Goal: Task Accomplishment & Management: Complete application form

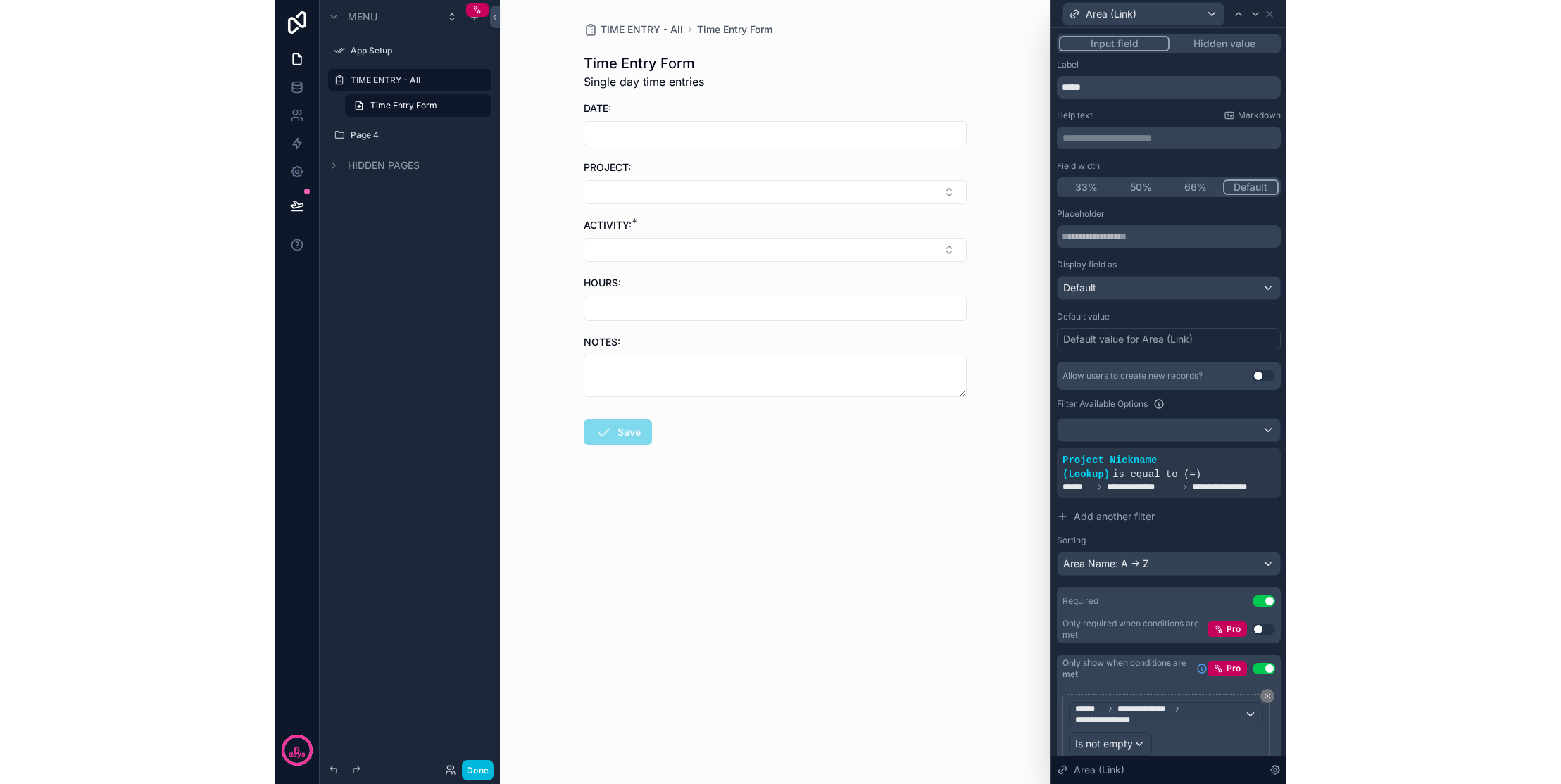
scroll to position [66, 0]
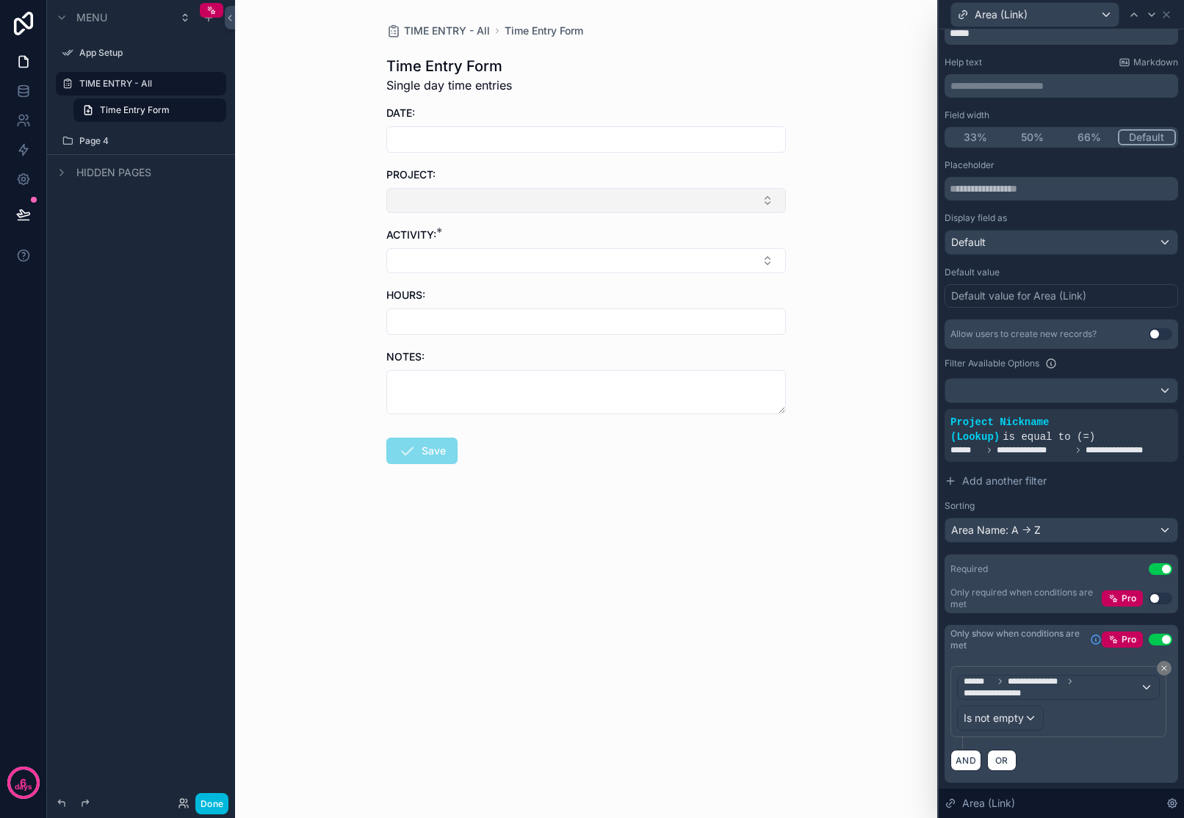
click at [769, 206] on button "Select Button" at bounding box center [586, 200] width 400 height 25
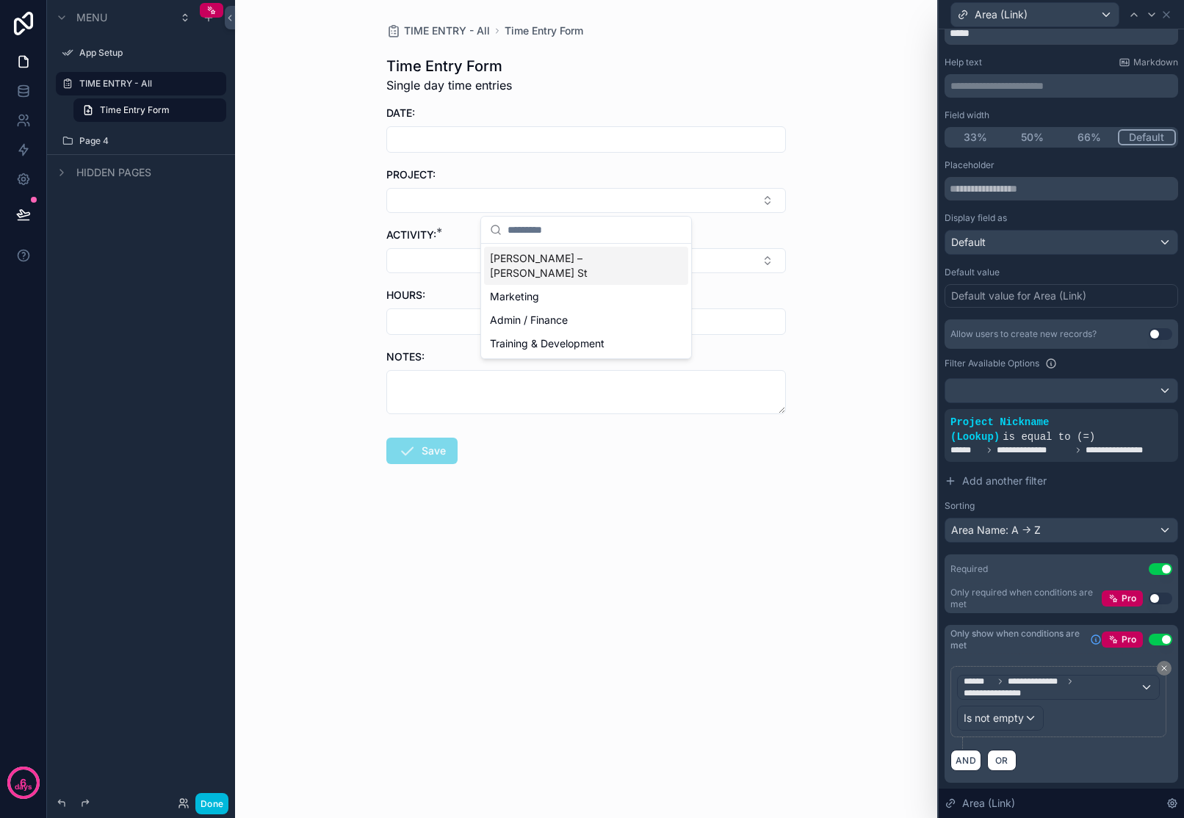
click at [842, 165] on div "TIME ENTRY - All Time Entry Form Time Entry Form Single day time entries DATE: …" at bounding box center [586, 409] width 702 height 818
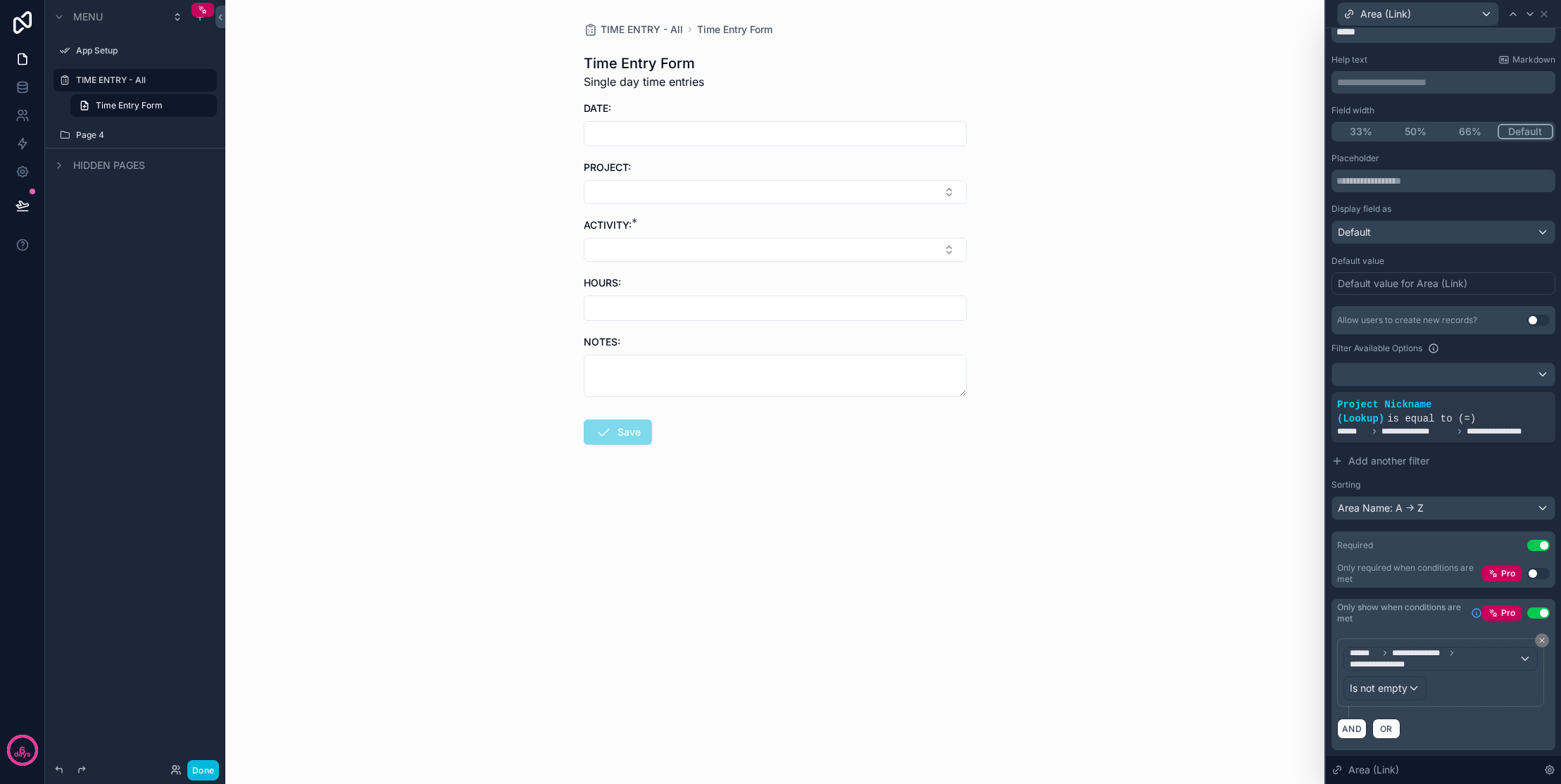
click at [1012, 130] on div "TIME ENTRY - All Time Entry Form Time Entry Form Single day time entries DATE: …" at bounding box center [775, 392] width 1100 height 784
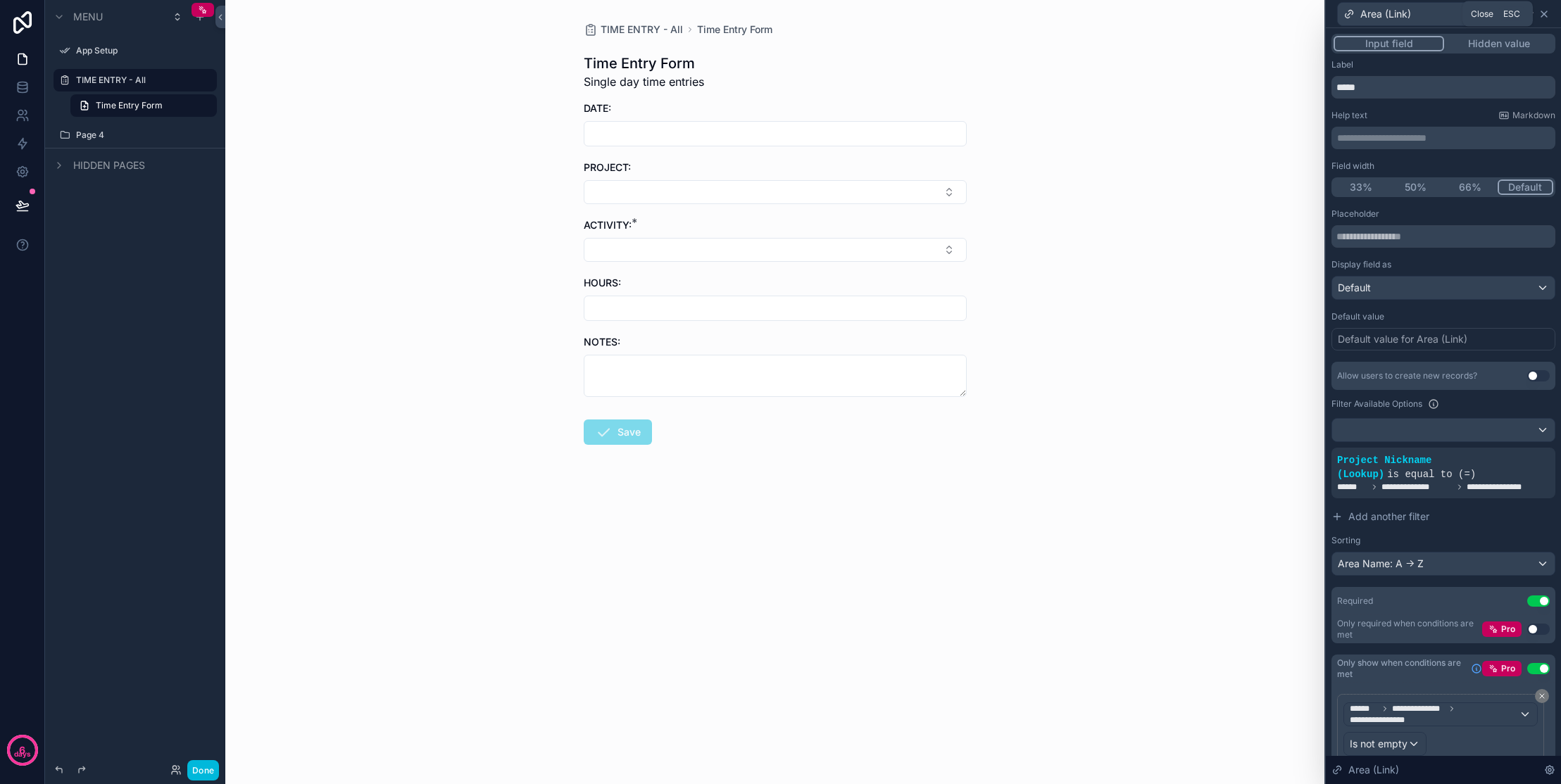
click at [1012, 11] on icon at bounding box center [1545, 14] width 12 height 12
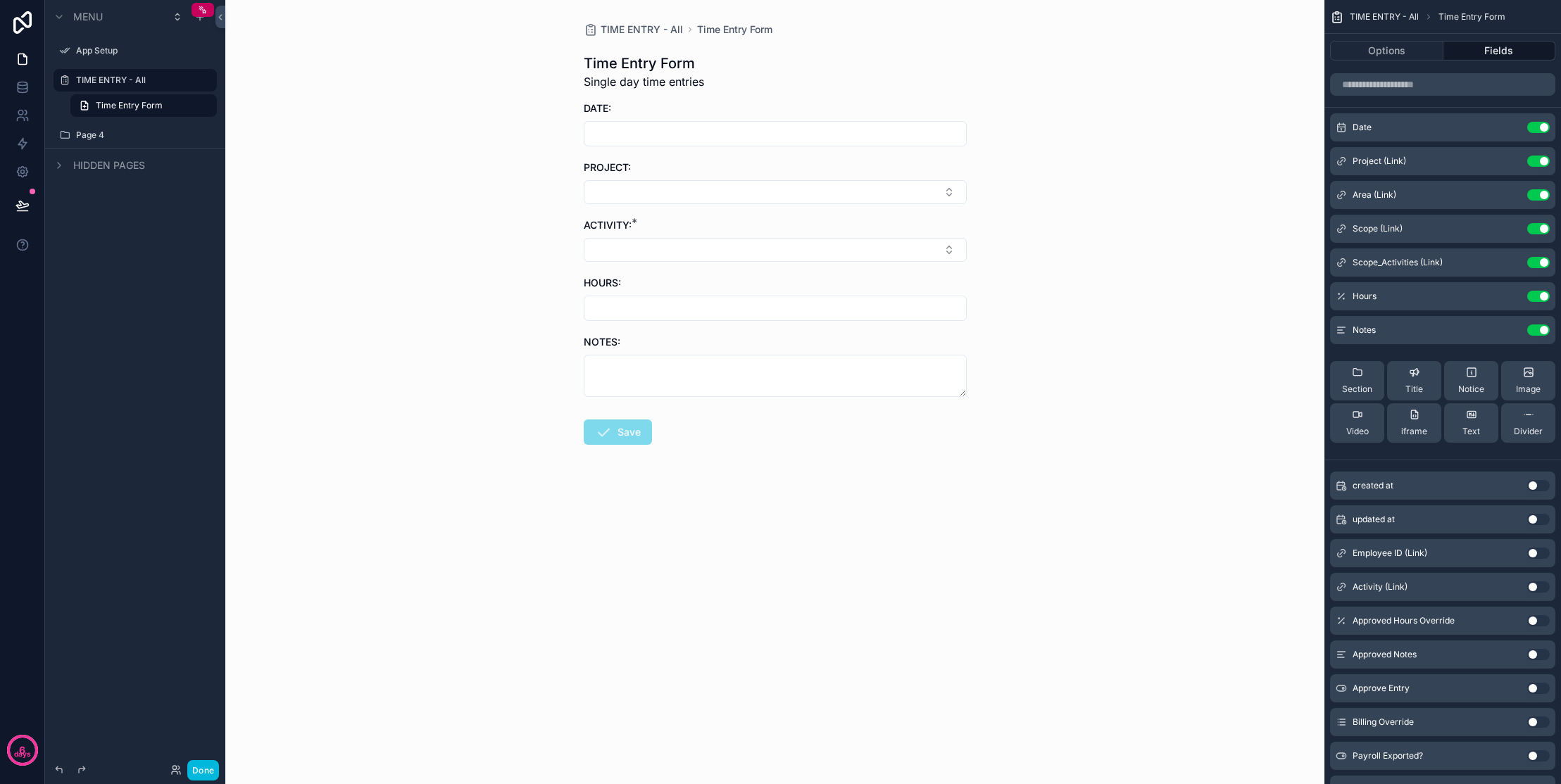
click at [1012, 553] on button "Use setting" at bounding box center [1539, 553] width 23 height 12
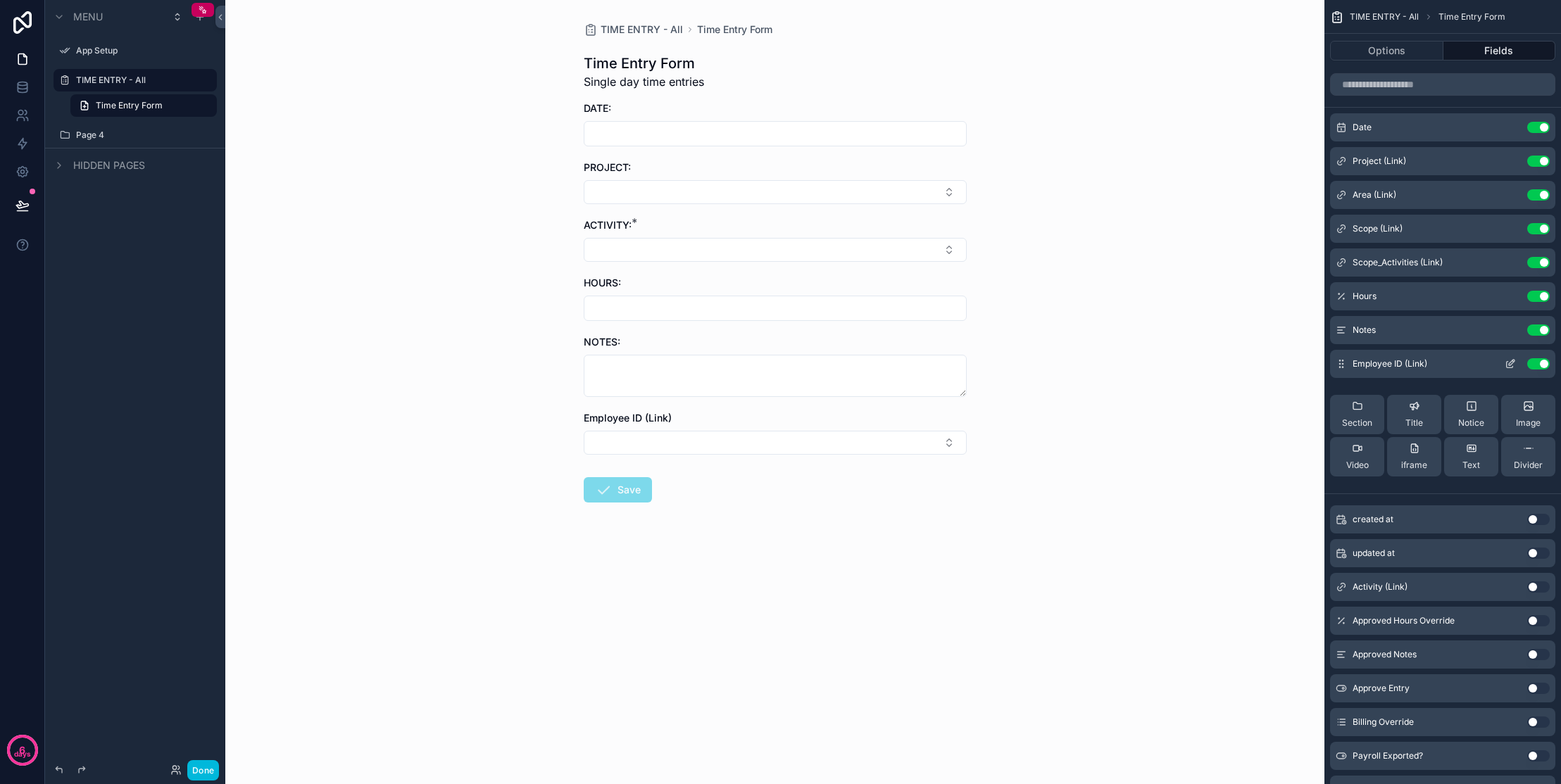
click at [1012, 369] on icon "scrollable content" at bounding box center [1511, 364] width 12 height 12
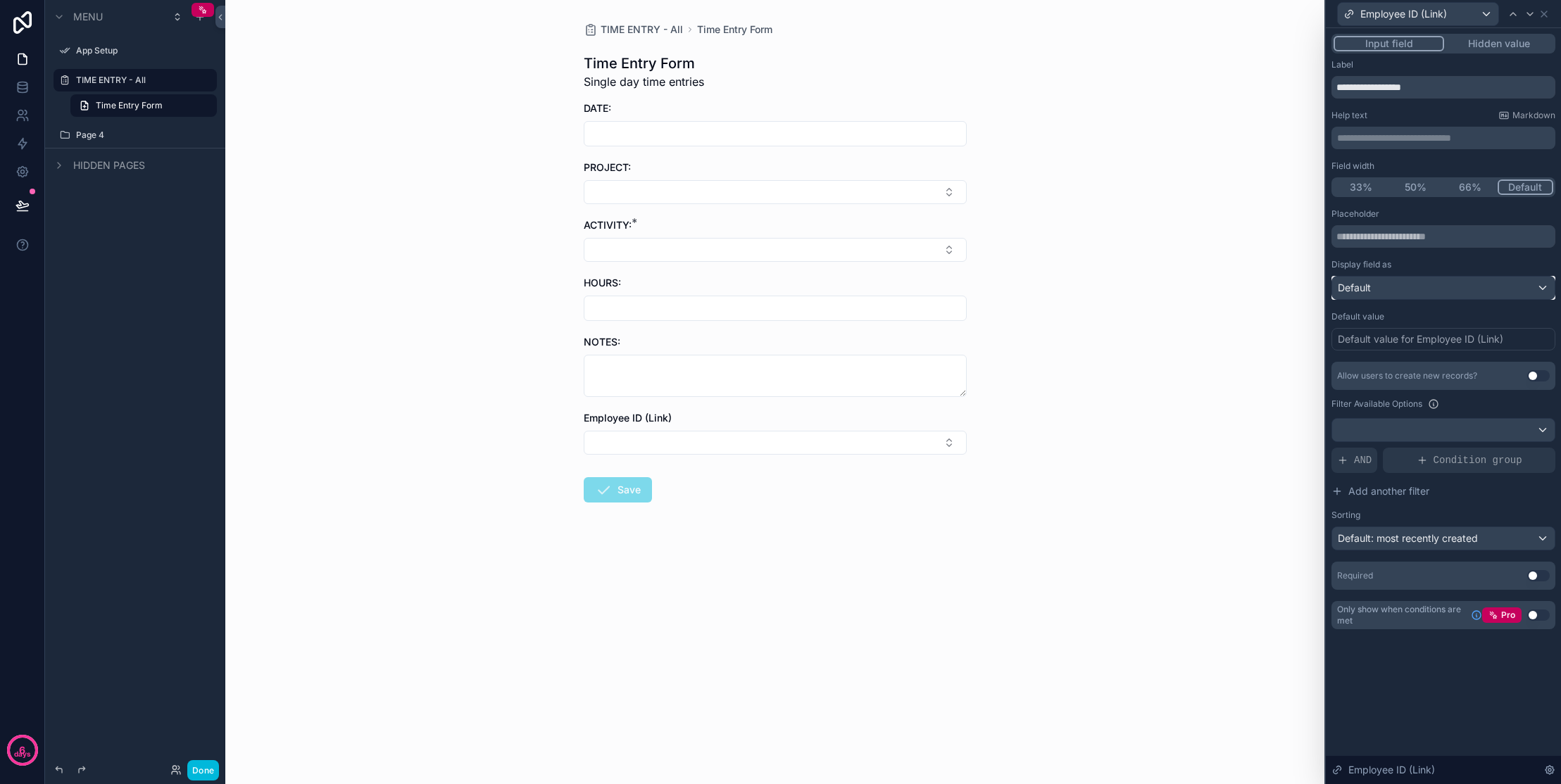
click at [1012, 283] on div "Default" at bounding box center [1444, 288] width 222 height 23
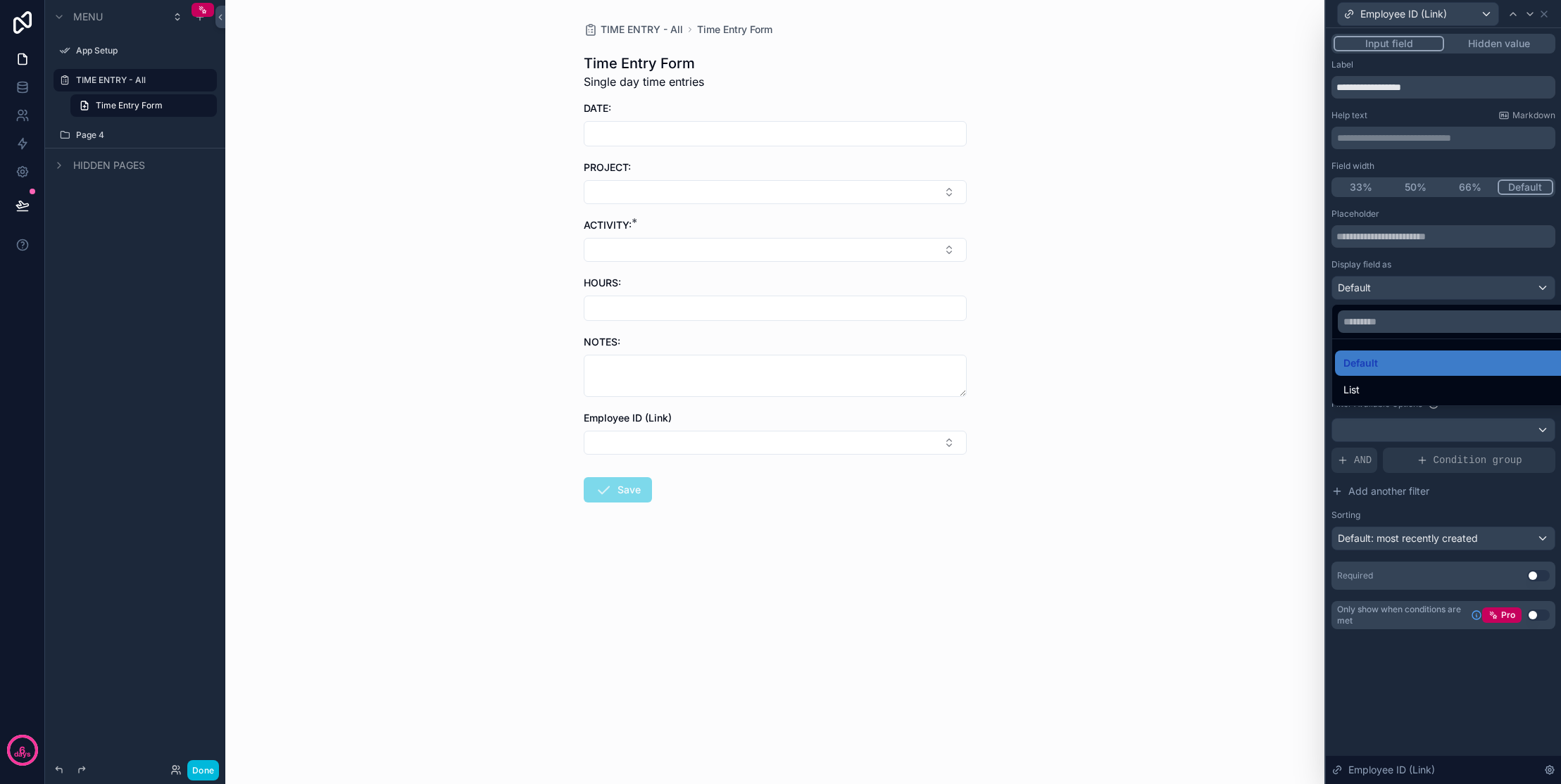
click at [1012, 260] on div at bounding box center [1443, 392] width 235 height 784
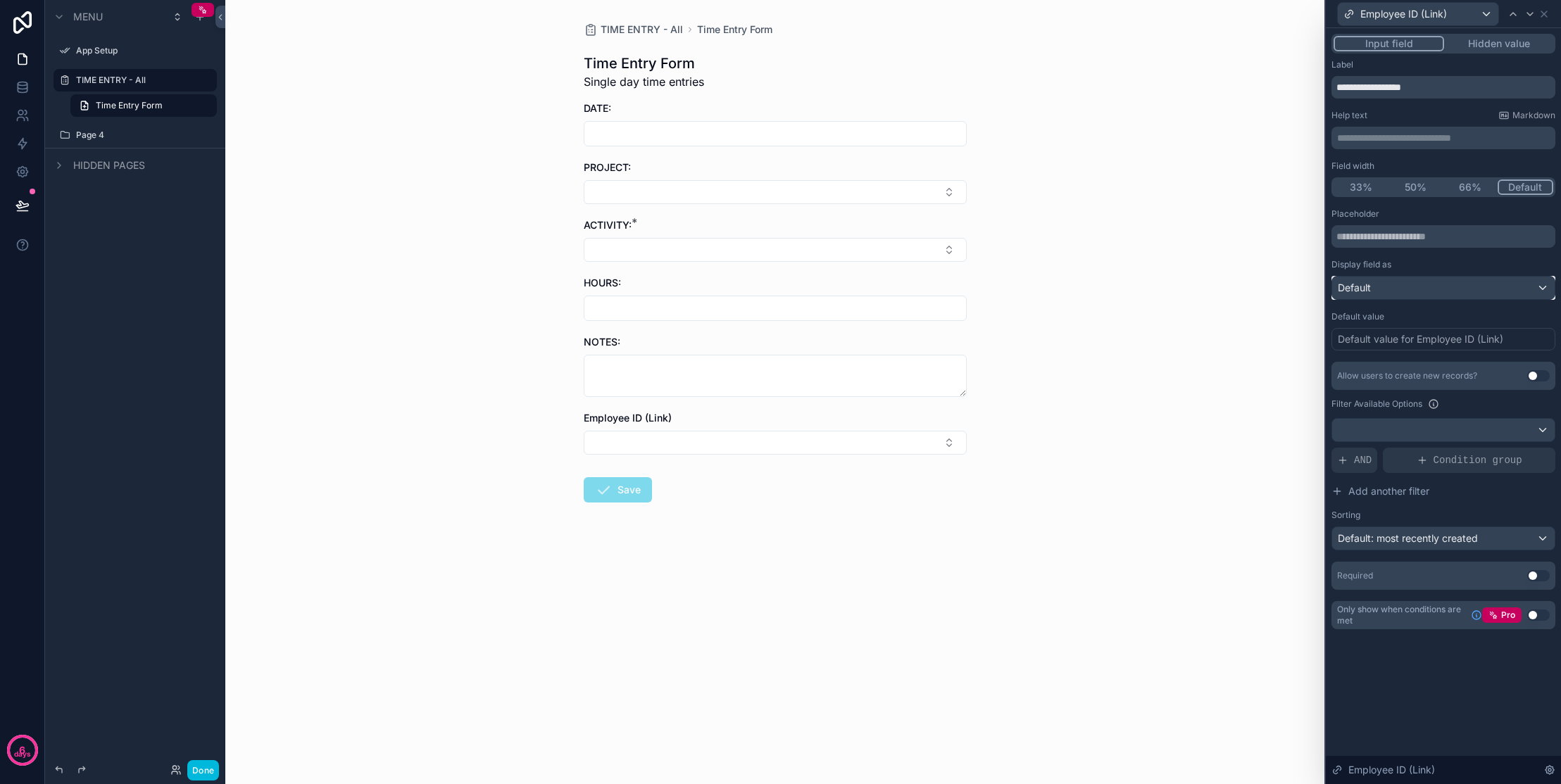
click at [1012, 285] on div "Default" at bounding box center [1444, 288] width 222 height 23
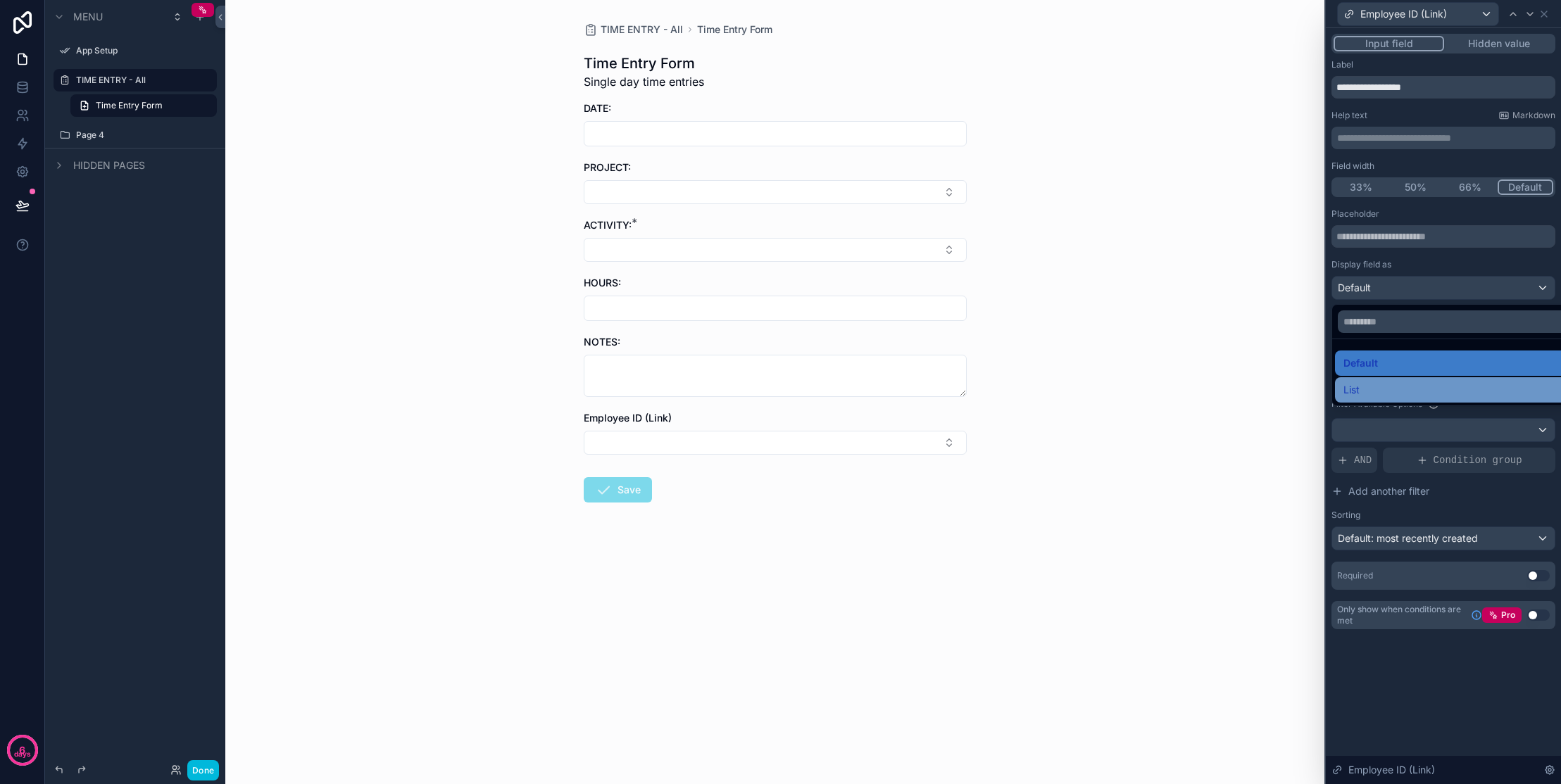
click at [1012, 388] on div "List" at bounding box center [1459, 390] width 232 height 17
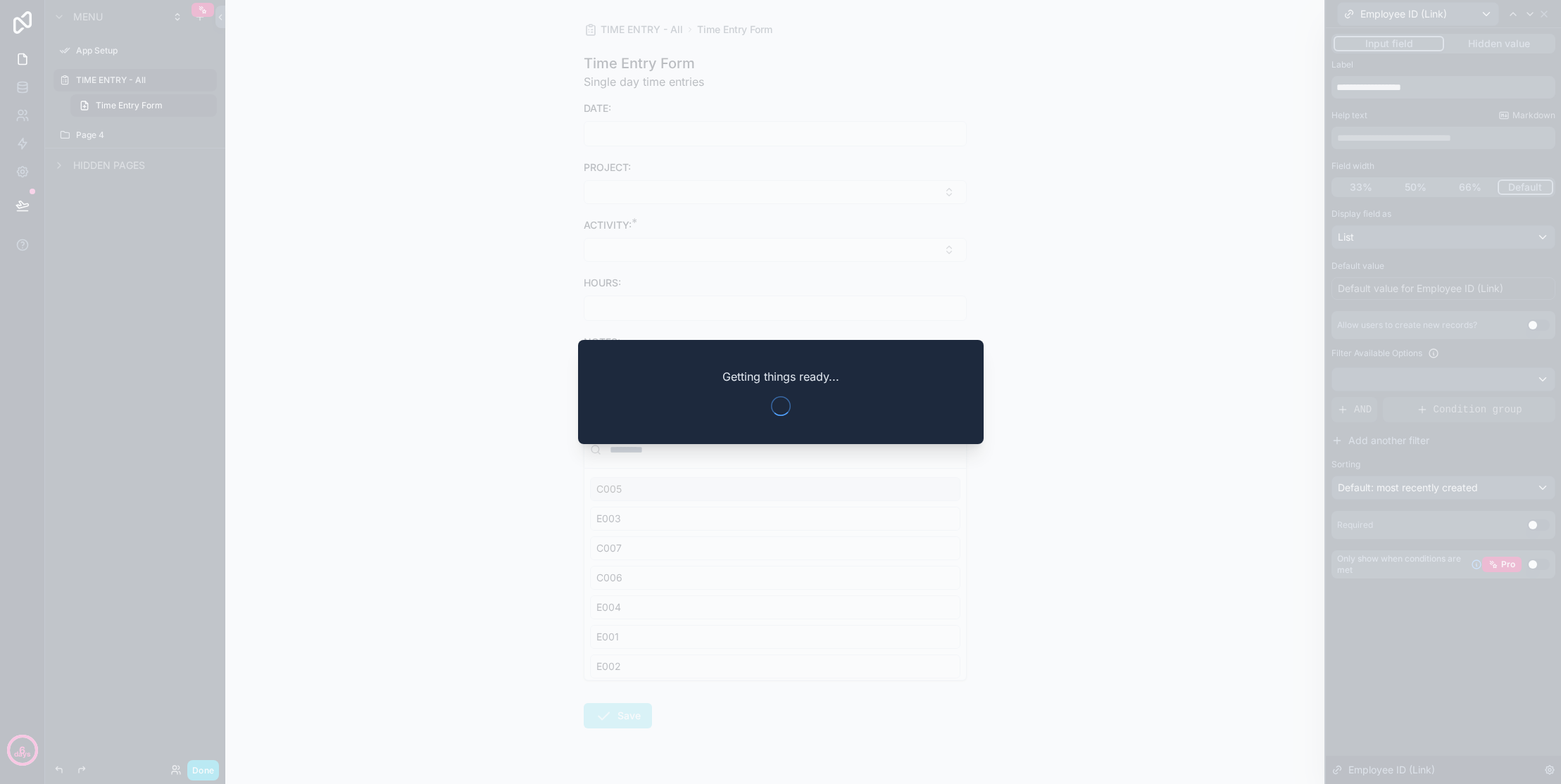
click at [1012, 306] on div at bounding box center [780, 392] width 1561 height 784
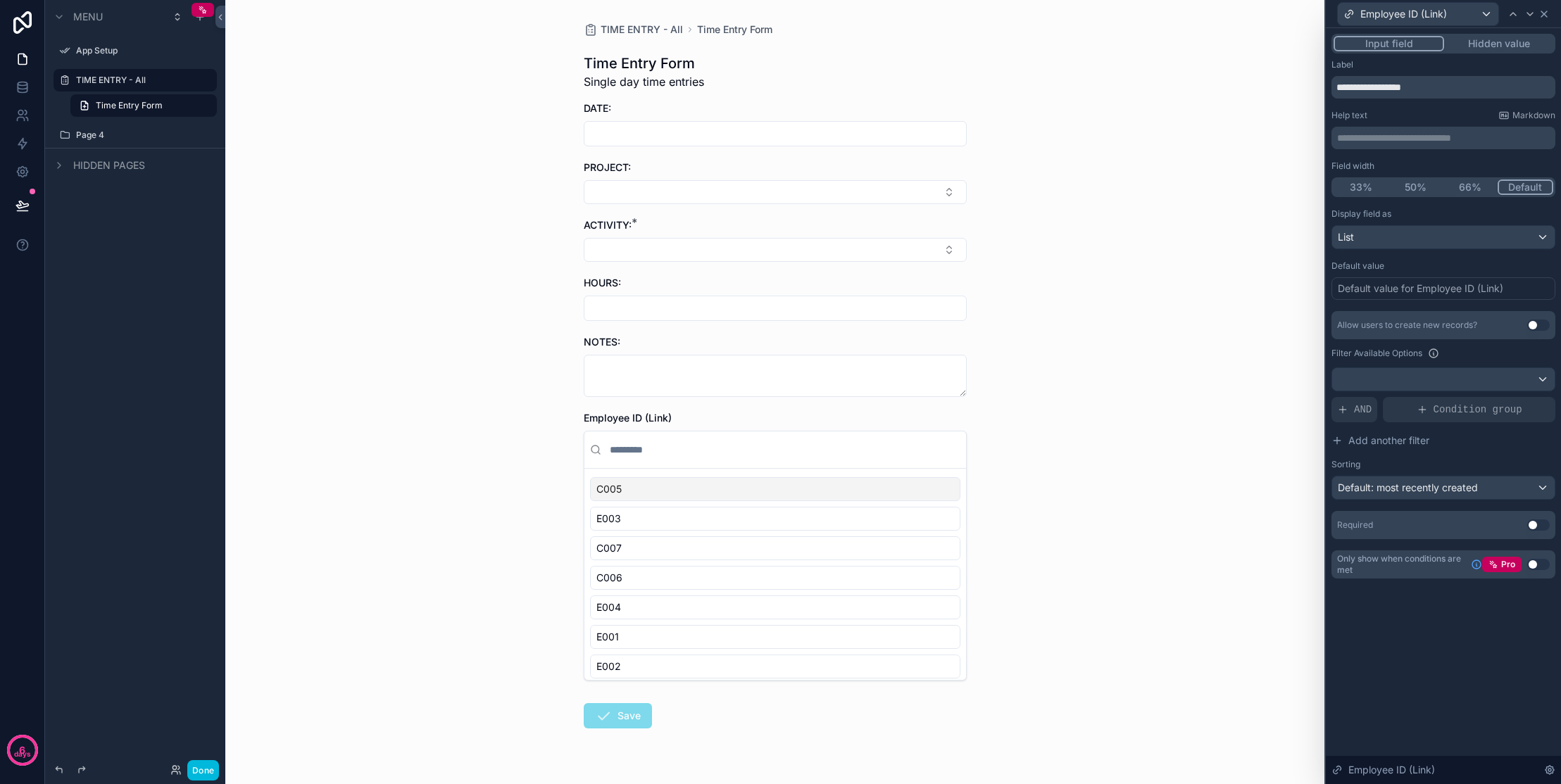
click at [1012, 12] on icon at bounding box center [1545, 14] width 12 height 12
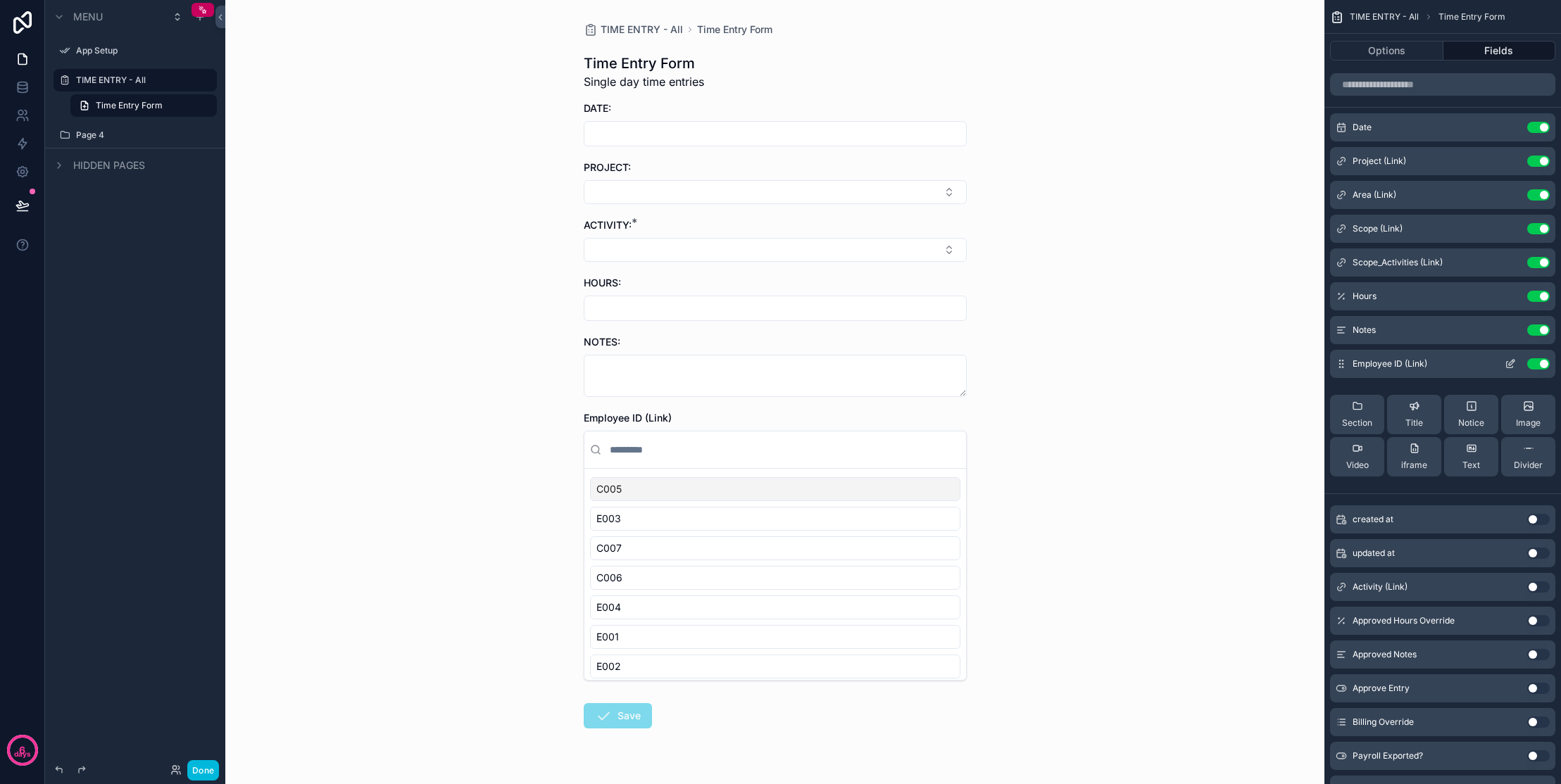
click at [1012, 366] on button "Use setting" at bounding box center [1539, 364] width 23 height 12
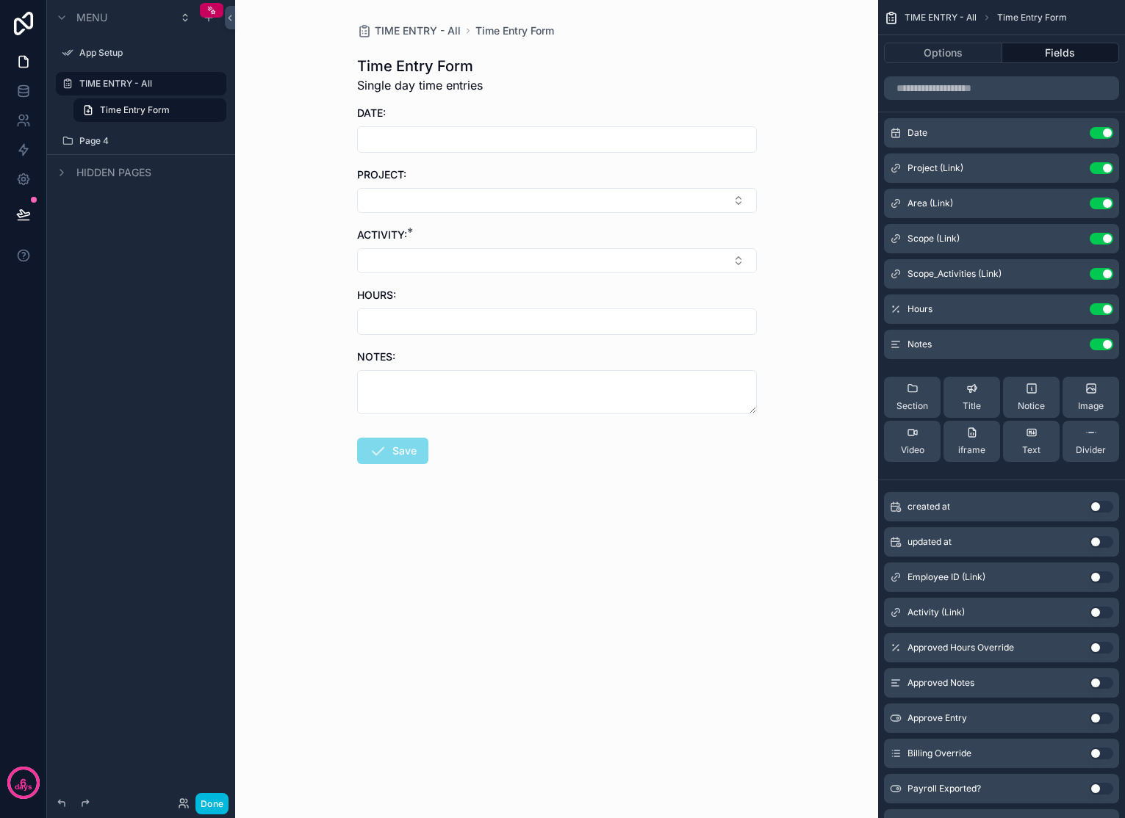
click at [1017, 480] on hr "scrollable content" at bounding box center [1001, 480] width 247 height 1
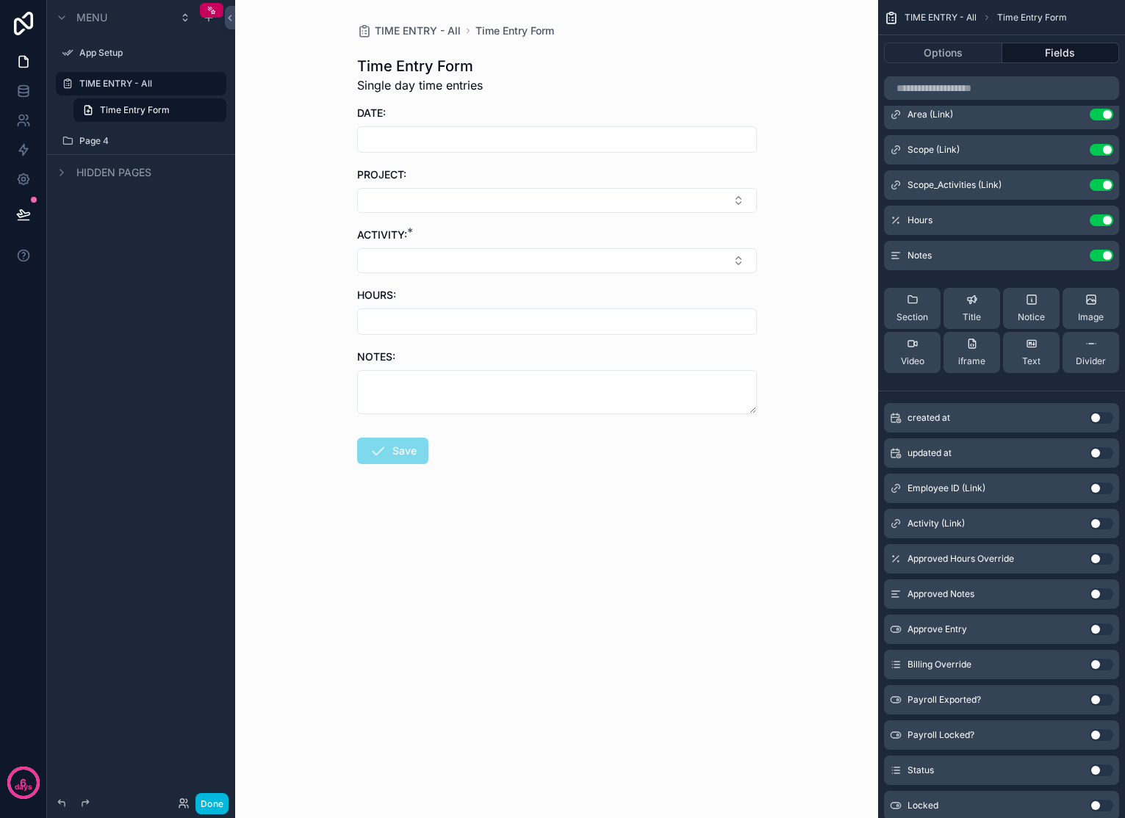
click at [1055, 486] on button "Use setting" at bounding box center [1101, 489] width 24 height 12
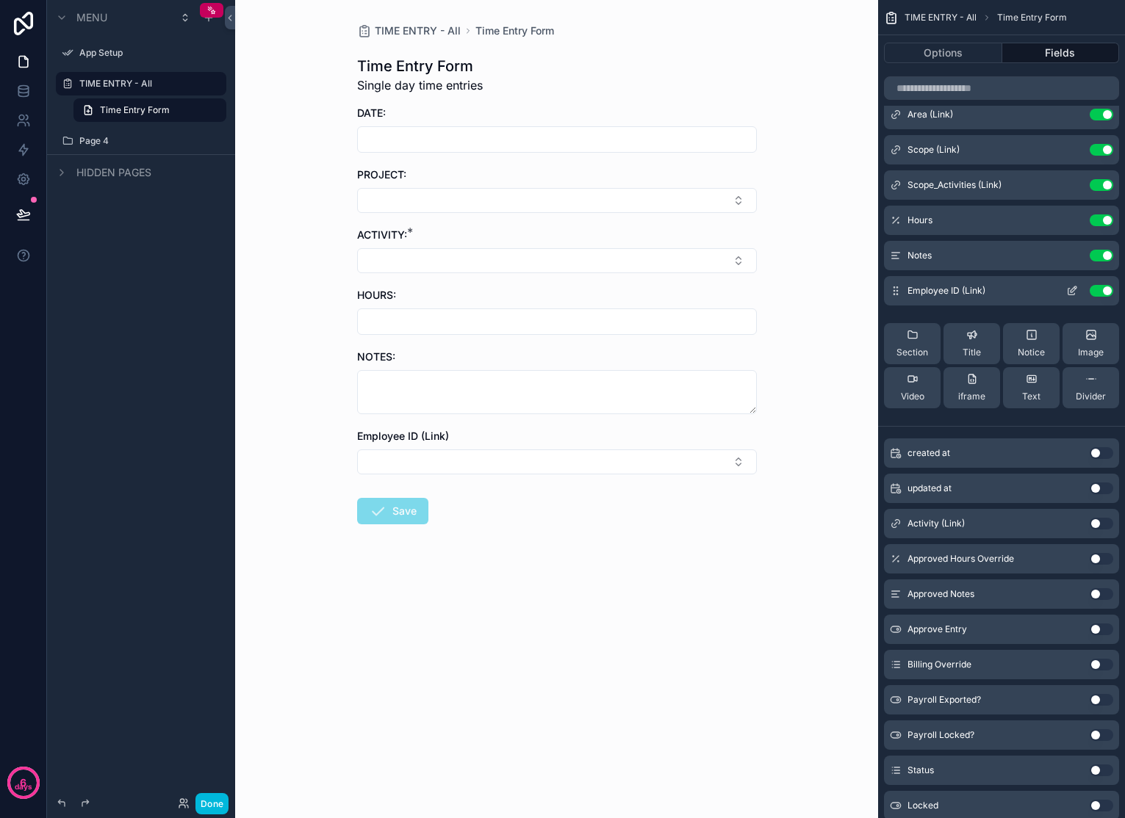
click at [1055, 294] on icon "scrollable content" at bounding box center [1072, 291] width 12 height 12
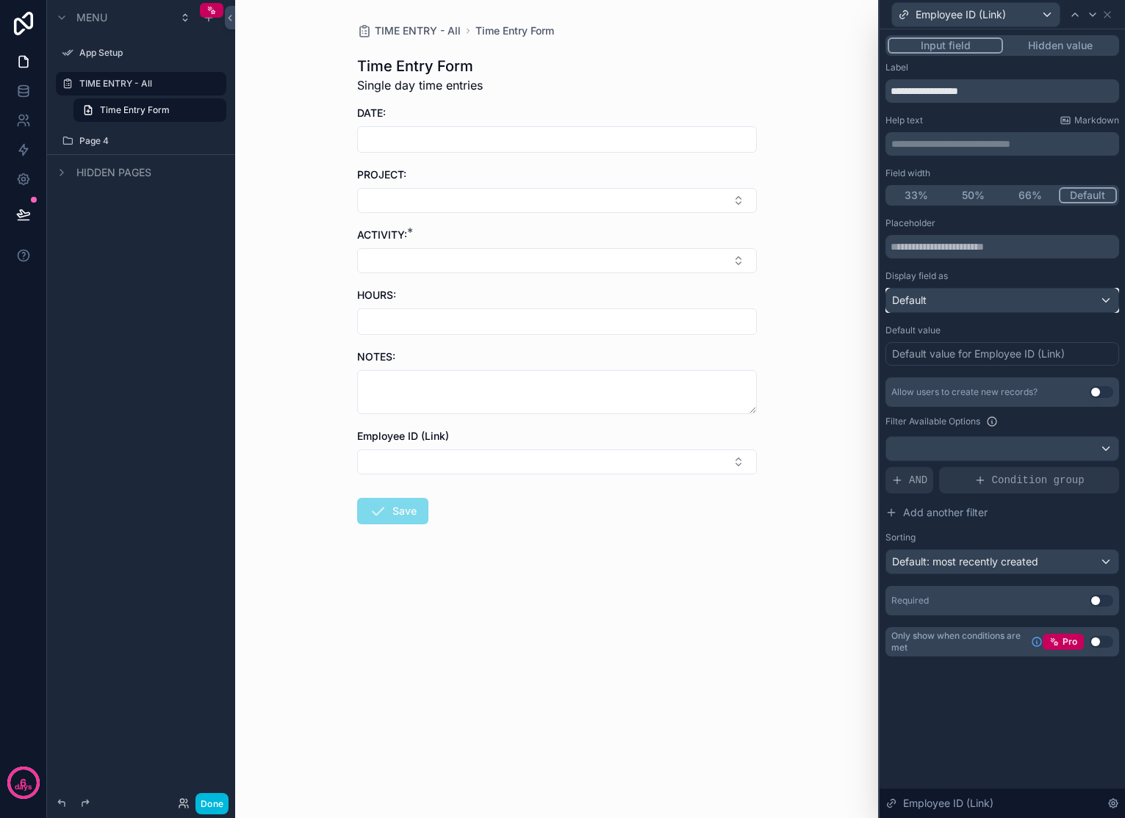
click at [991, 307] on div "Default" at bounding box center [1002, 301] width 232 height 24
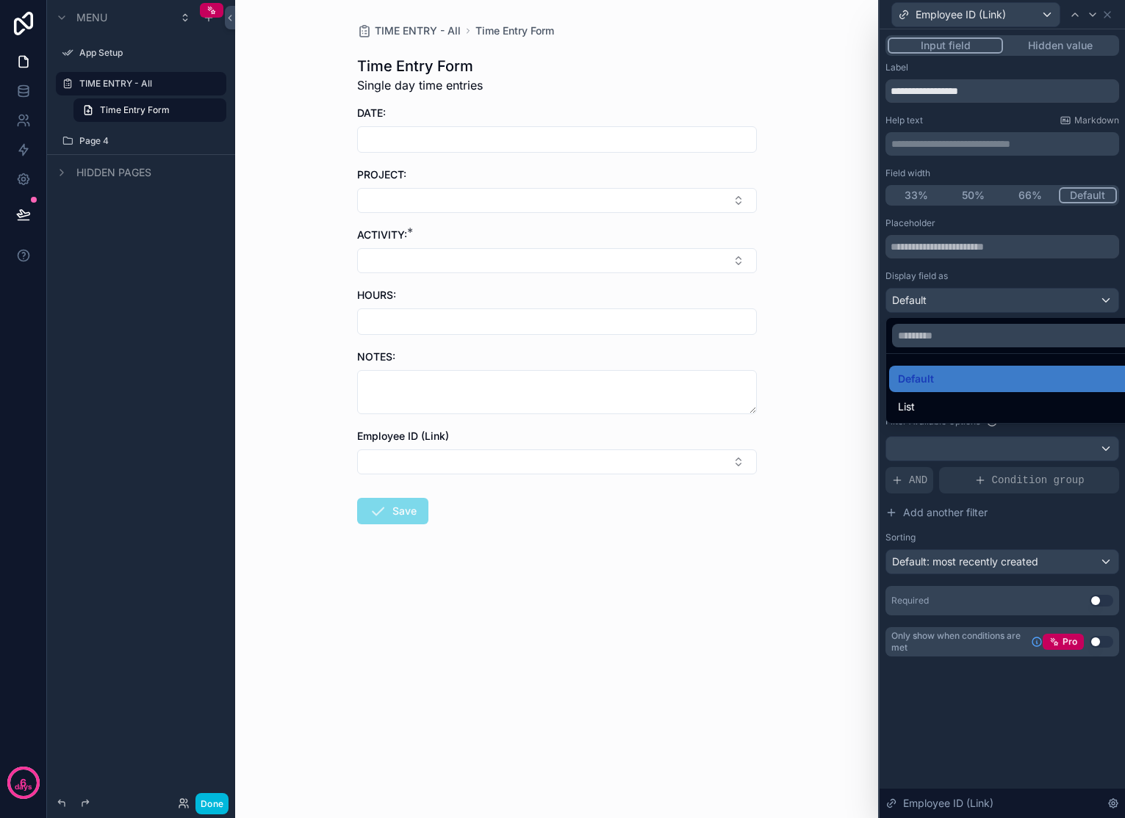
click at [996, 299] on div at bounding box center [1001, 409] width 245 height 818
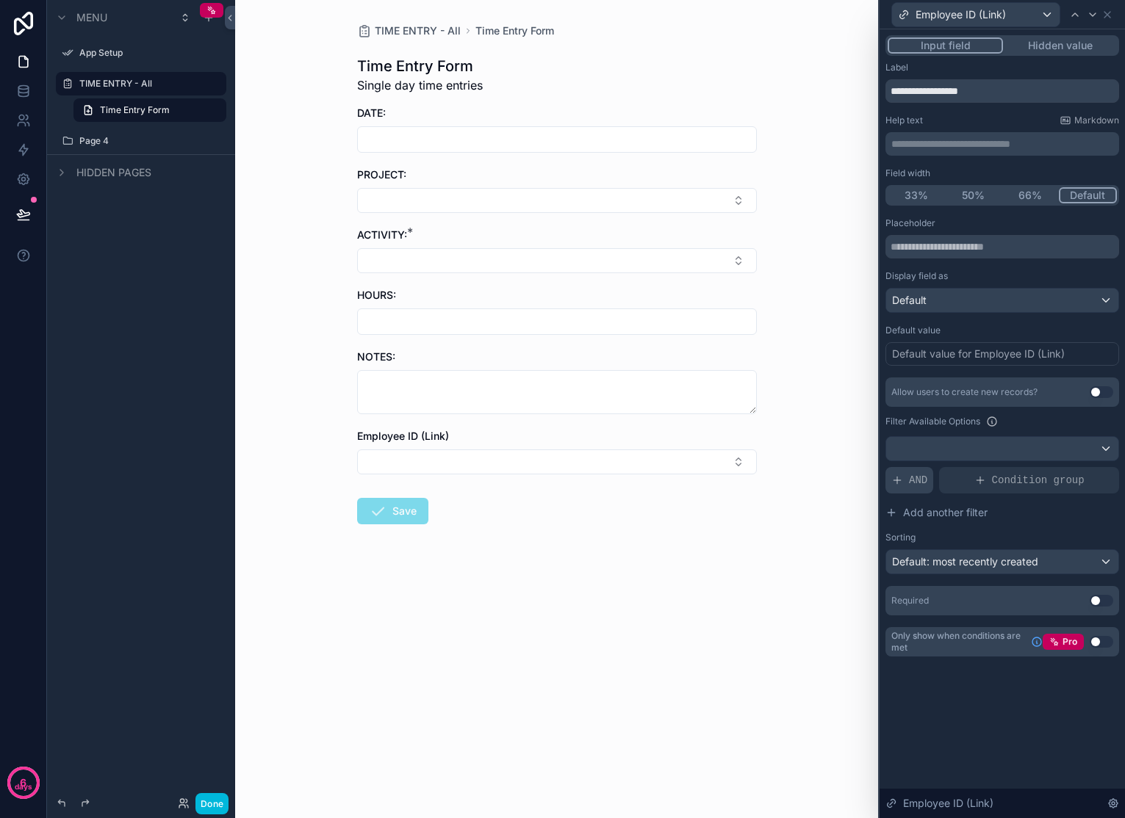
click at [901, 479] on icon at bounding box center [897, 480] width 12 height 12
click at [1055, 469] on icon at bounding box center [1081, 469] width 5 height 5
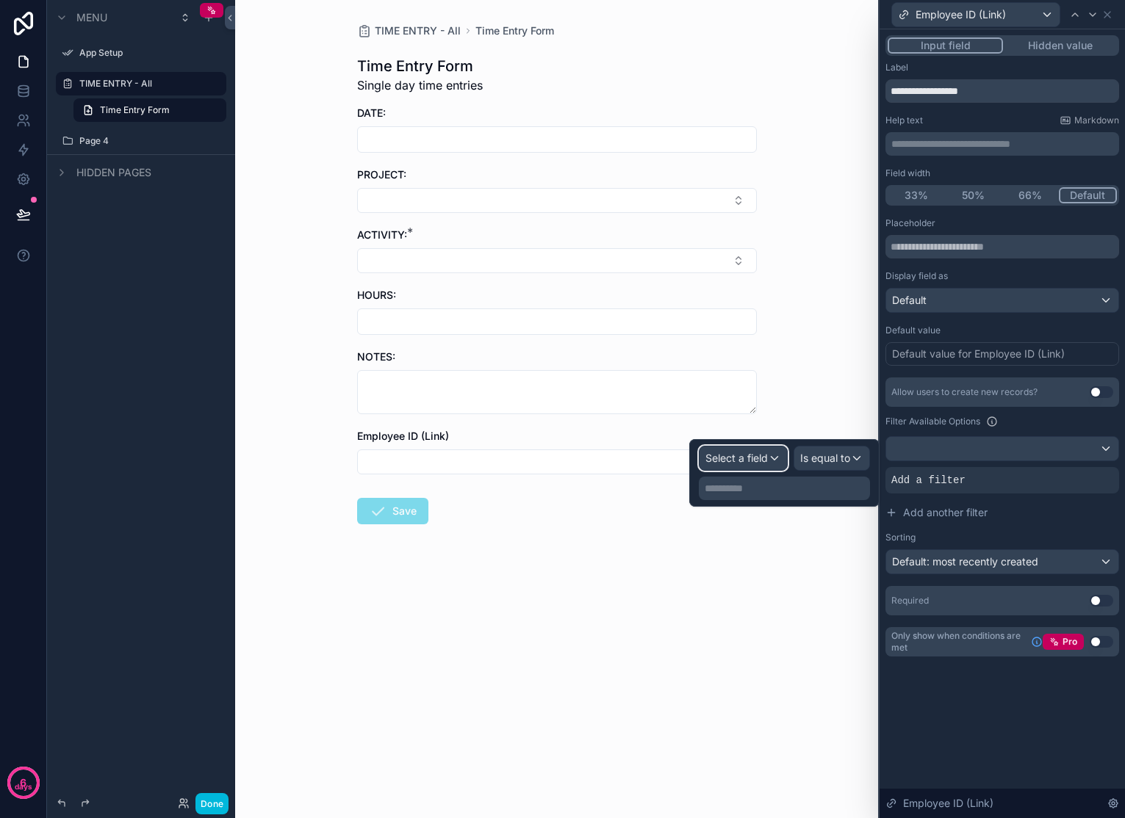
click at [774, 462] on div "Select a field" at bounding box center [742, 459] width 87 height 24
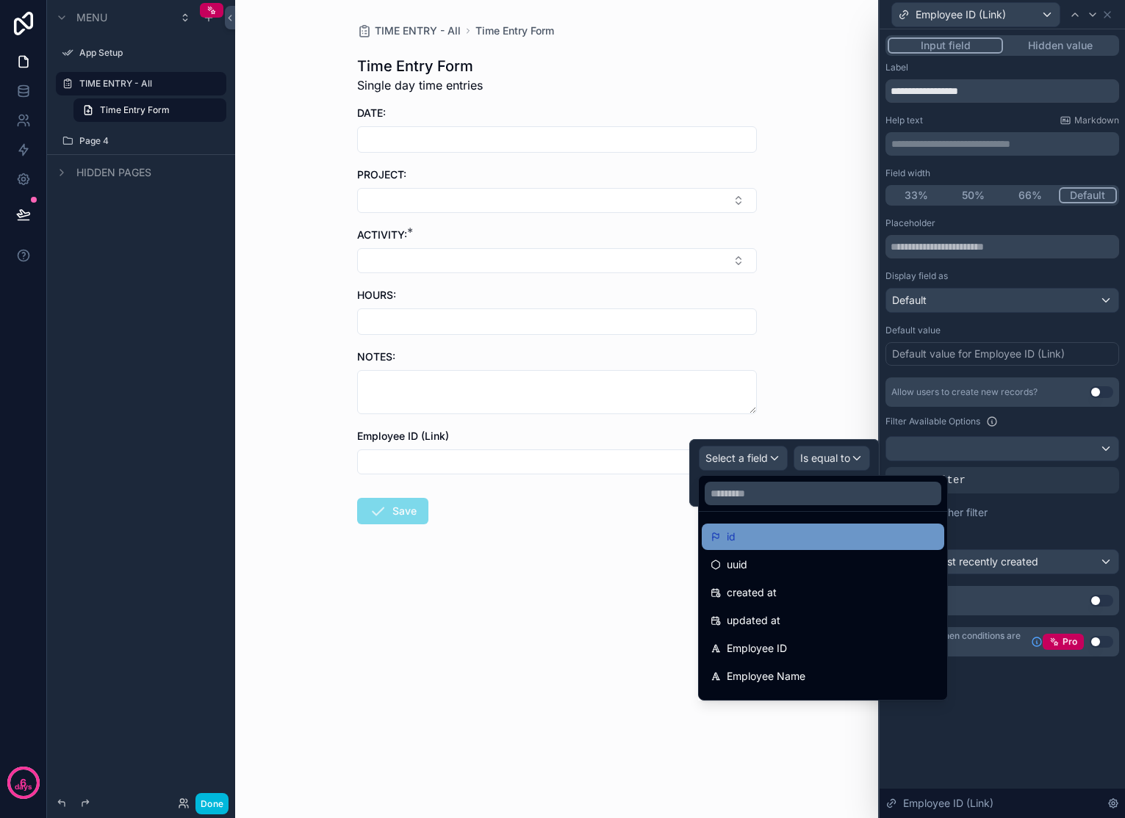
click at [772, 539] on div "id" at bounding box center [822, 537] width 225 height 18
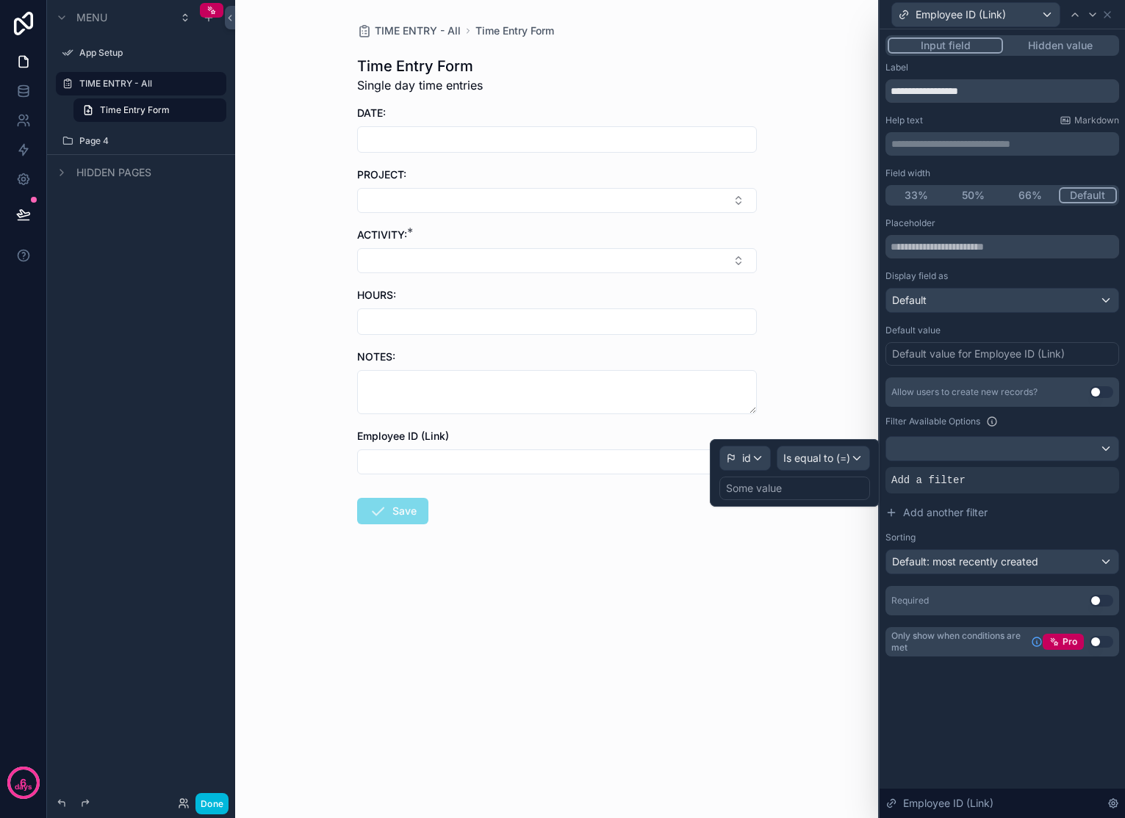
click at [804, 486] on div "Some value" at bounding box center [794, 489] width 151 height 24
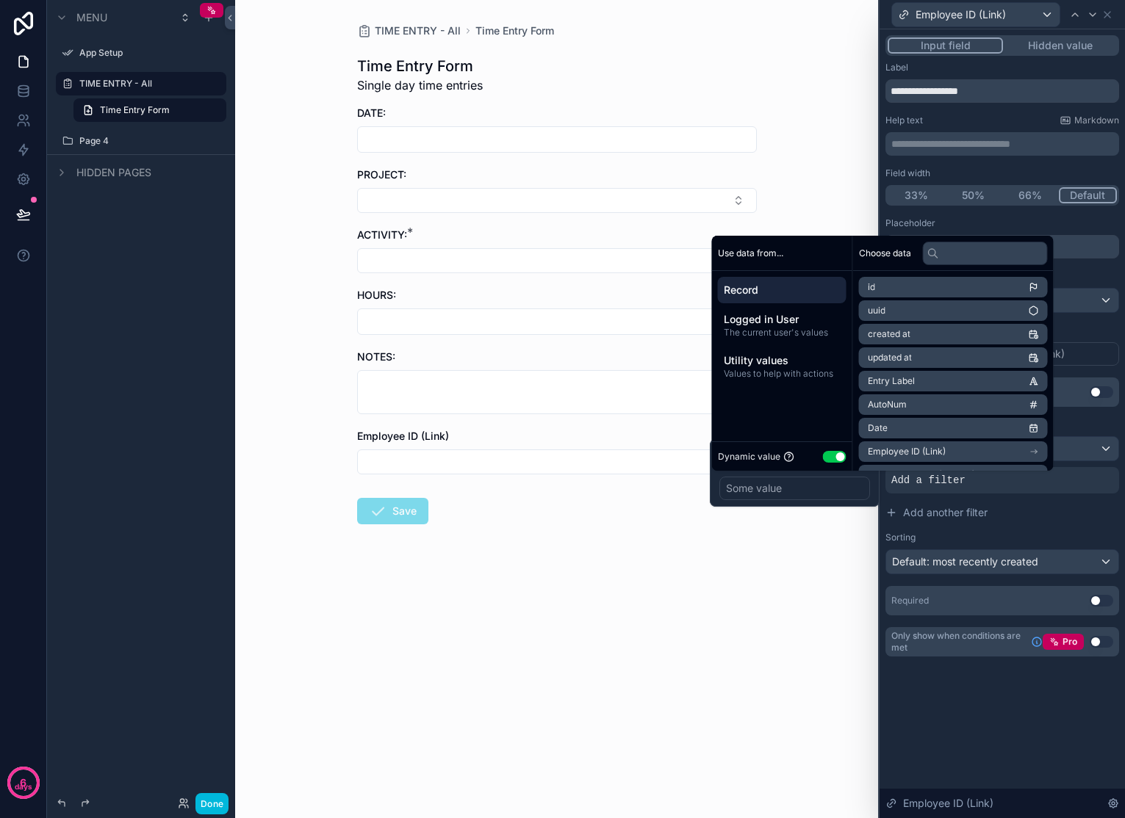
click at [813, 489] on div "Some value" at bounding box center [794, 489] width 151 height 24
click at [804, 321] on span "Logged in User" at bounding box center [781, 319] width 117 height 15
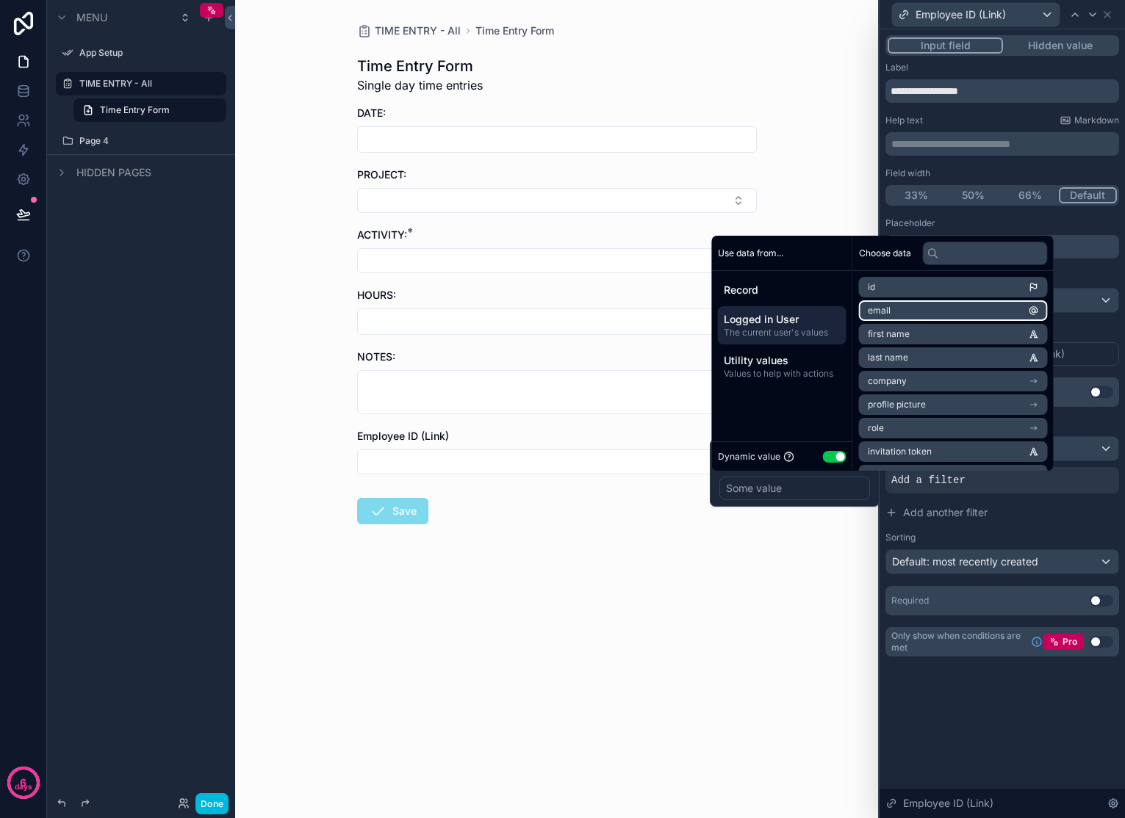
click at [935, 304] on li "email" at bounding box center [953, 310] width 189 height 21
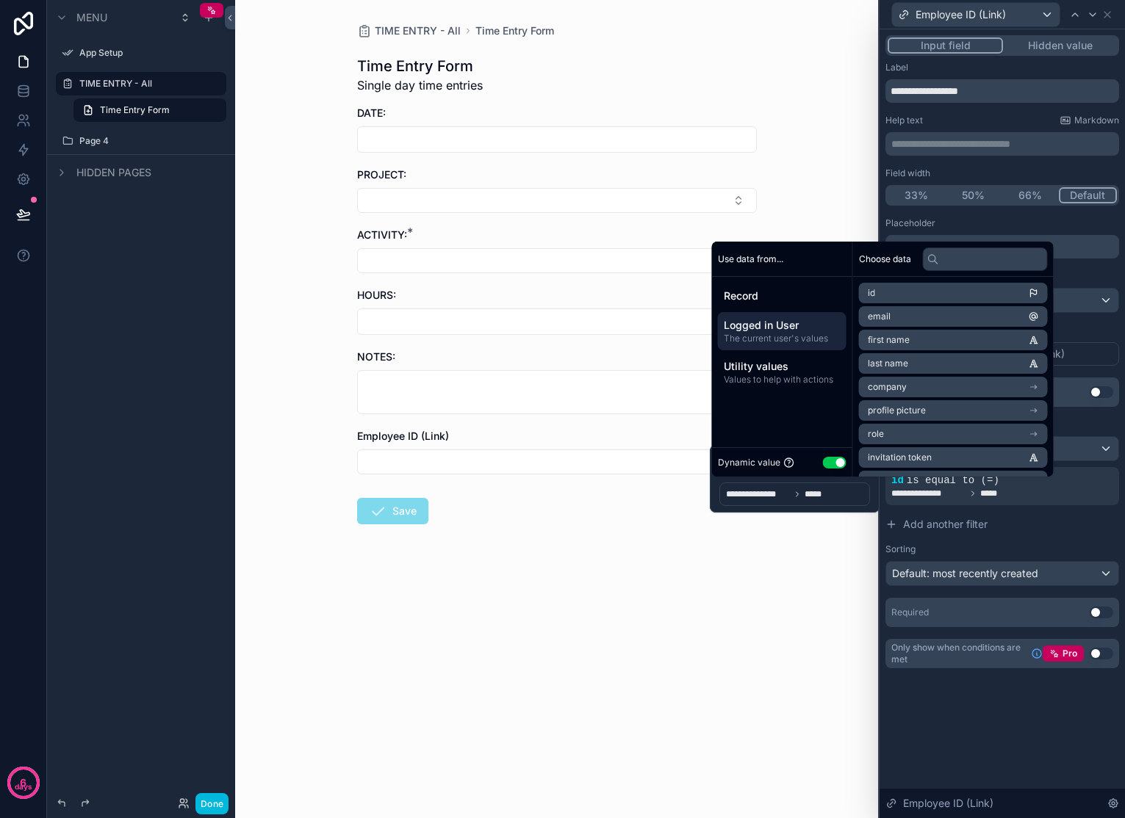
click at [776, 586] on div "TIME ENTRY - All Time Entry Form Time Entry Form Single day time entries DATE: …" at bounding box center [556, 409] width 643 height 818
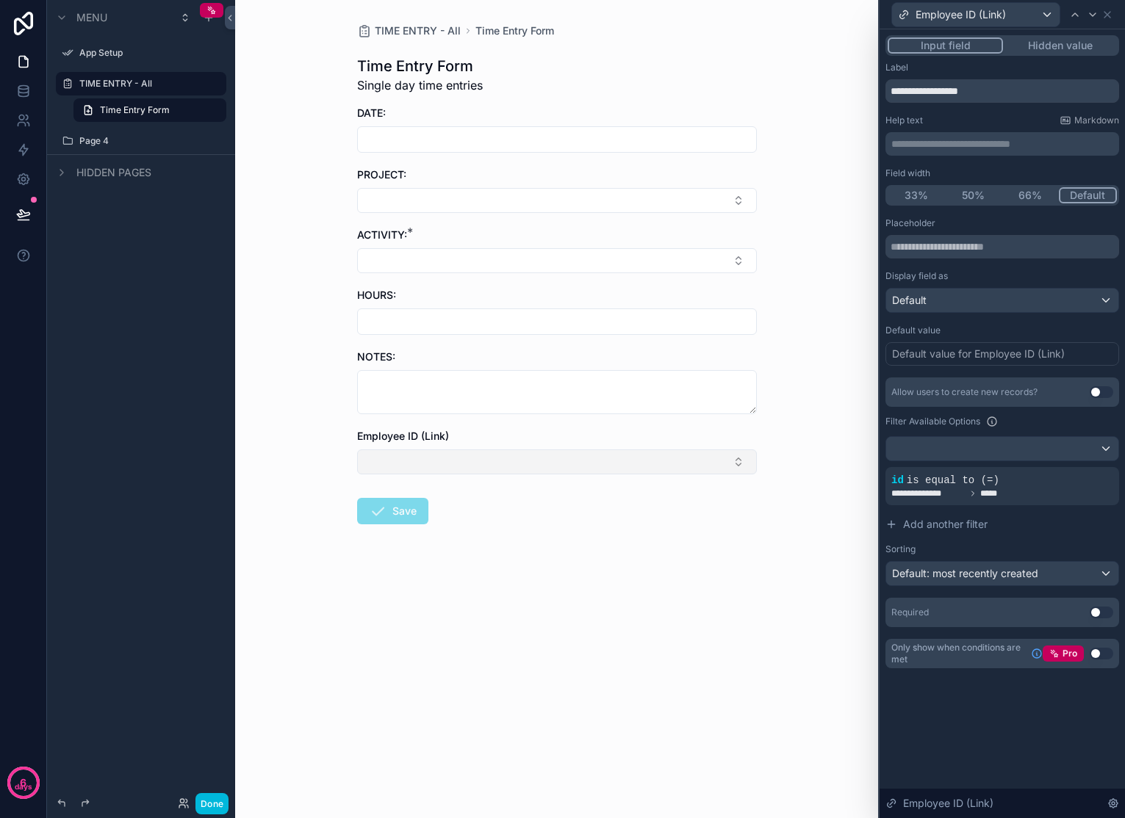
click at [750, 461] on button "Select Button" at bounding box center [557, 462] width 400 height 25
click at [940, 491] on span "**********" at bounding box center [928, 494] width 74 height 12
click at [1055, 467] on icon at bounding box center [1083, 466] width 1 height 1
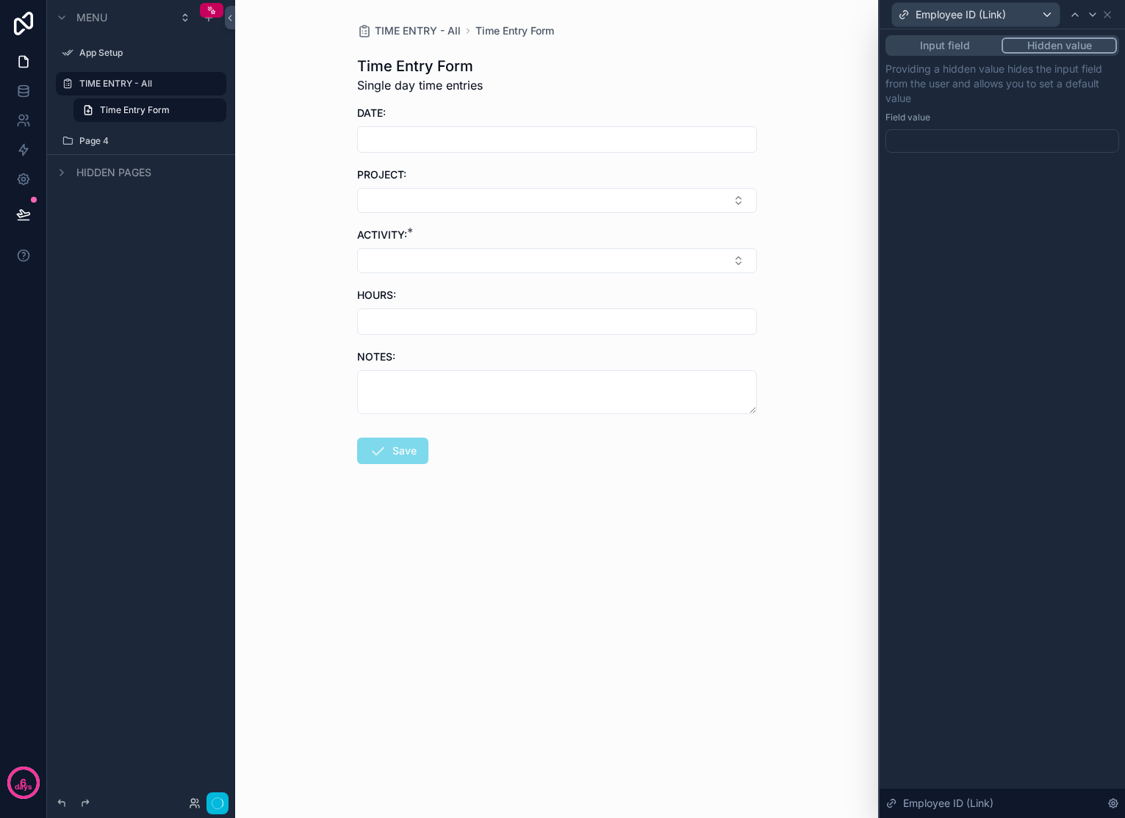
click at [1050, 51] on button "Hidden value" at bounding box center [1058, 45] width 115 height 16
click at [989, 134] on div at bounding box center [1002, 141] width 234 height 24
click at [928, 54] on div "Input field Hidden value" at bounding box center [1002, 45] width 234 height 21
click at [933, 50] on button "Input field" at bounding box center [944, 45] width 114 height 16
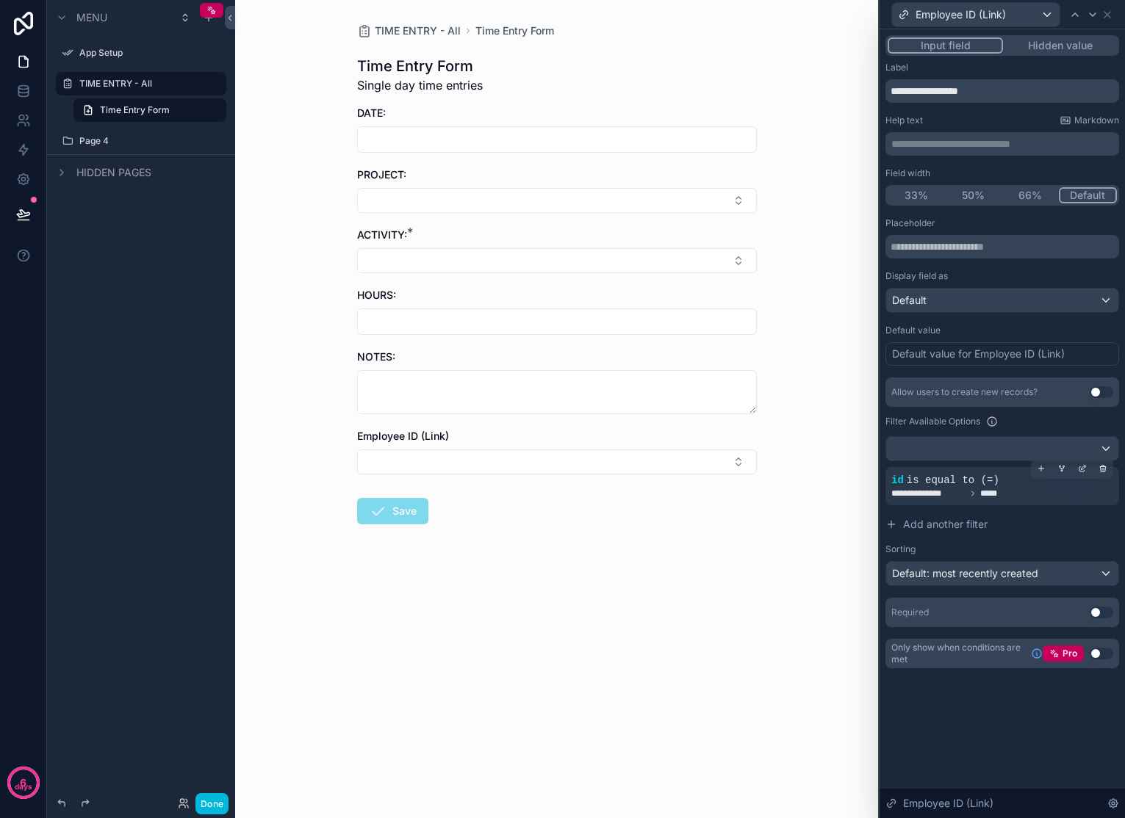
click at [1055, 479] on div "**********" at bounding box center [1002, 486] width 222 height 26
click at [1055, 472] on icon at bounding box center [1102, 468] width 9 height 9
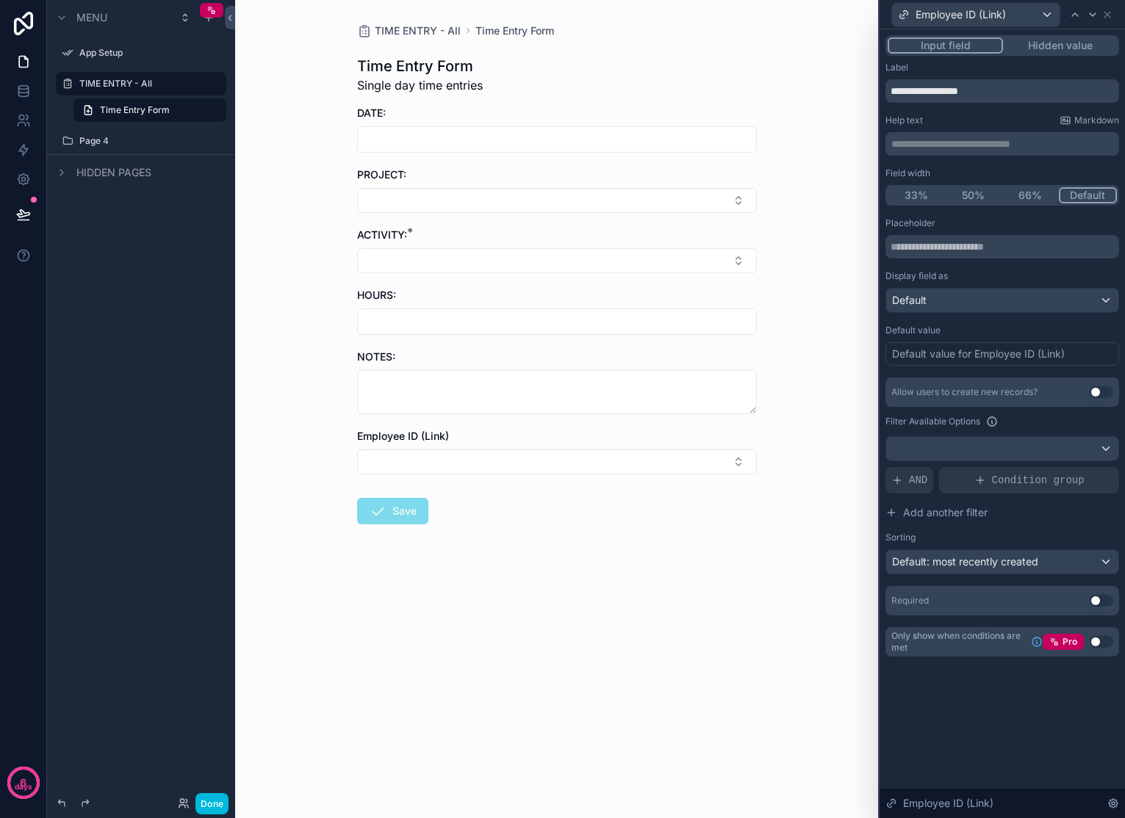
click at [1055, 47] on button "Hidden value" at bounding box center [1060, 45] width 114 height 16
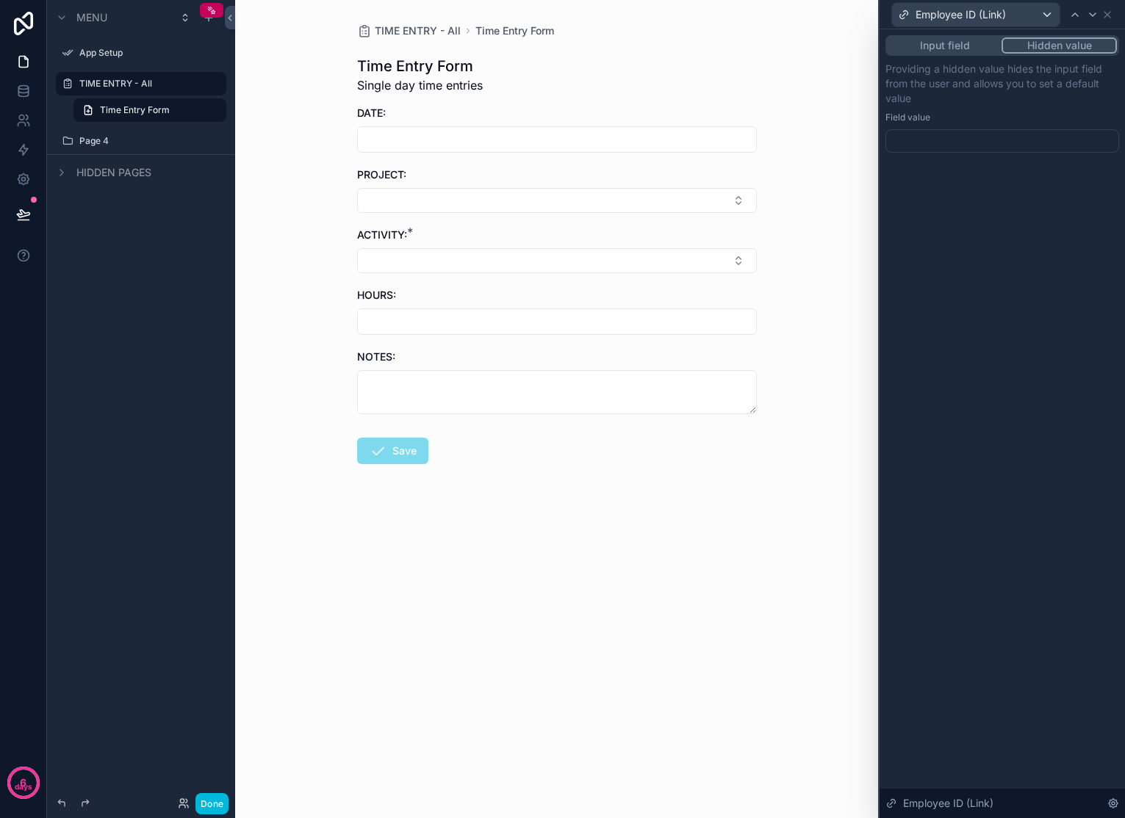
click at [1010, 139] on div at bounding box center [1002, 141] width 234 height 24
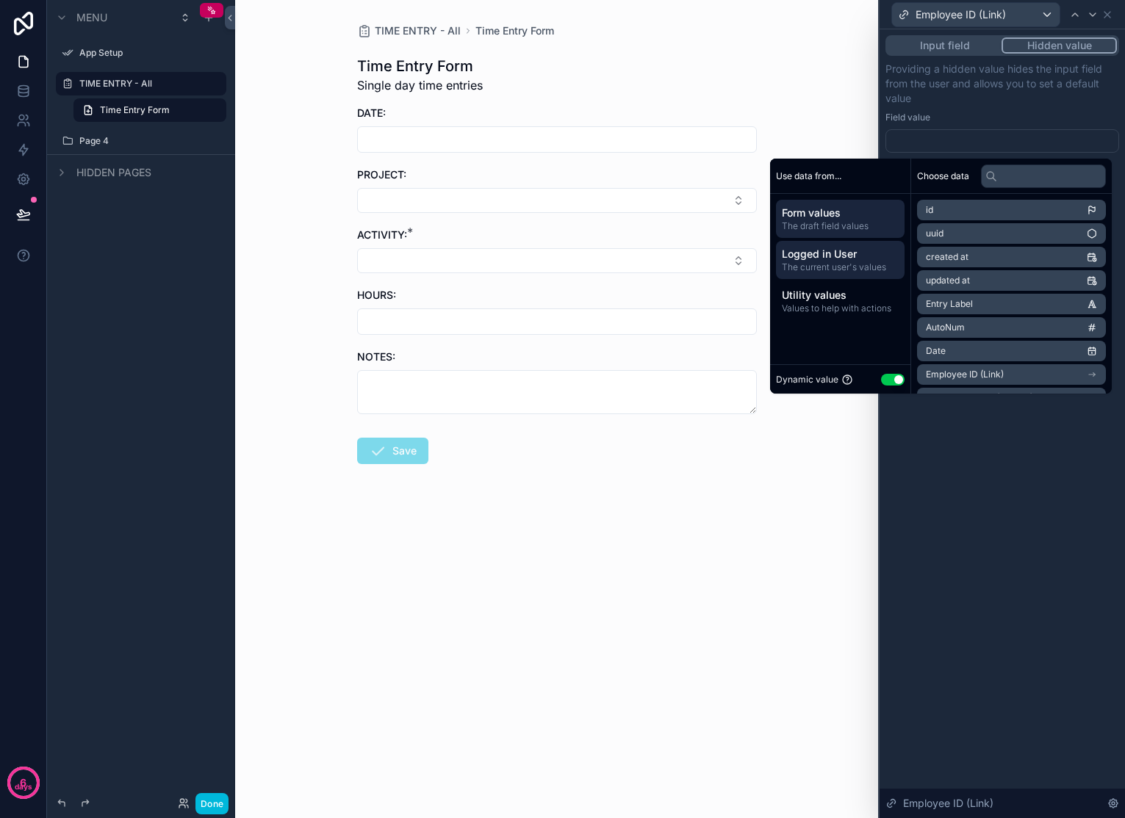
click at [838, 253] on span "Logged in User" at bounding box center [840, 254] width 117 height 15
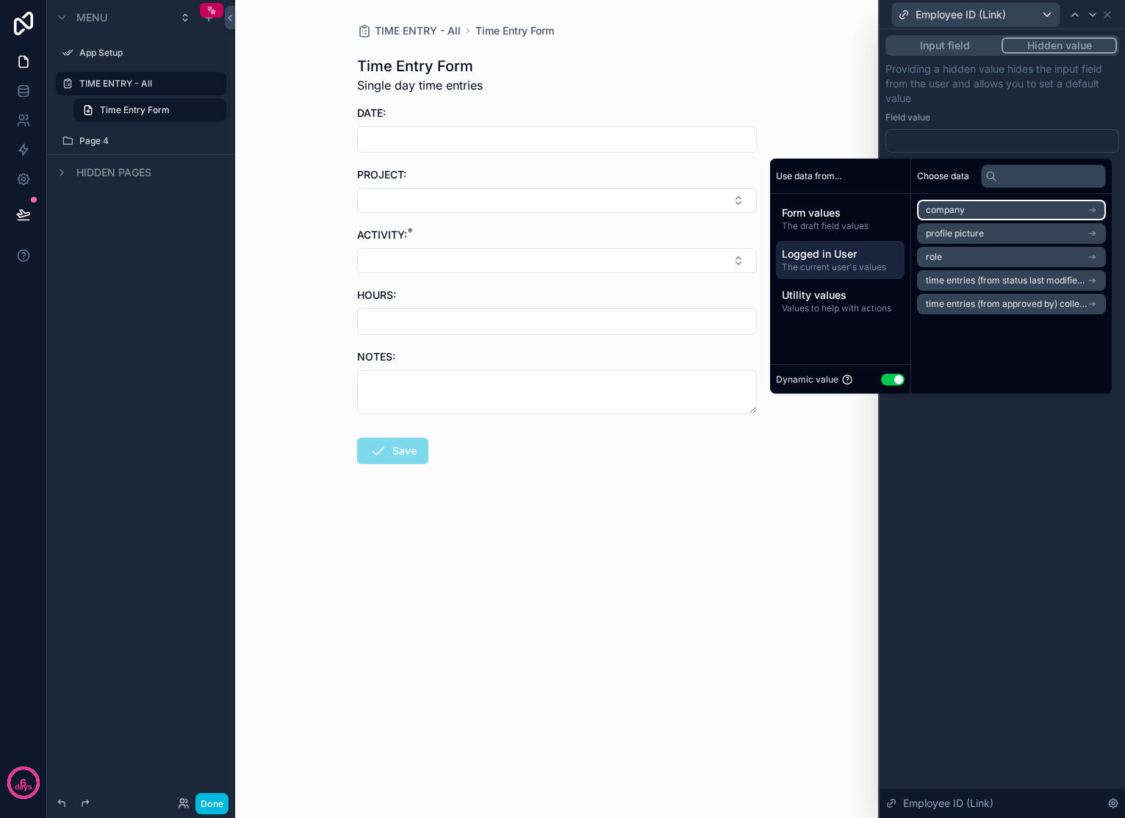
click at [1055, 210] on icon "scrollable content" at bounding box center [1093, 210] width 1 height 1
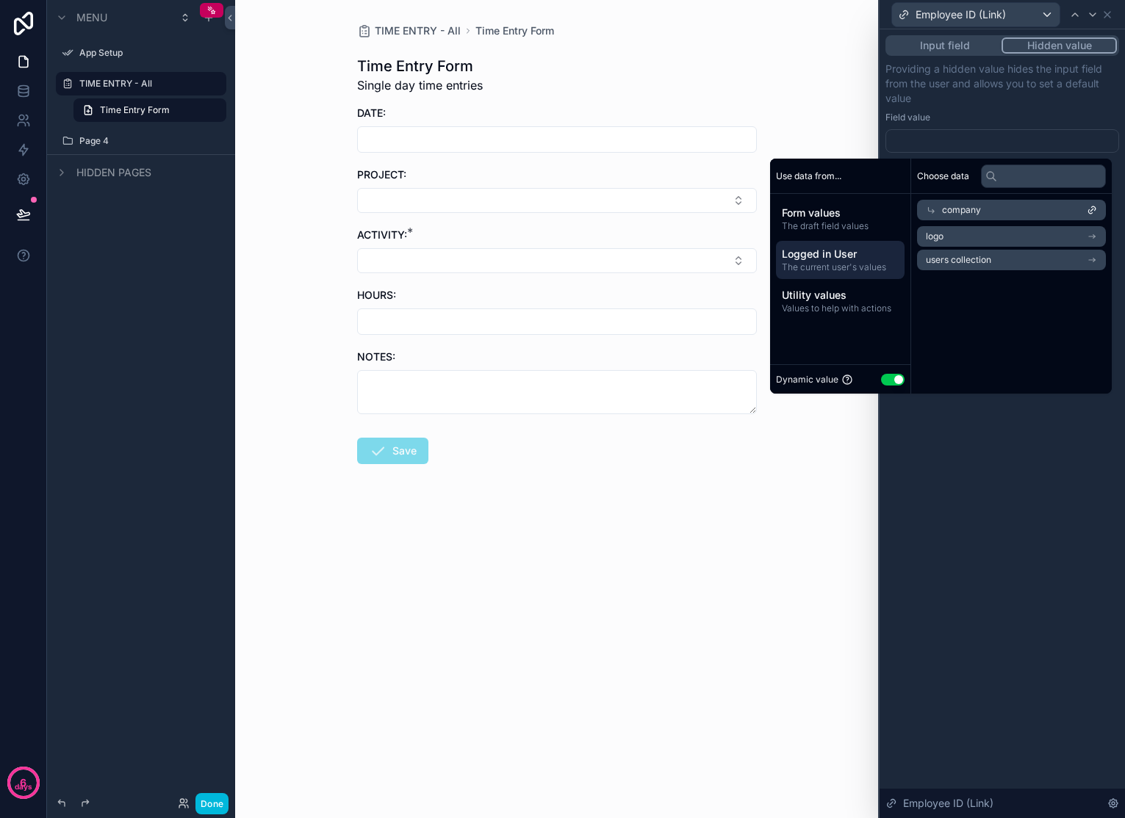
click at [834, 252] on span "Logged in User" at bounding box center [840, 254] width 117 height 15
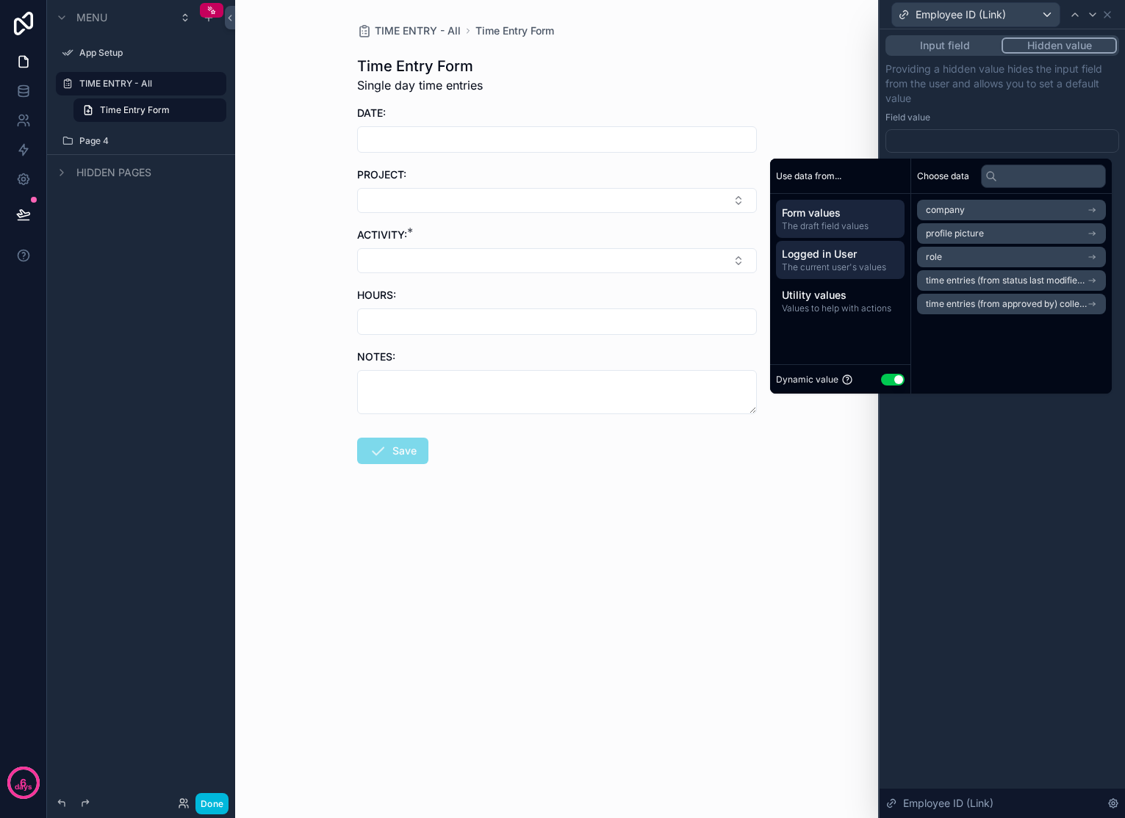
click at [840, 212] on span "Form values" at bounding box center [840, 213] width 117 height 15
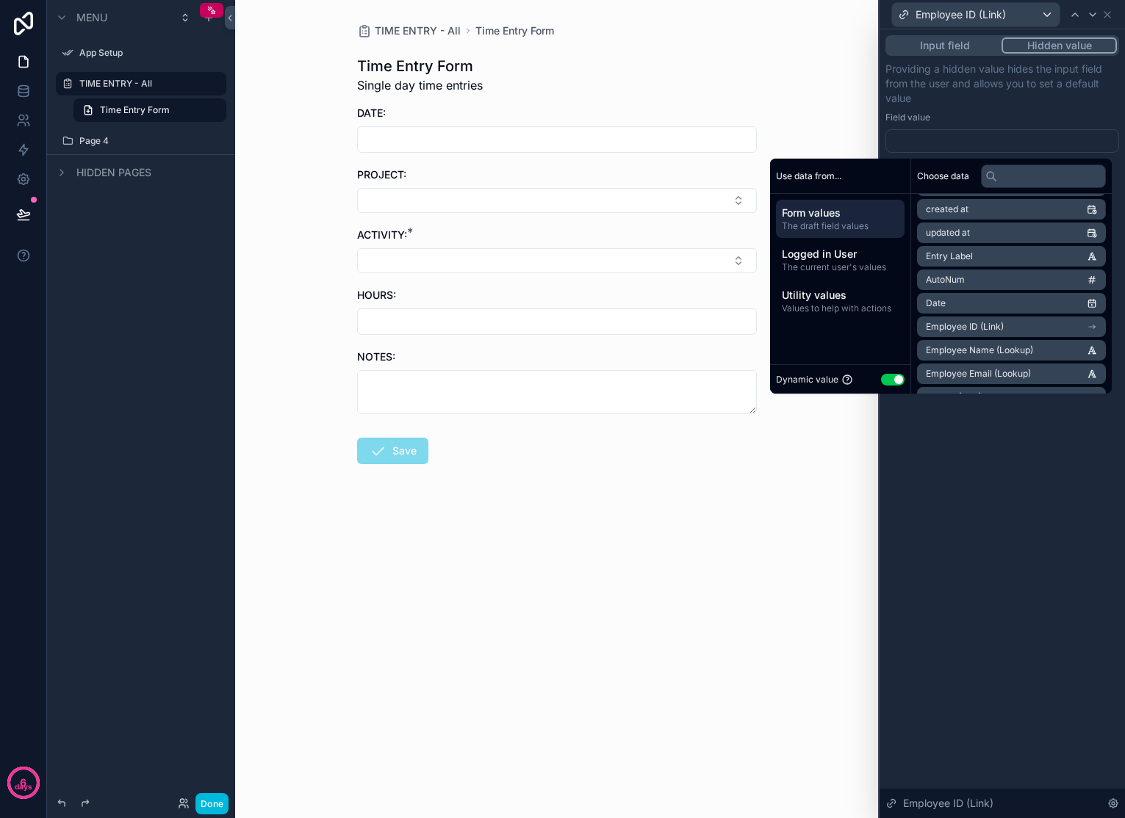
scroll to position [0, 0]
click at [940, 211] on li "id" at bounding box center [1011, 210] width 189 height 21
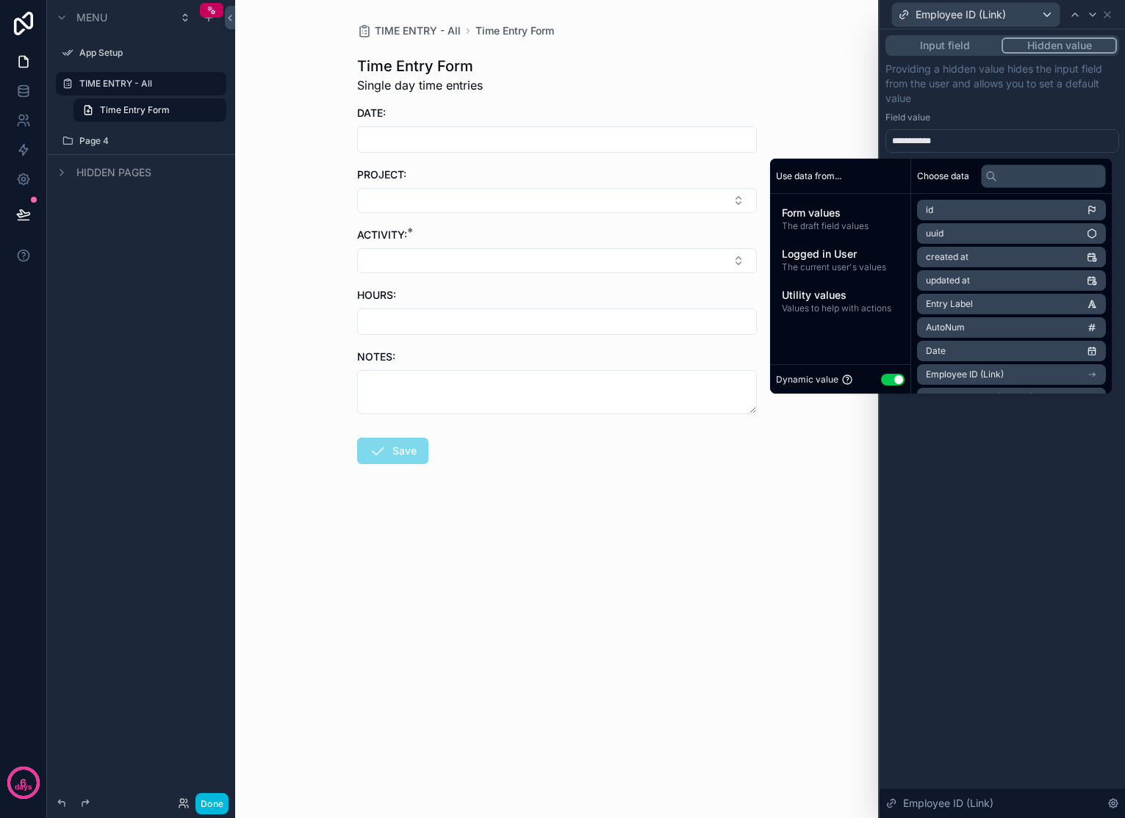
click at [986, 118] on div "Field value" at bounding box center [1002, 118] width 234 height 12
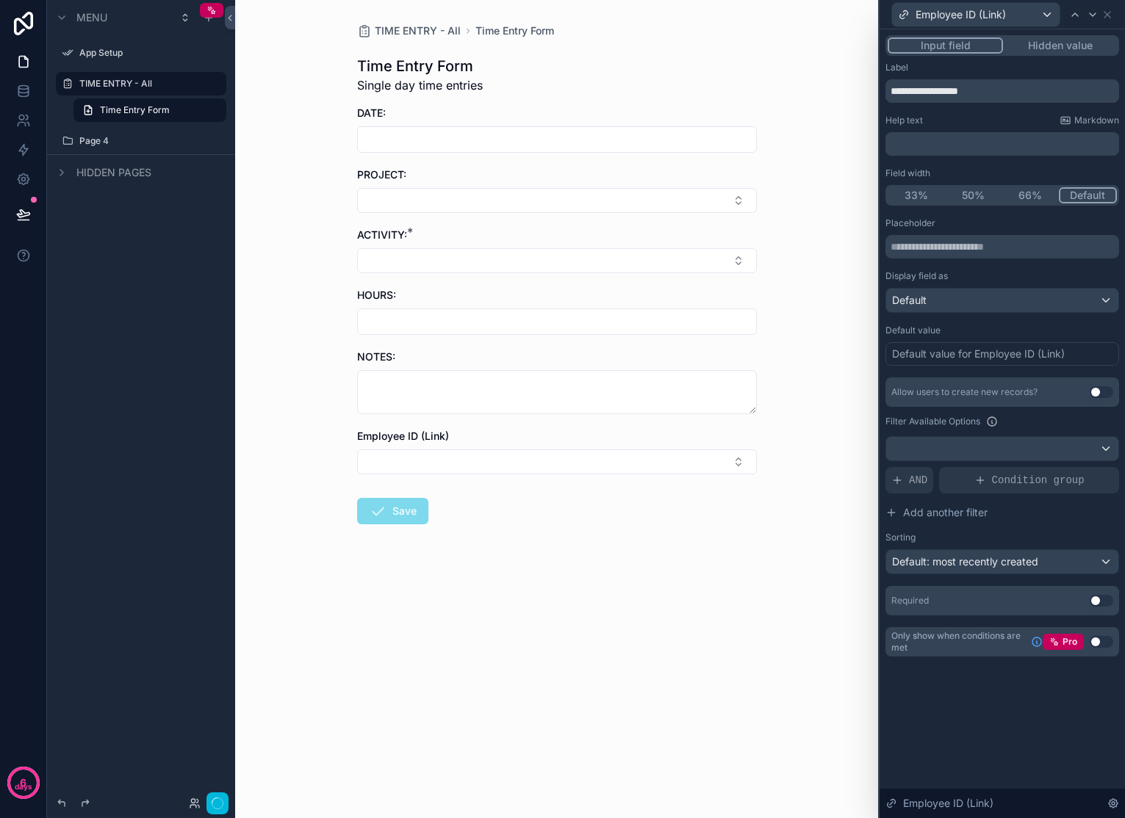
click at [973, 52] on button "Input field" at bounding box center [944, 45] width 115 height 16
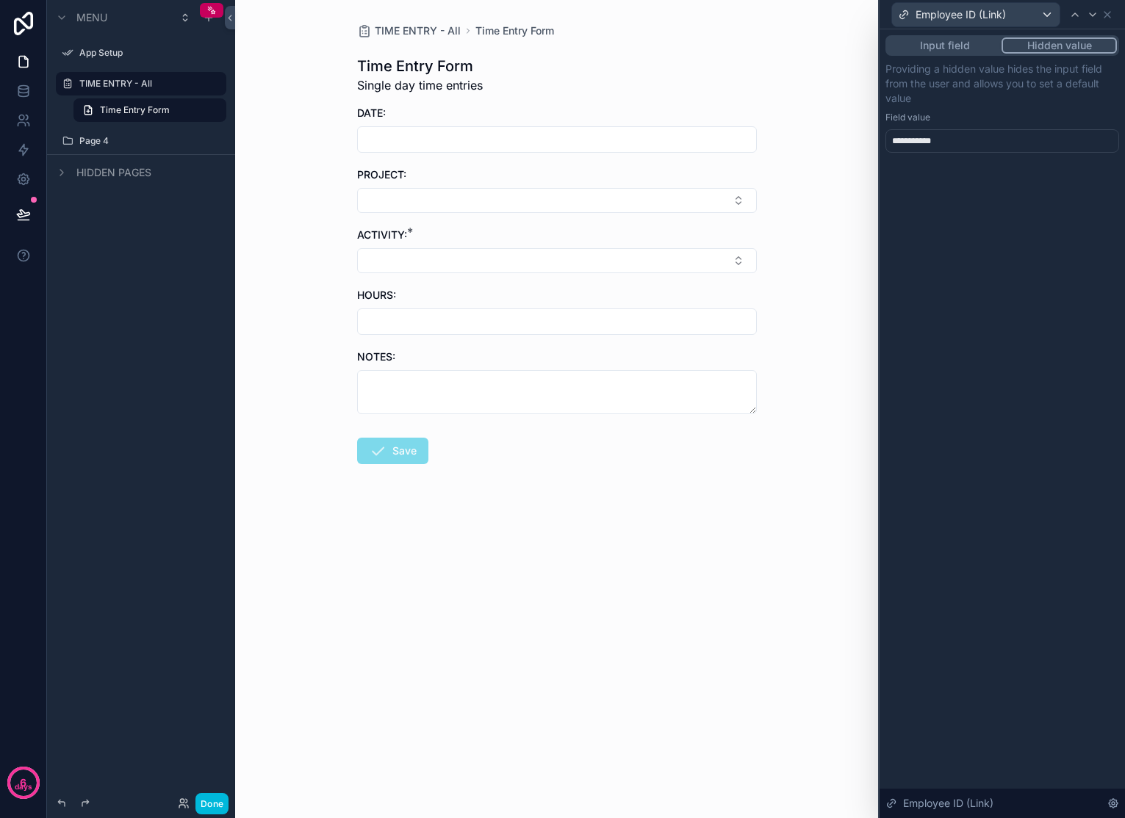
click at [1055, 48] on button "Hidden value" at bounding box center [1058, 45] width 115 height 16
click at [1052, 133] on div "**********" at bounding box center [1002, 141] width 234 height 24
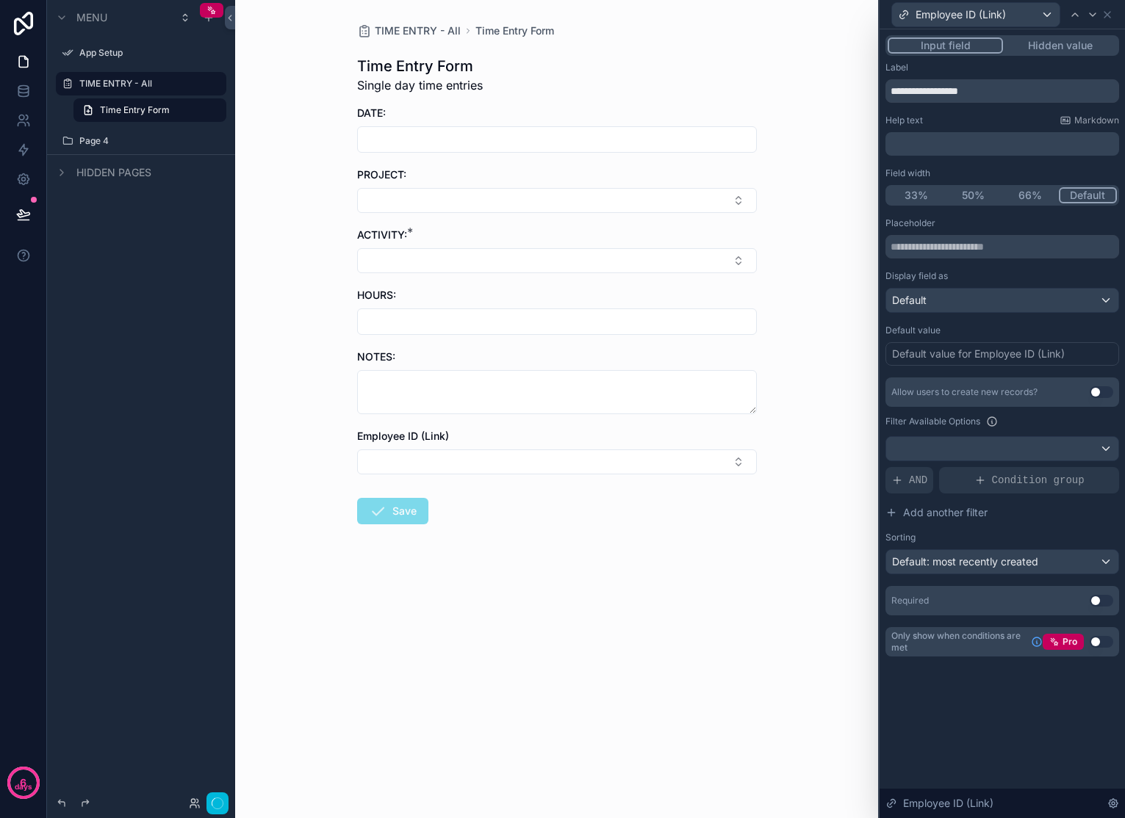
click at [953, 50] on button "Input field" at bounding box center [944, 45] width 115 height 16
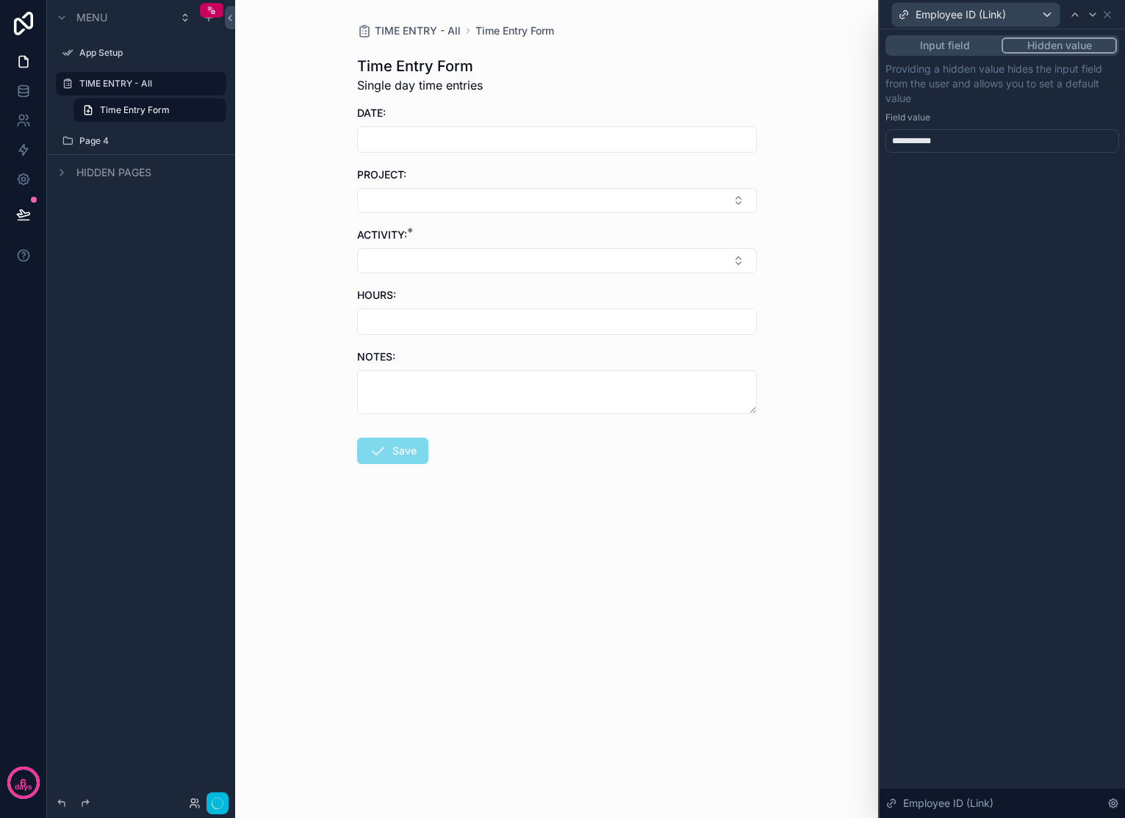
click at [1055, 48] on button "Hidden value" at bounding box center [1058, 45] width 115 height 16
click at [983, 48] on button "Input field" at bounding box center [944, 45] width 114 height 16
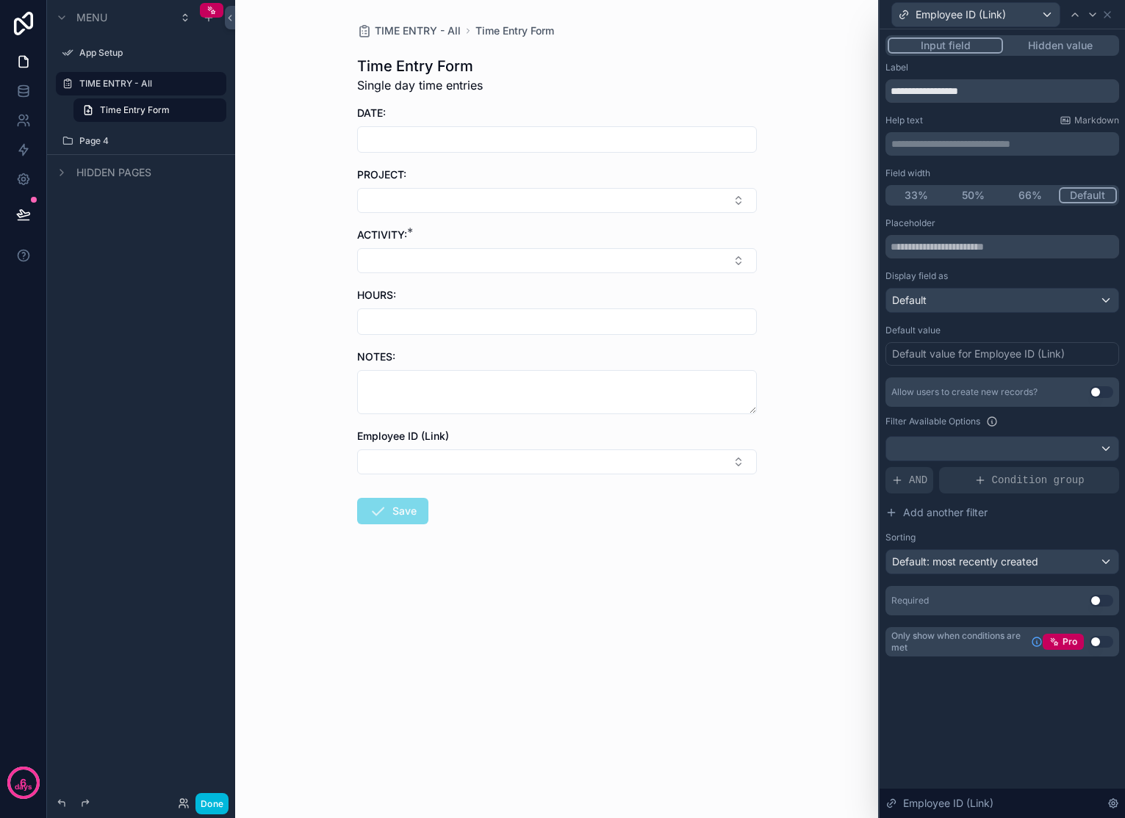
click at [1055, 42] on button "Hidden value" at bounding box center [1060, 45] width 114 height 16
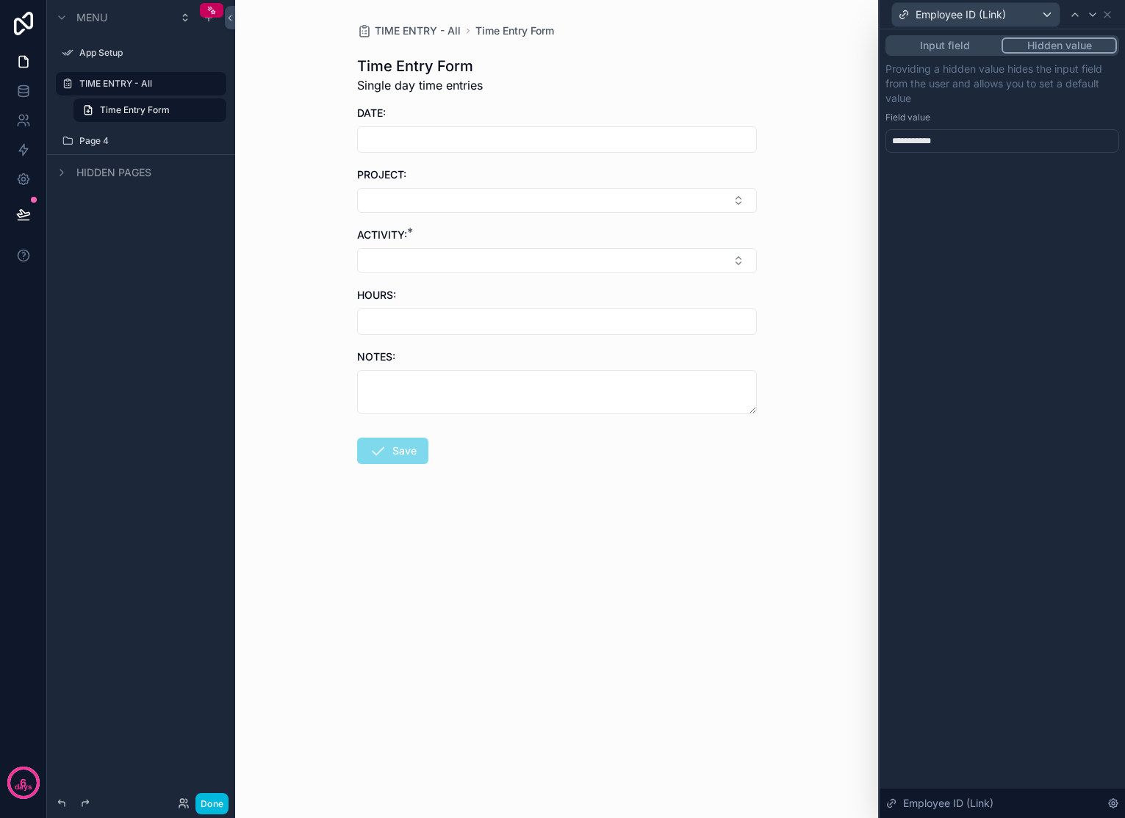
click at [996, 139] on div "**********" at bounding box center [1002, 141] width 234 height 24
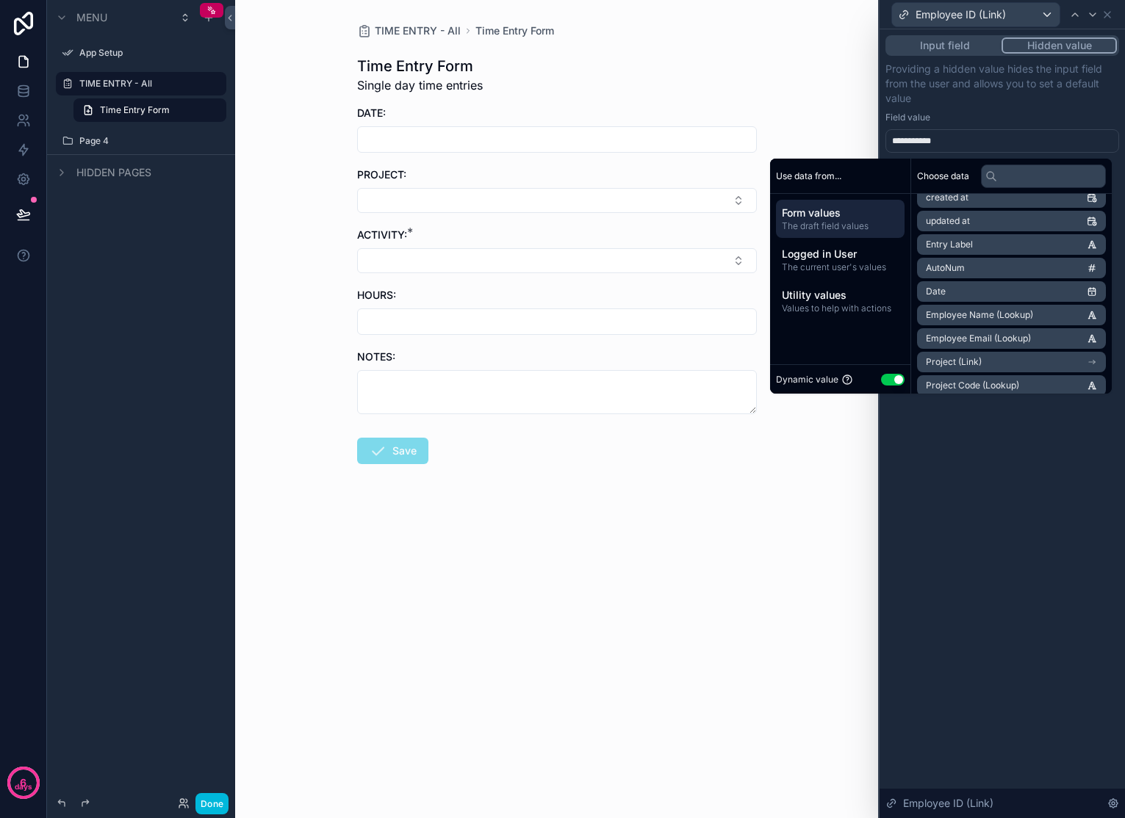
scroll to position [69, 0]
click at [973, 49] on button "Input field" at bounding box center [944, 45] width 114 height 16
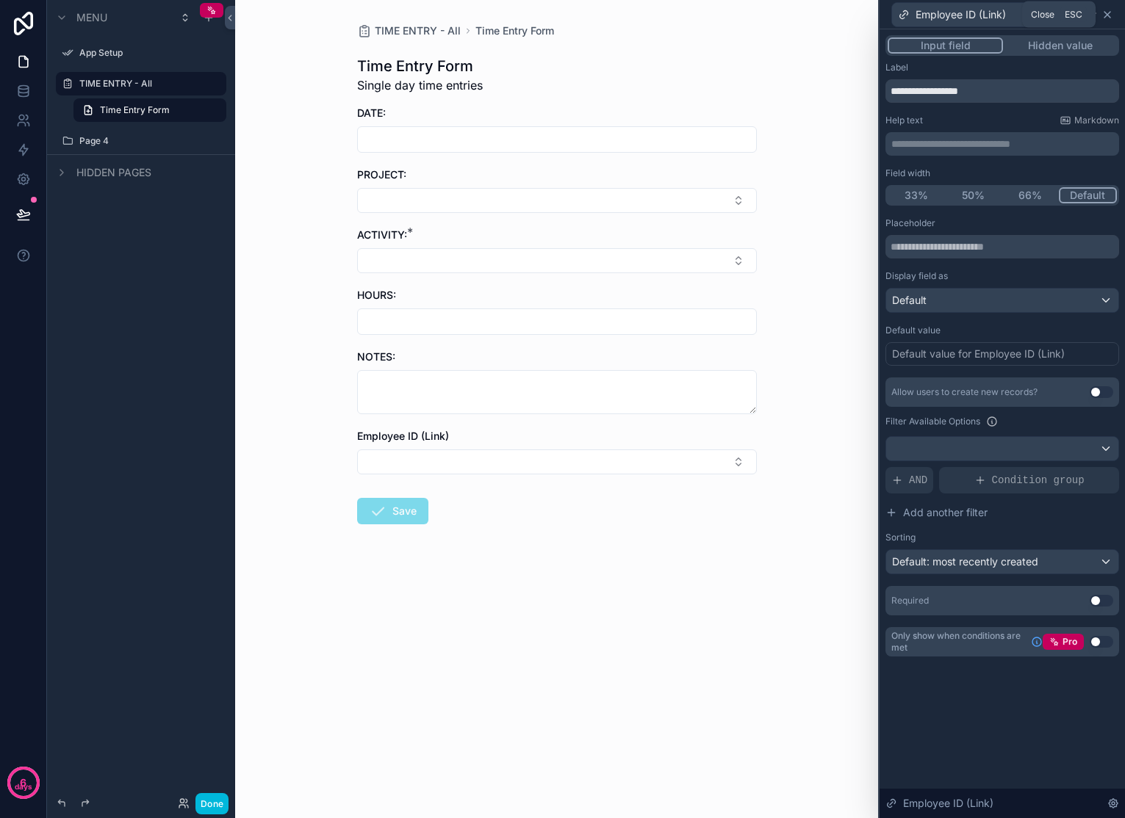
click at [1055, 13] on icon at bounding box center [1107, 15] width 6 height 6
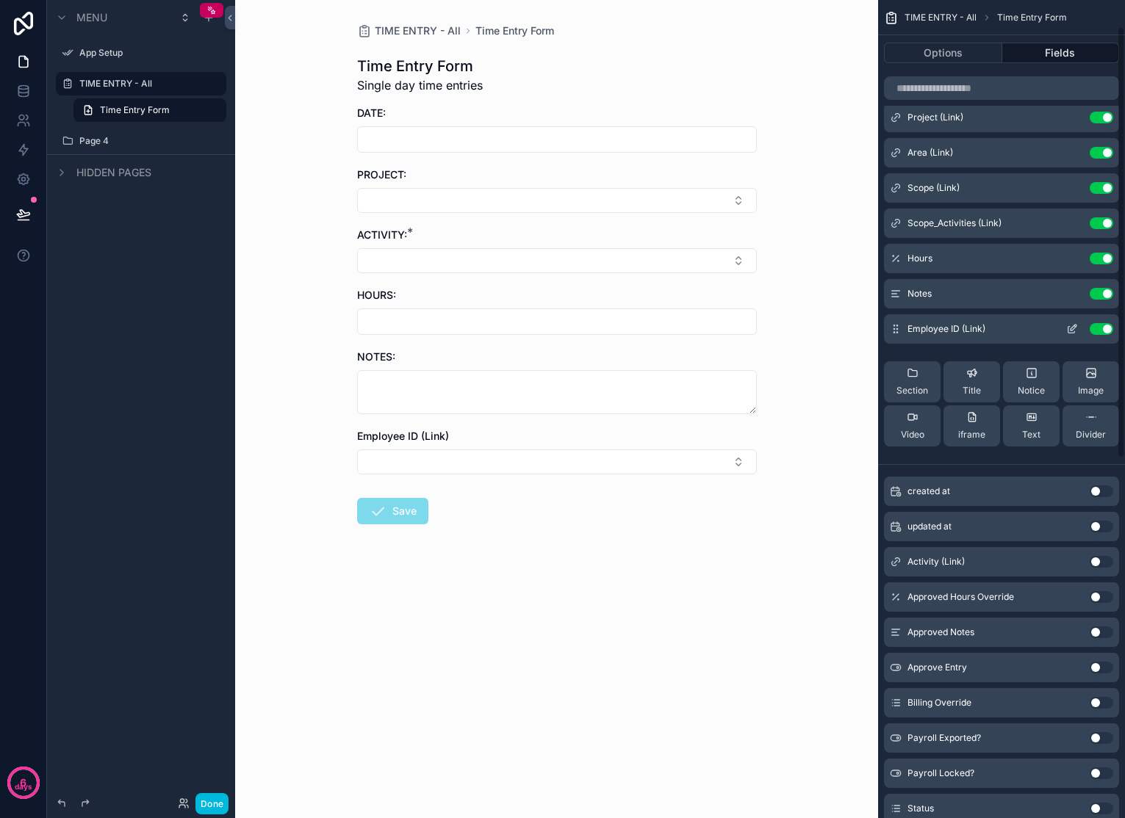
scroll to position [0, 0]
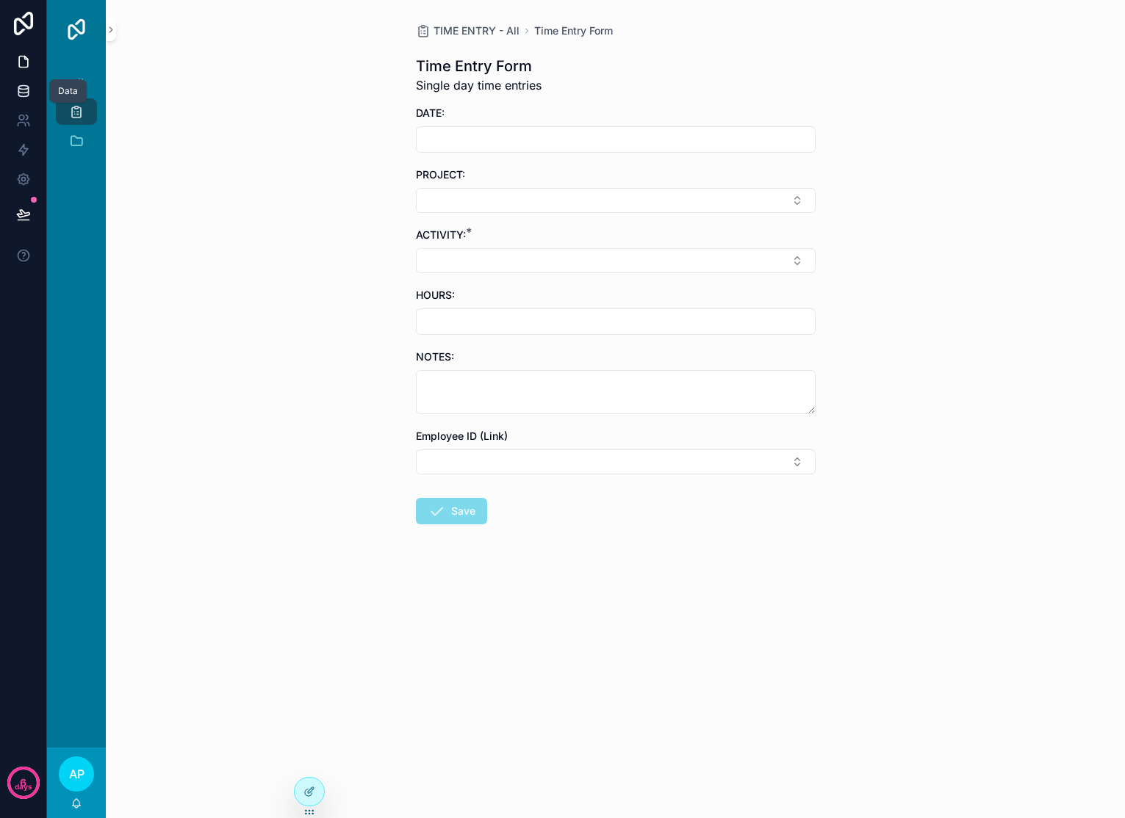
click at [27, 87] on icon at bounding box center [23, 88] width 10 height 4
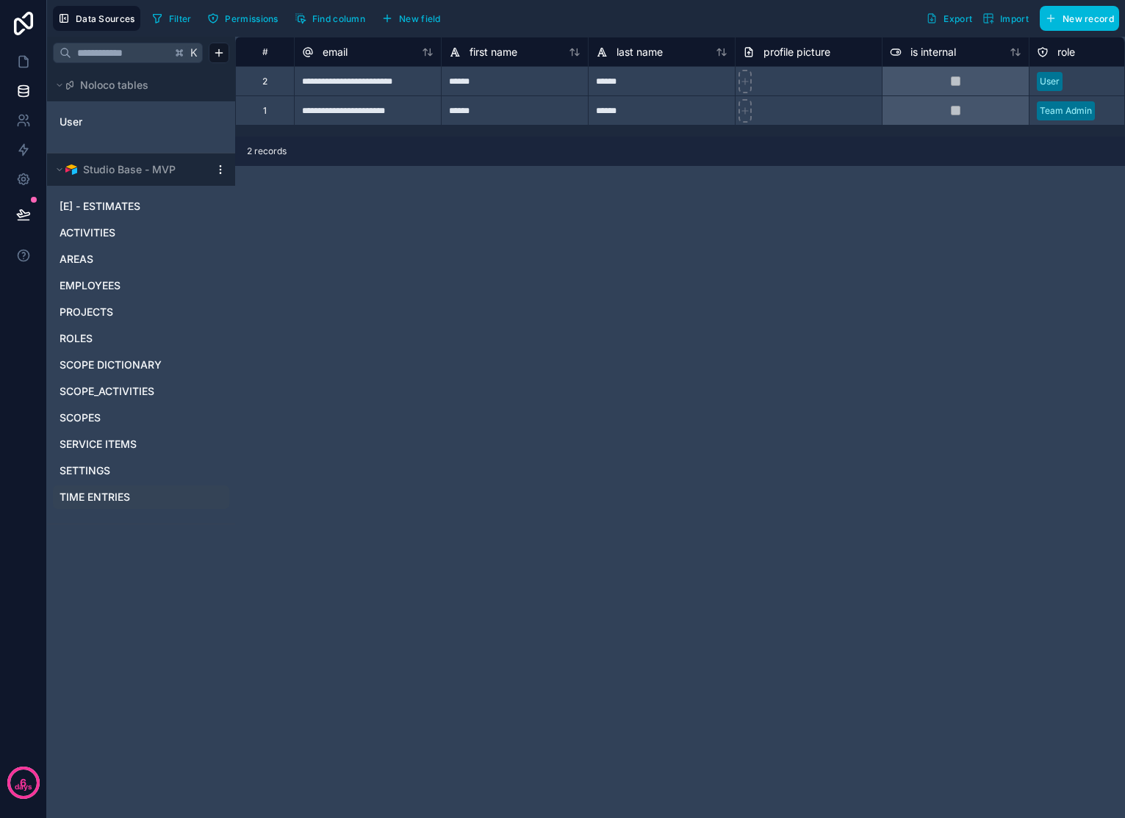
click at [115, 493] on span "TIME ENTRIES" at bounding box center [94, 497] width 71 height 15
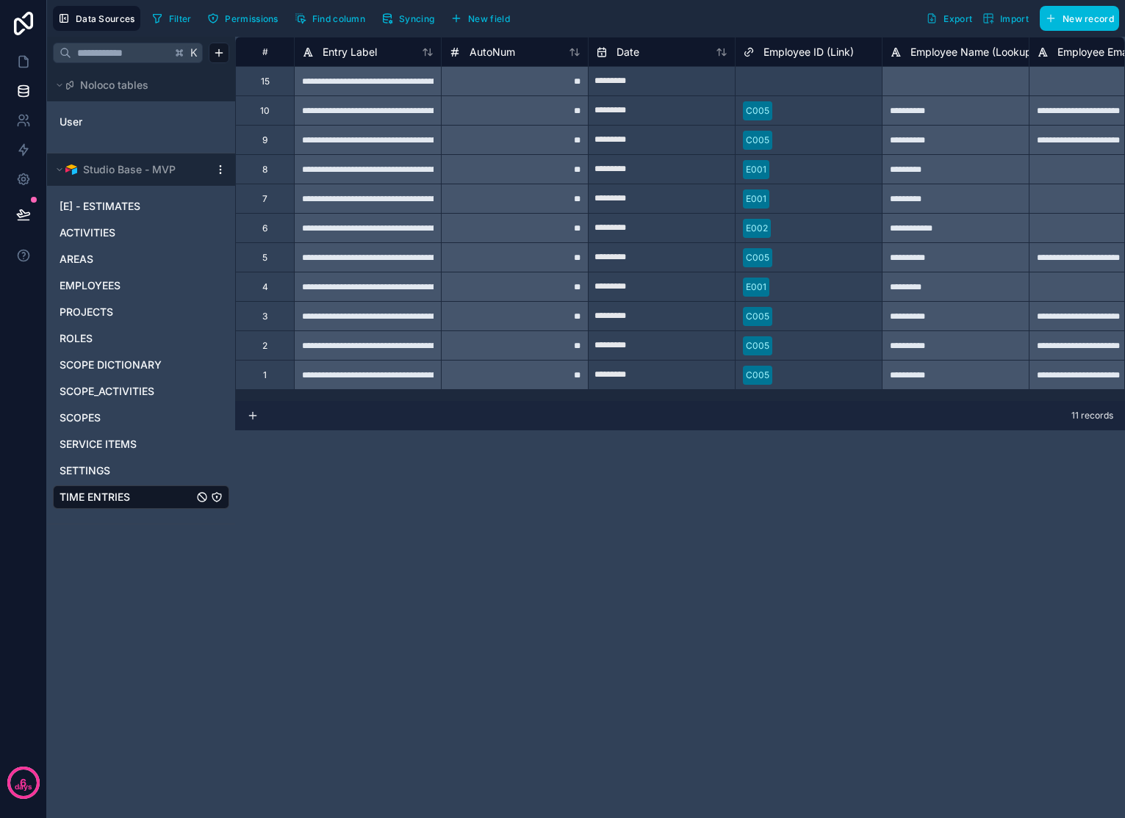
click at [430, 15] on span "Syncing" at bounding box center [416, 18] width 35 height 11
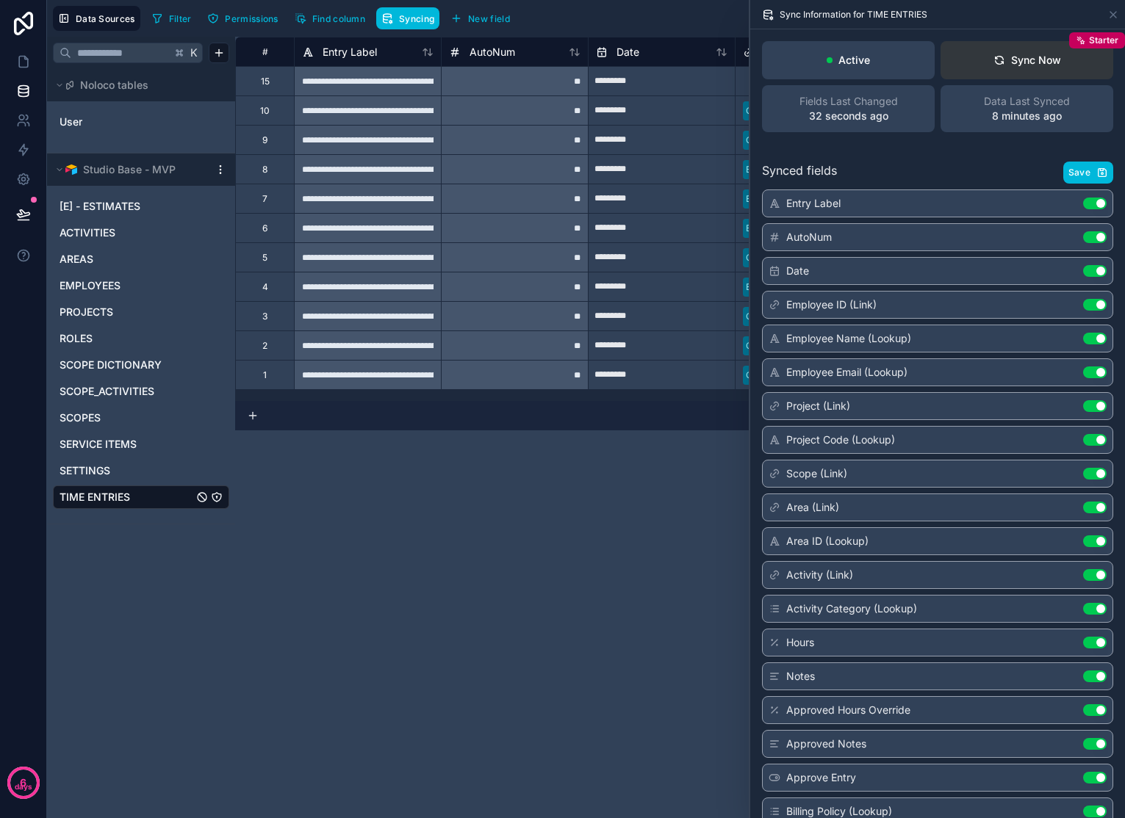
click at [1018, 59] on div "Sync Now" at bounding box center [1027, 60] width 68 height 15
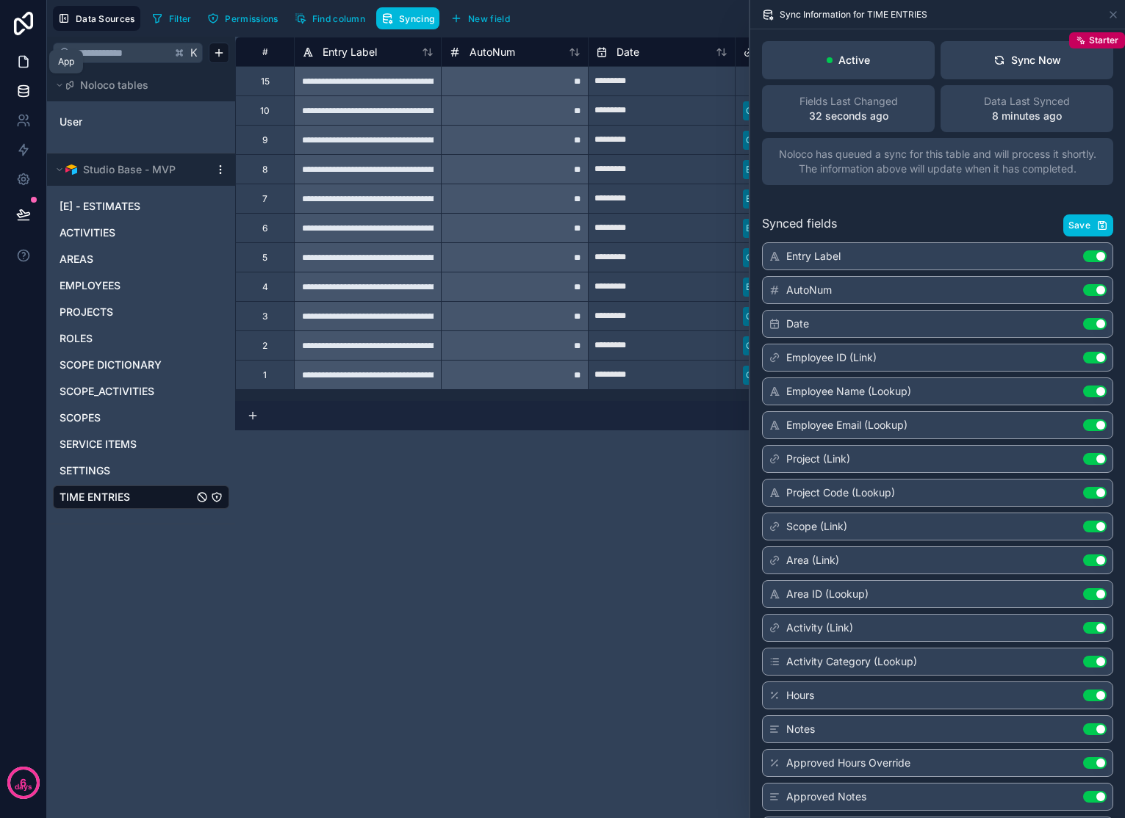
click at [30, 65] on link at bounding box center [23, 61] width 46 height 29
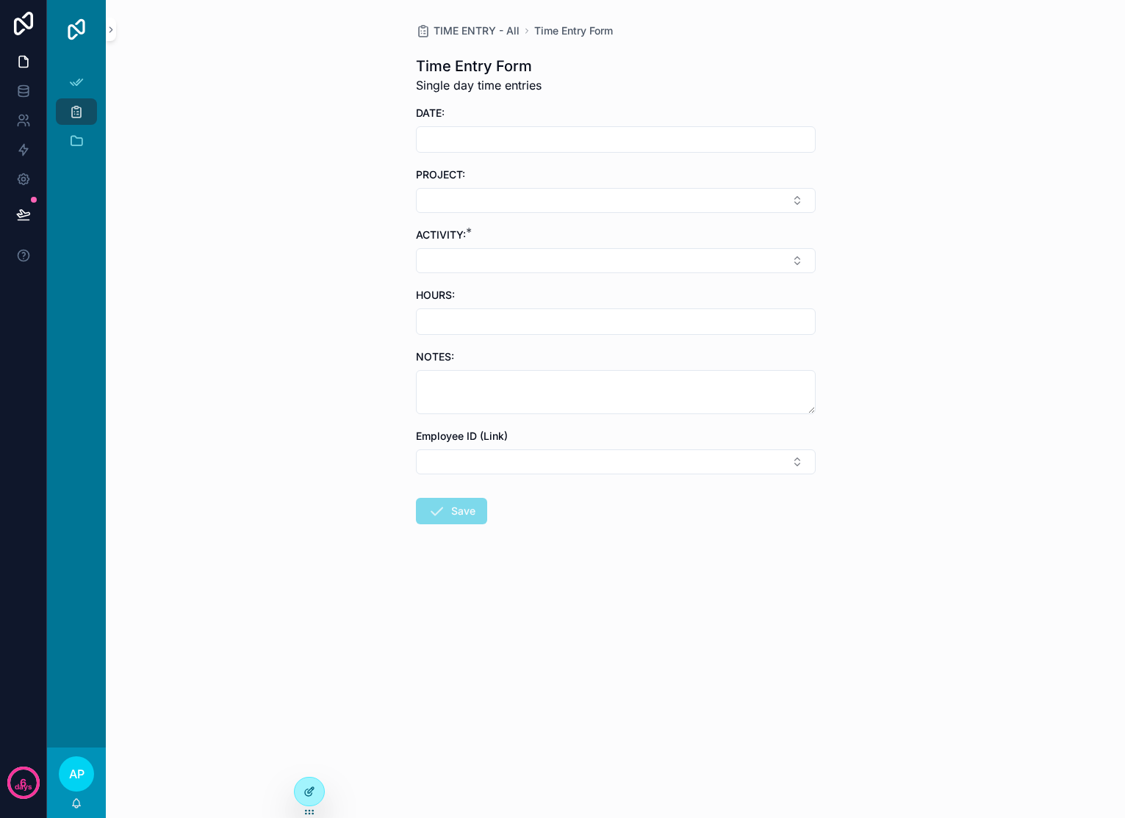
click at [311, 786] on icon at bounding box center [309, 792] width 12 height 12
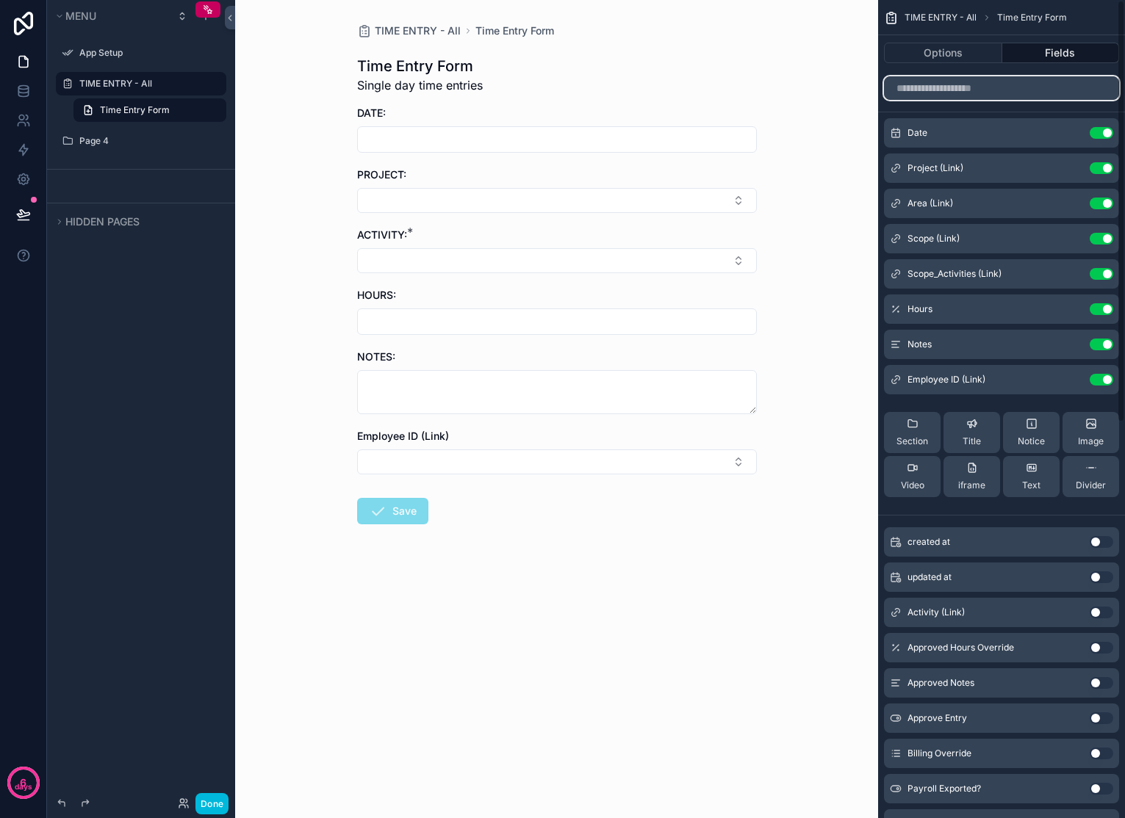
click at [961, 85] on input "scrollable content" at bounding box center [1001, 88] width 235 height 24
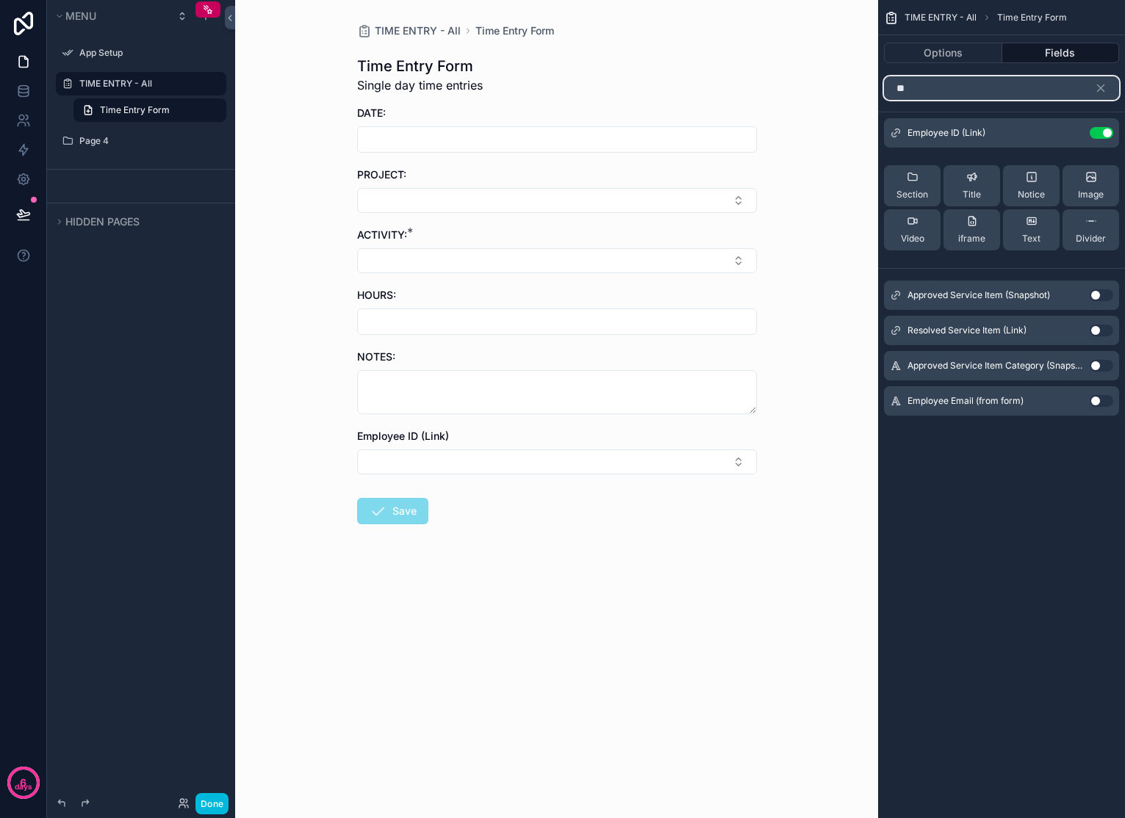
type input "**"
click at [1105, 402] on button "Use setting" at bounding box center [1101, 401] width 24 height 12
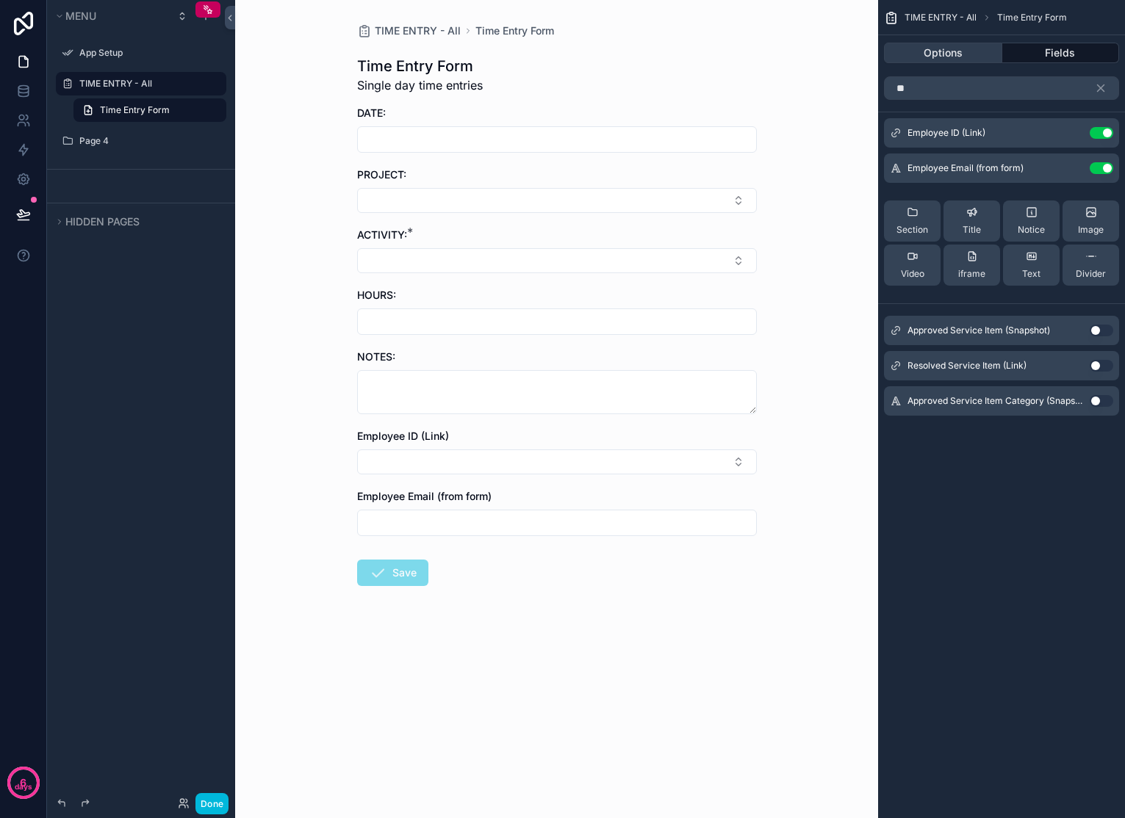
click at [972, 51] on button "Options" at bounding box center [943, 53] width 118 height 21
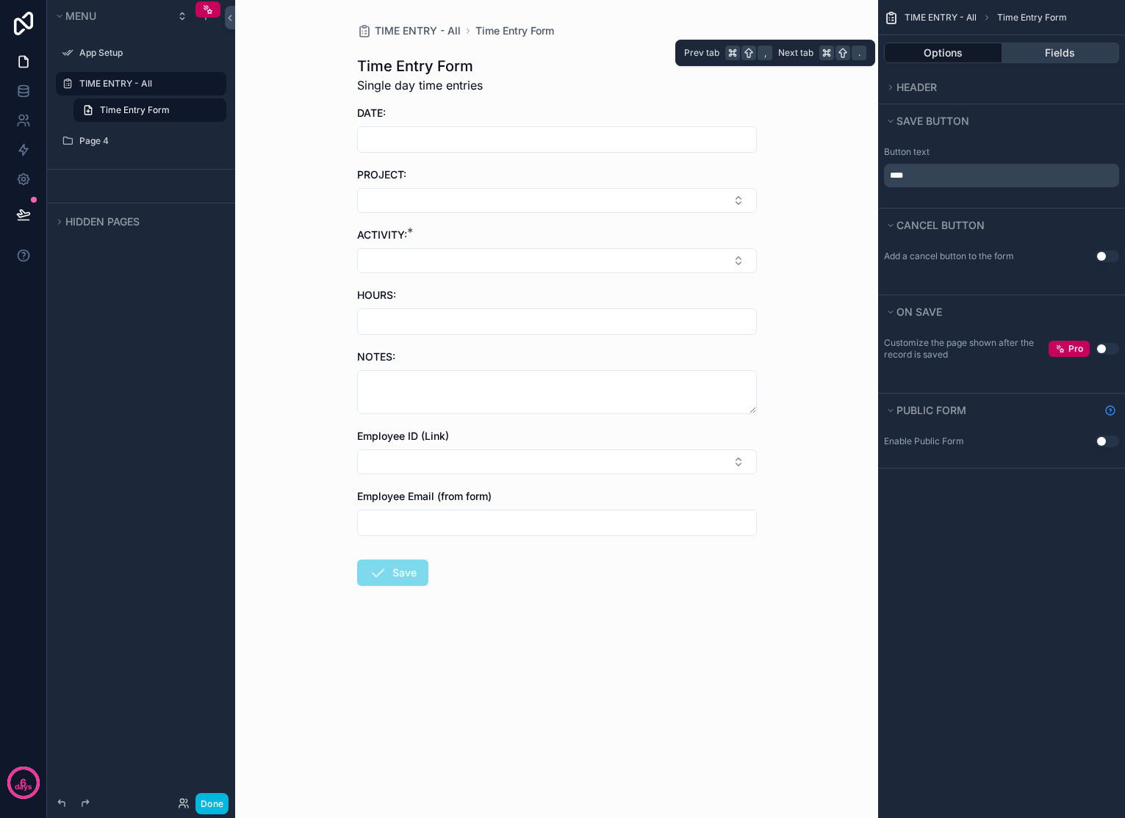
click at [1048, 53] on button "Fields" at bounding box center [1061, 53] width 118 height 21
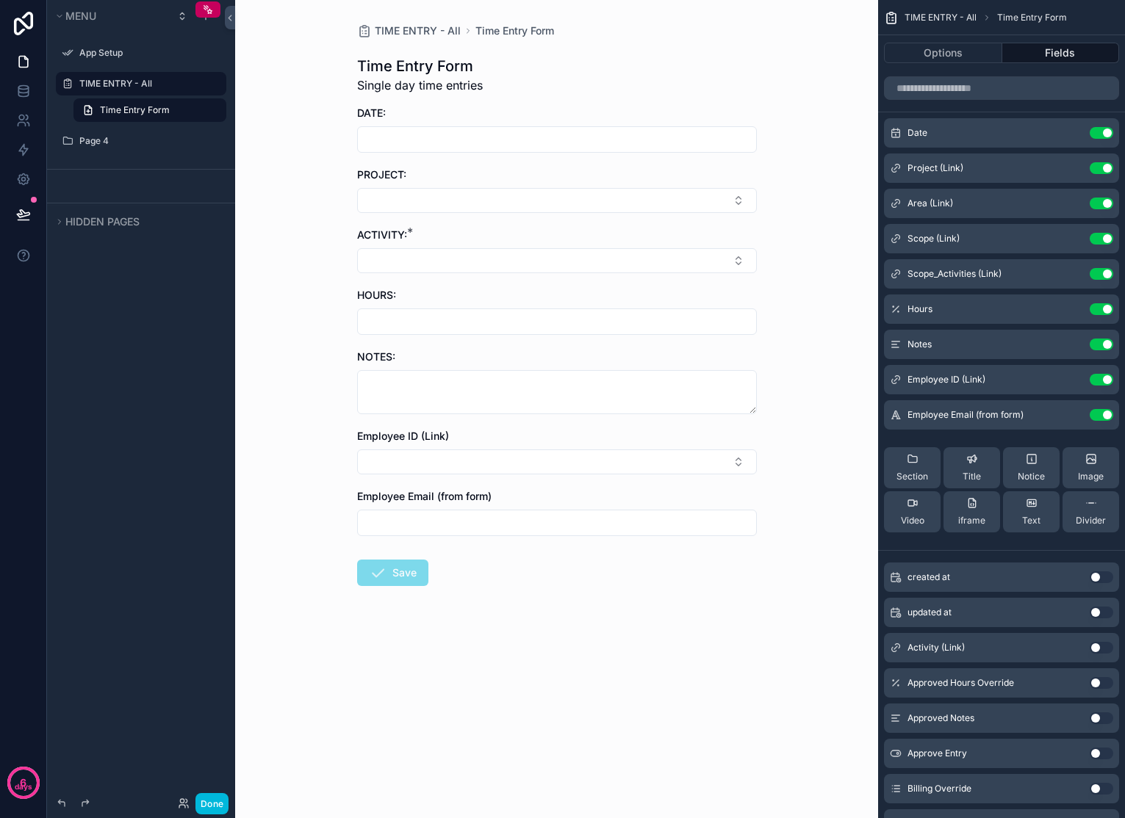
click at [0, 0] on icon "scrollable content" at bounding box center [0, 0] width 0 height 0
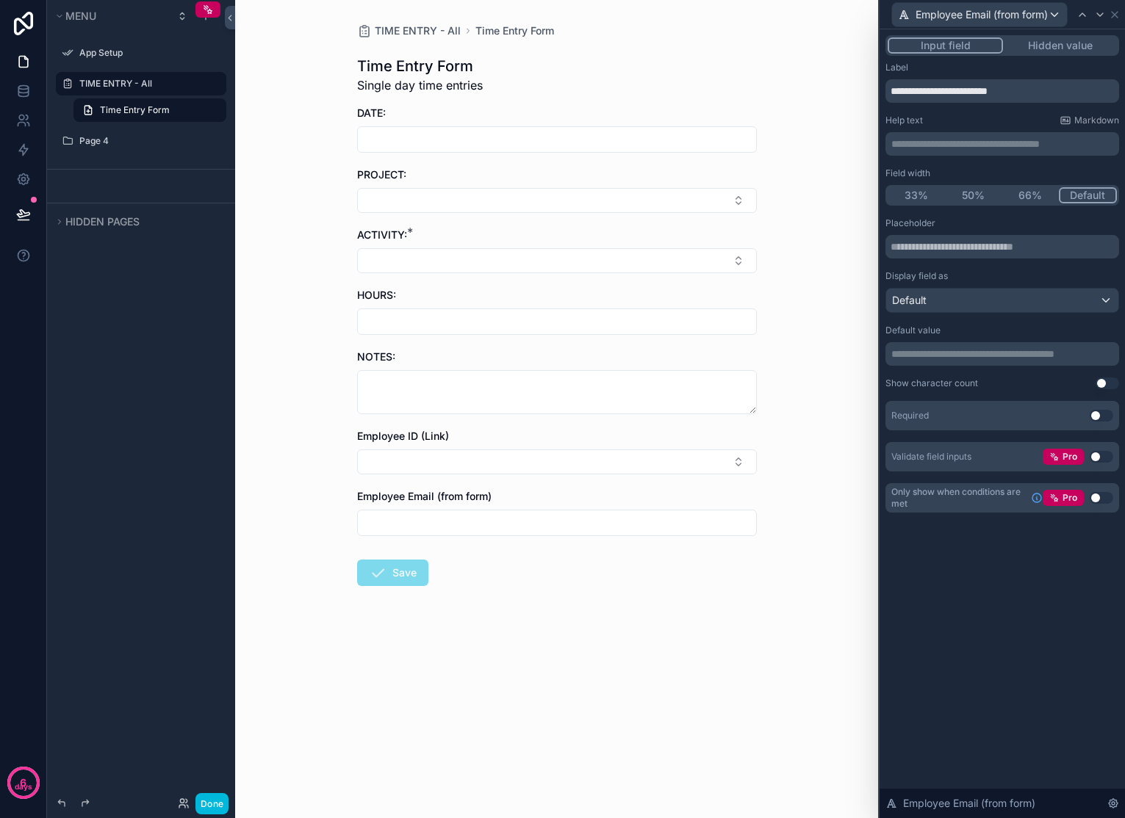
click at [936, 352] on p "**********" at bounding box center [1003, 354] width 225 height 15
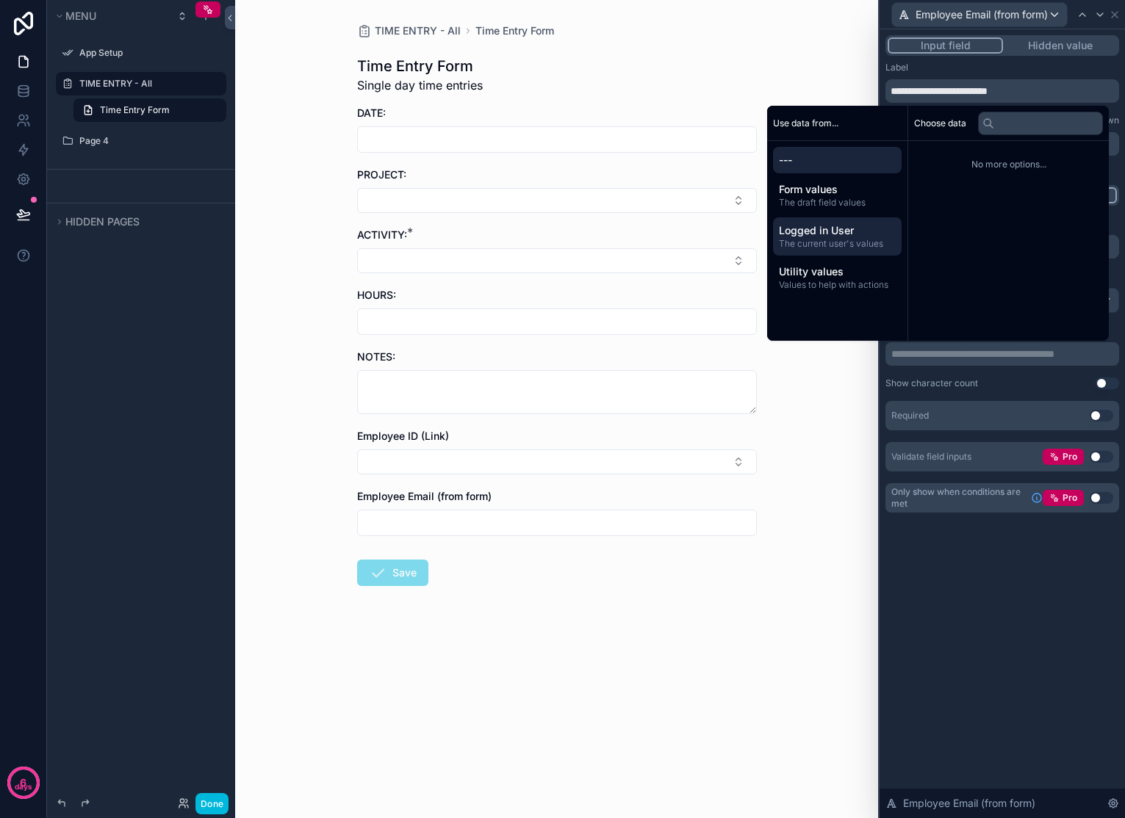
click at [842, 235] on span "Logged in User" at bounding box center [837, 230] width 117 height 15
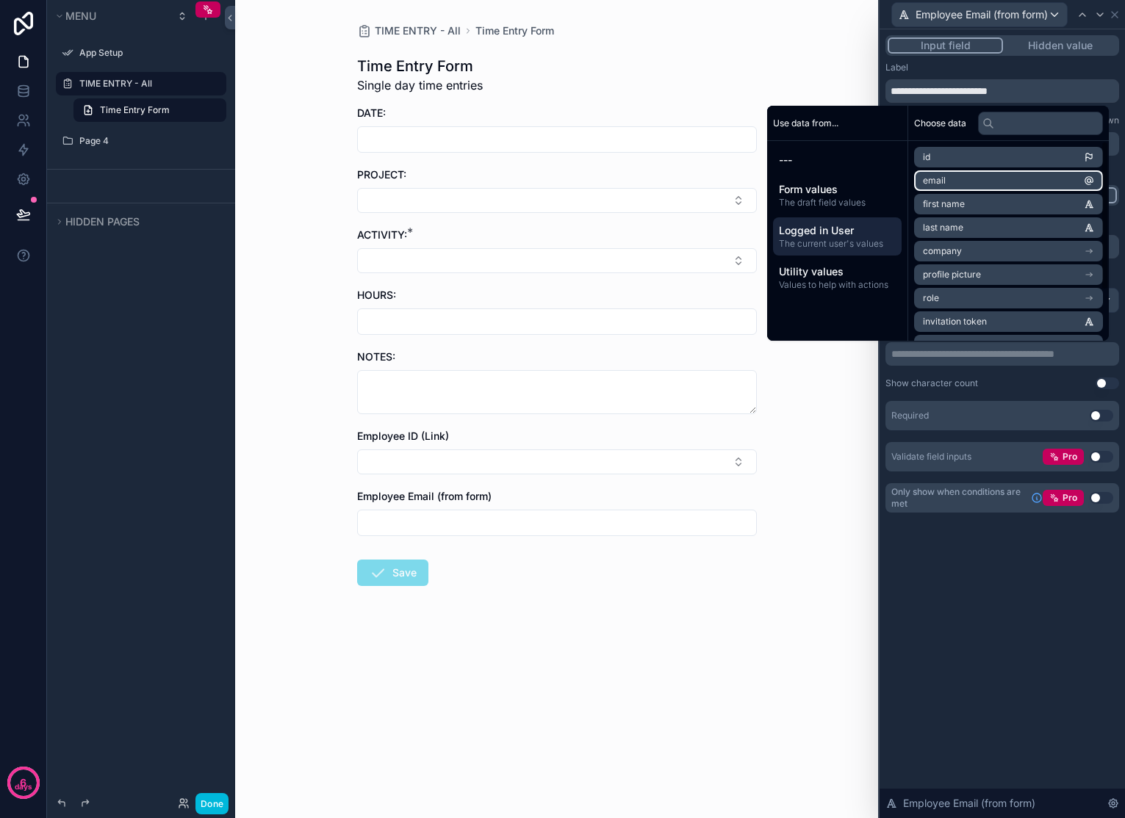
click at [980, 187] on li "email" at bounding box center [1008, 180] width 189 height 21
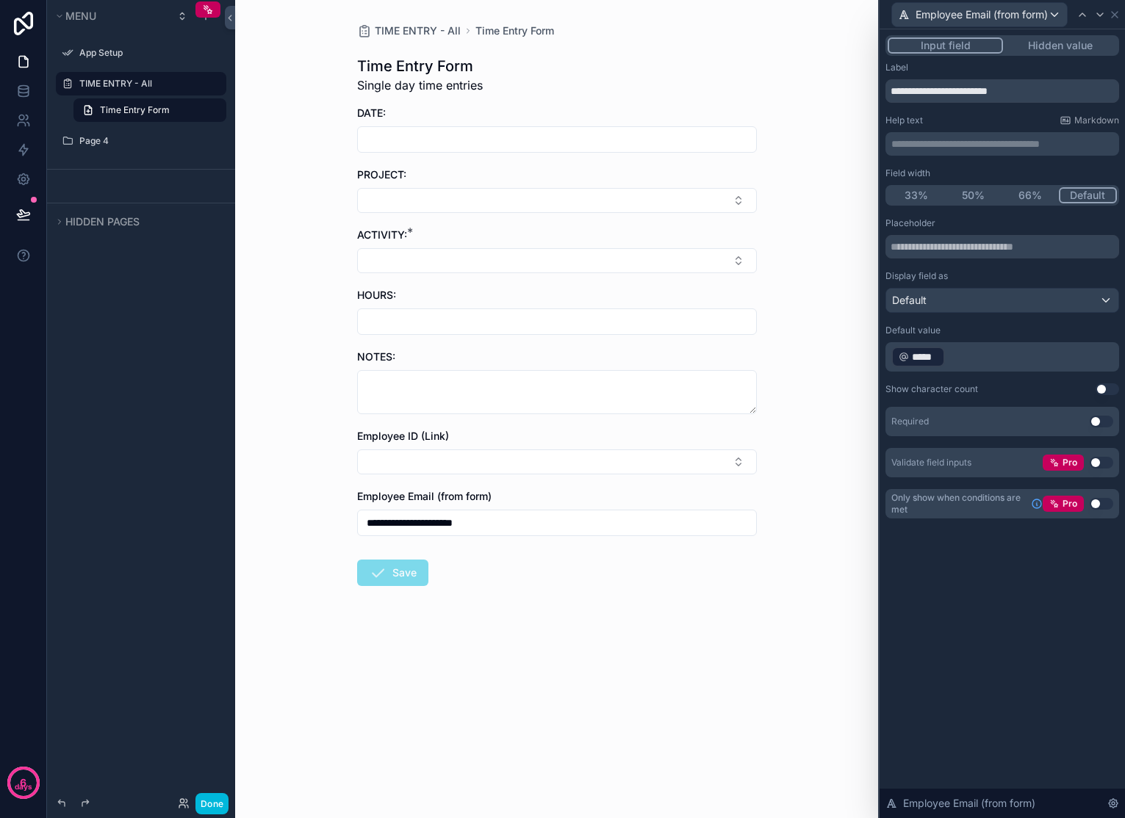
click at [944, 570] on div "**********" at bounding box center [1001, 423] width 245 height 789
click at [1114, 12] on icon at bounding box center [1114, 15] width 12 height 12
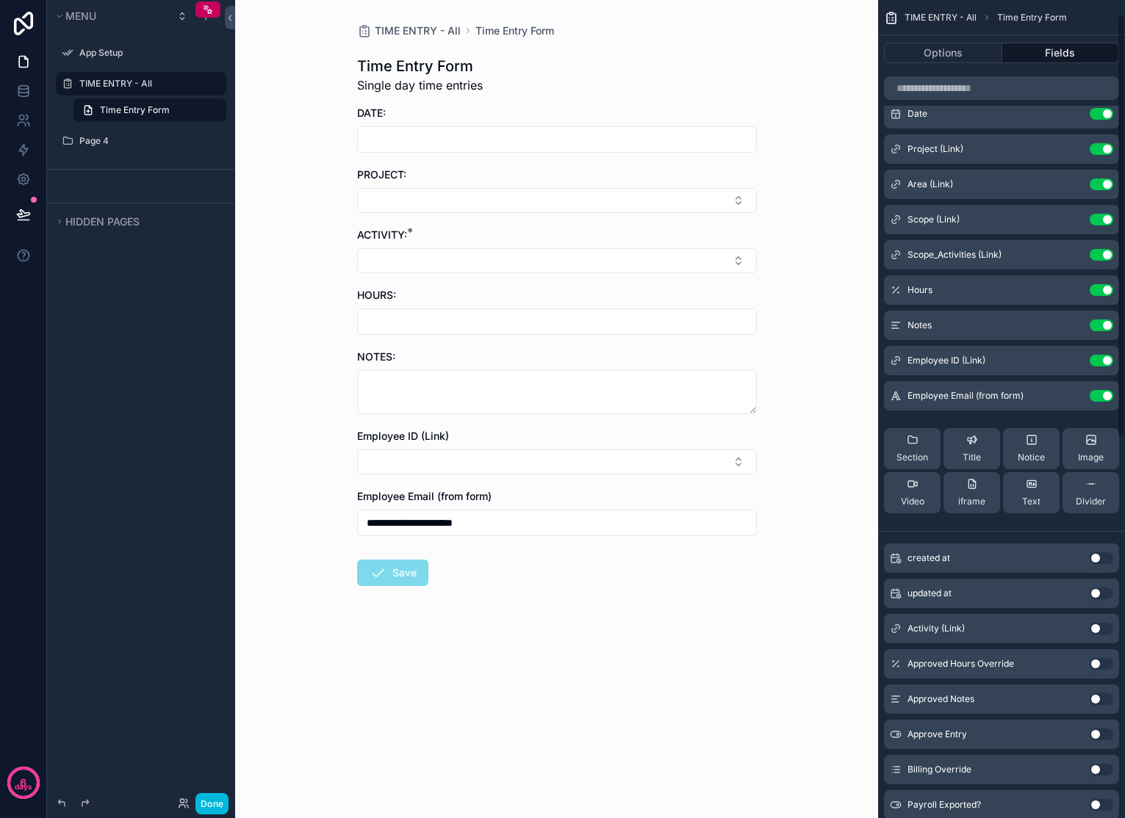
scroll to position [29, 0]
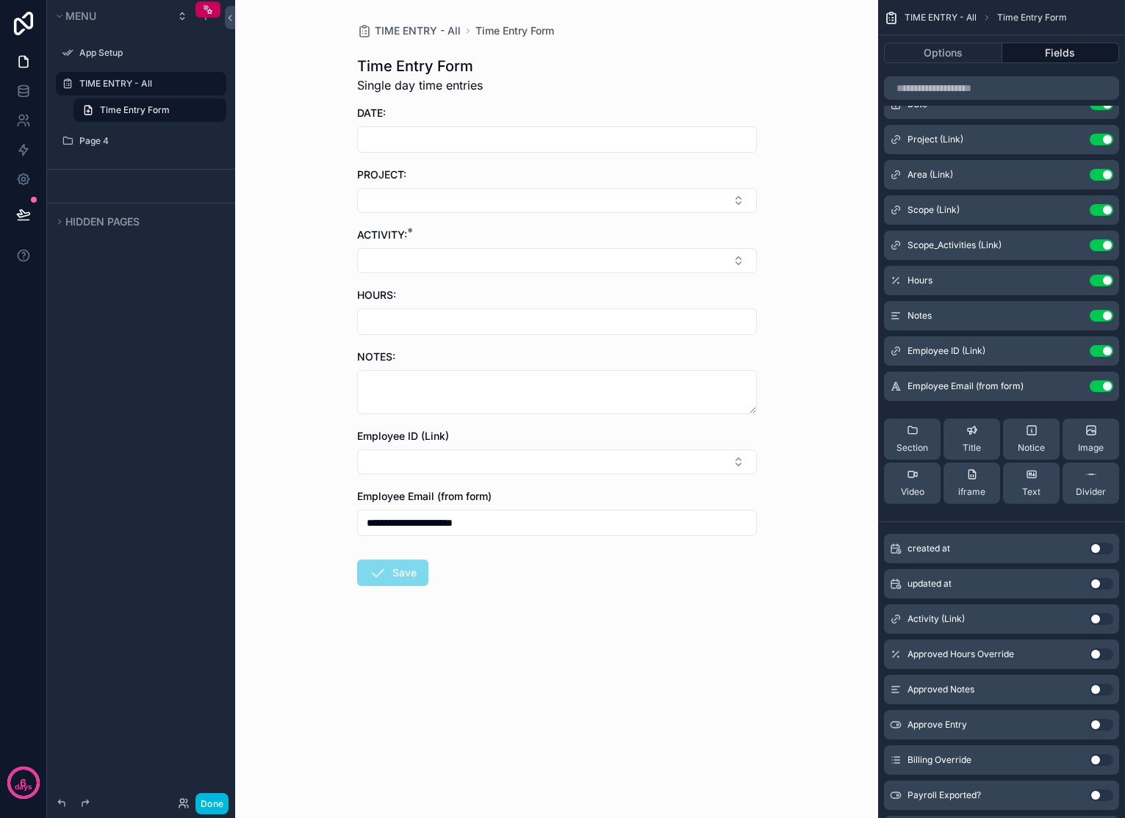
click at [0, 0] on button "scrollable content" at bounding box center [0, 0] width 0 height 0
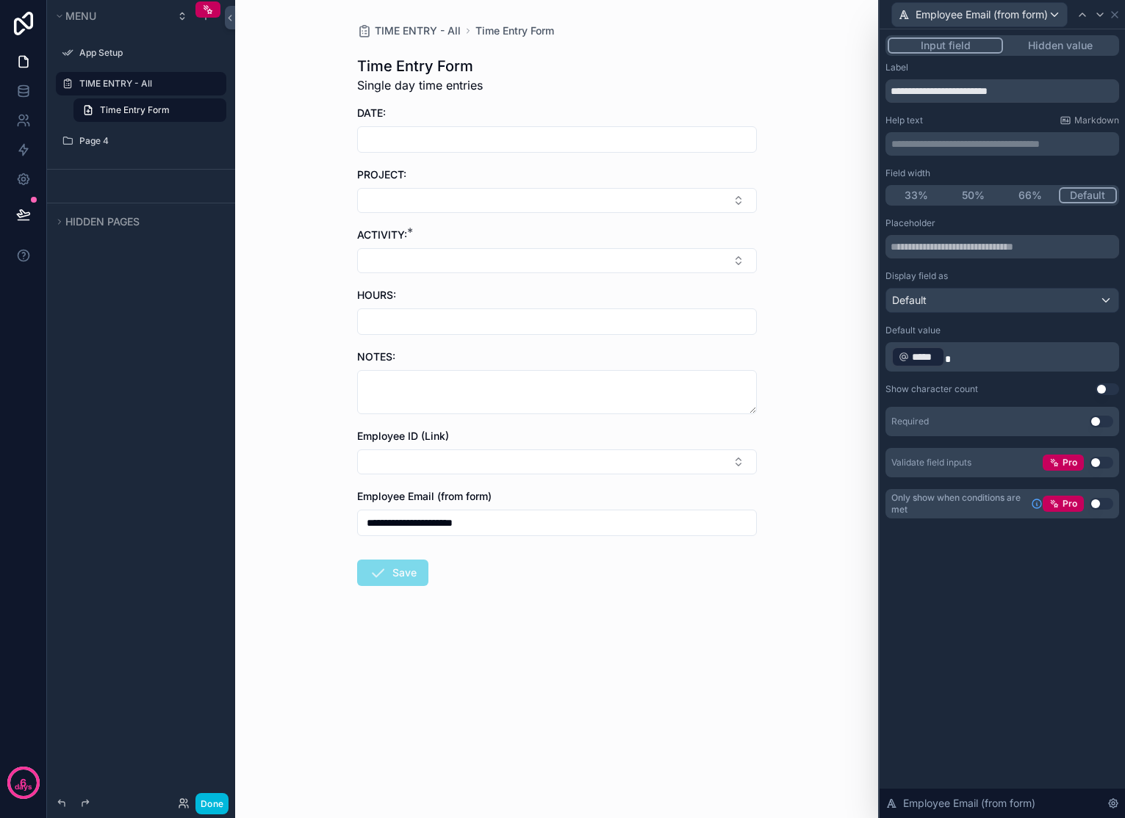
click at [1045, 44] on button "Hidden value" at bounding box center [1060, 45] width 114 height 16
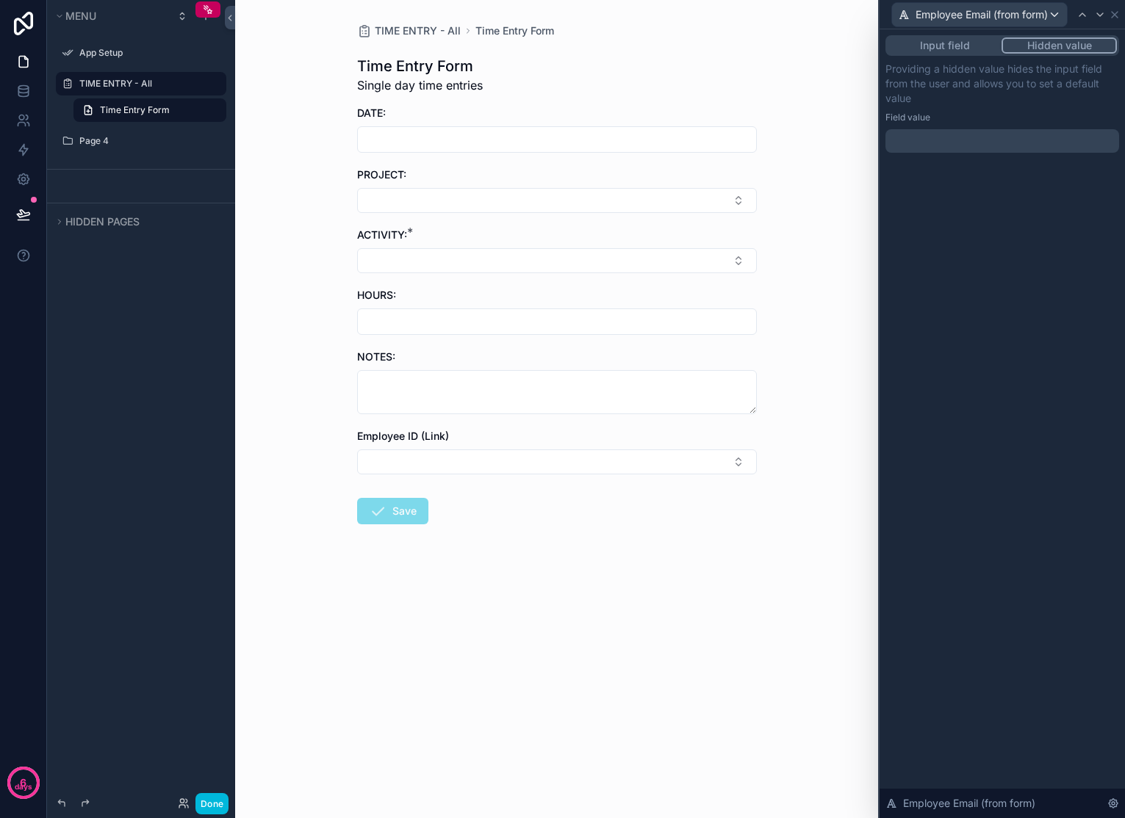
click at [982, 135] on p "﻿" at bounding box center [1003, 141] width 225 height 15
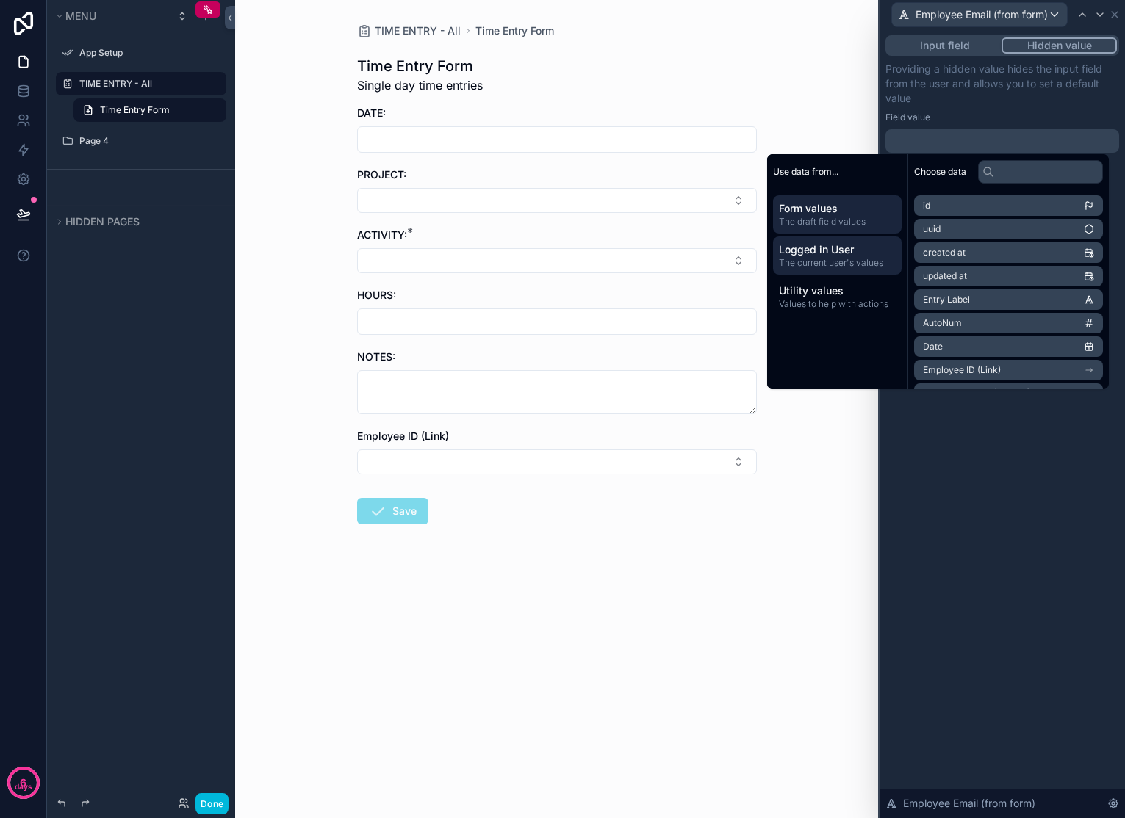
click at [818, 245] on span "Logged in User" at bounding box center [837, 249] width 117 height 15
click at [986, 97] on p "Providing a hidden value hides the input field from the user and allows you to …" at bounding box center [1002, 84] width 234 height 44
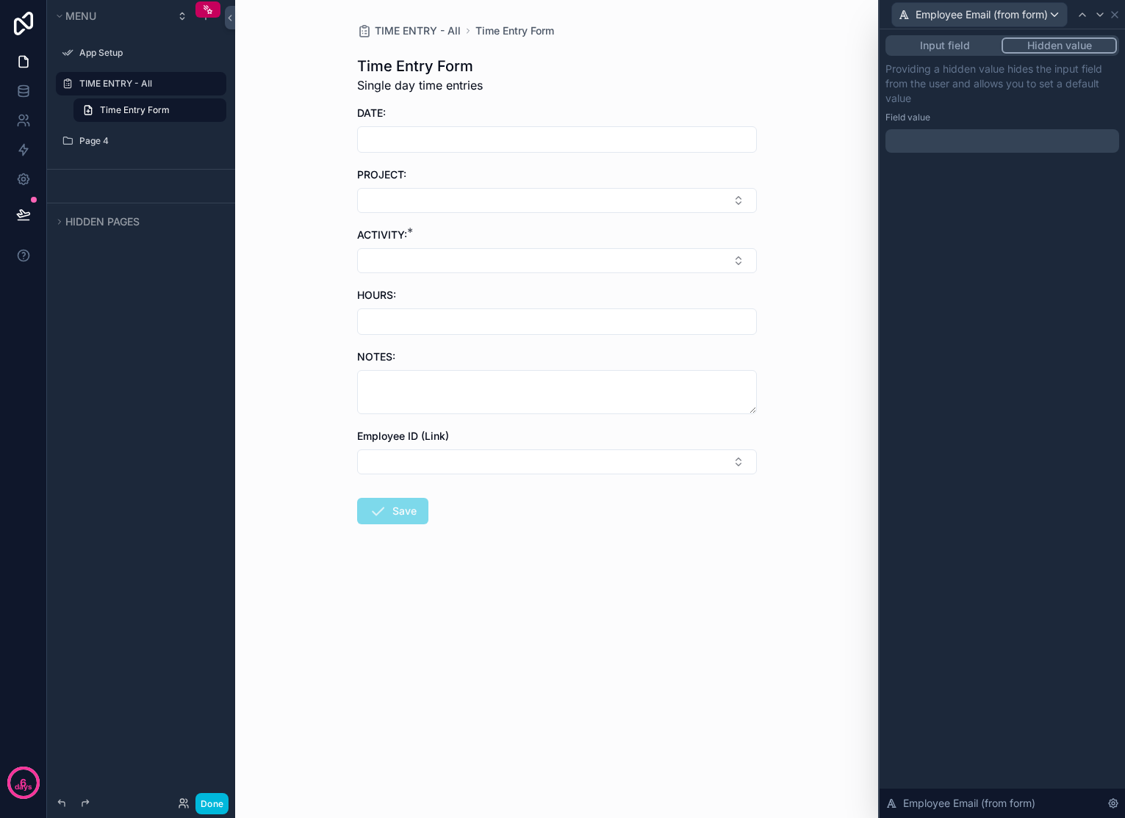
click at [957, 35] on div "Input field Hidden value" at bounding box center [1002, 45] width 234 height 21
click at [958, 38] on button "Input field" at bounding box center [944, 45] width 114 height 16
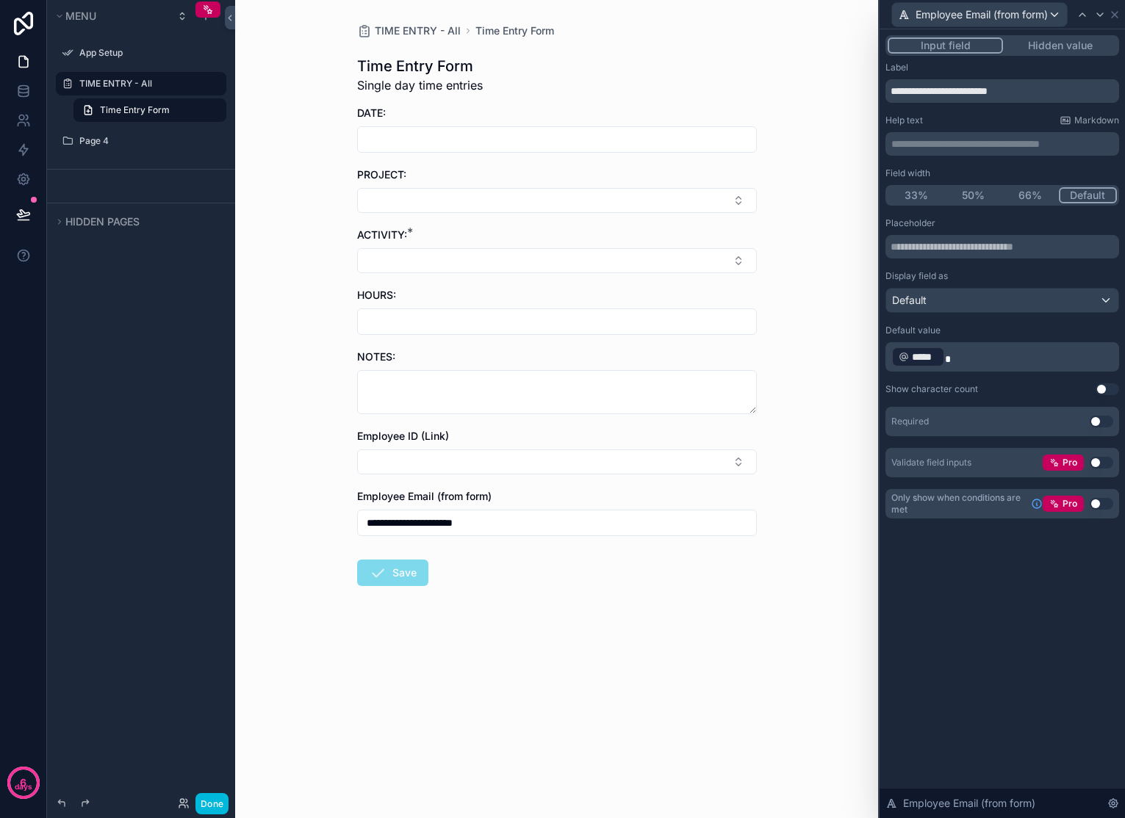
click at [972, 349] on p "﻿ ***** ﻿" at bounding box center [1003, 357] width 225 height 24
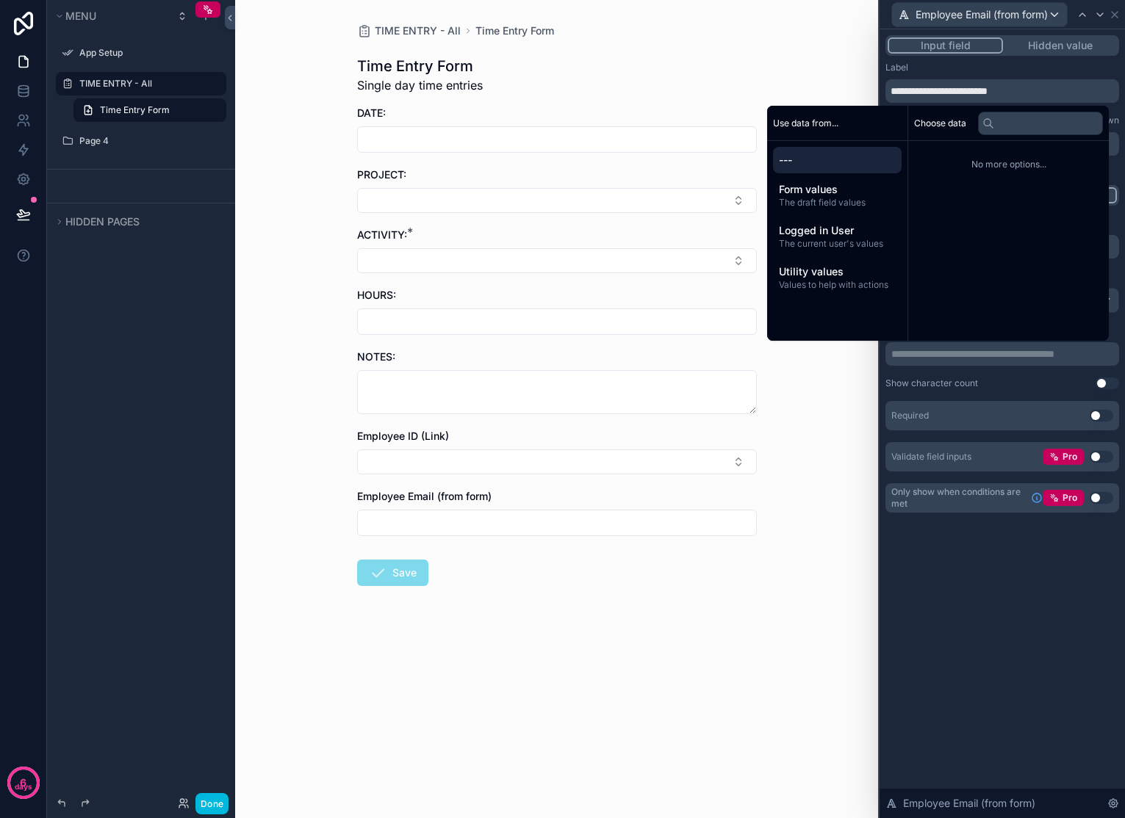
click at [1047, 44] on button "Hidden value" at bounding box center [1060, 45] width 114 height 16
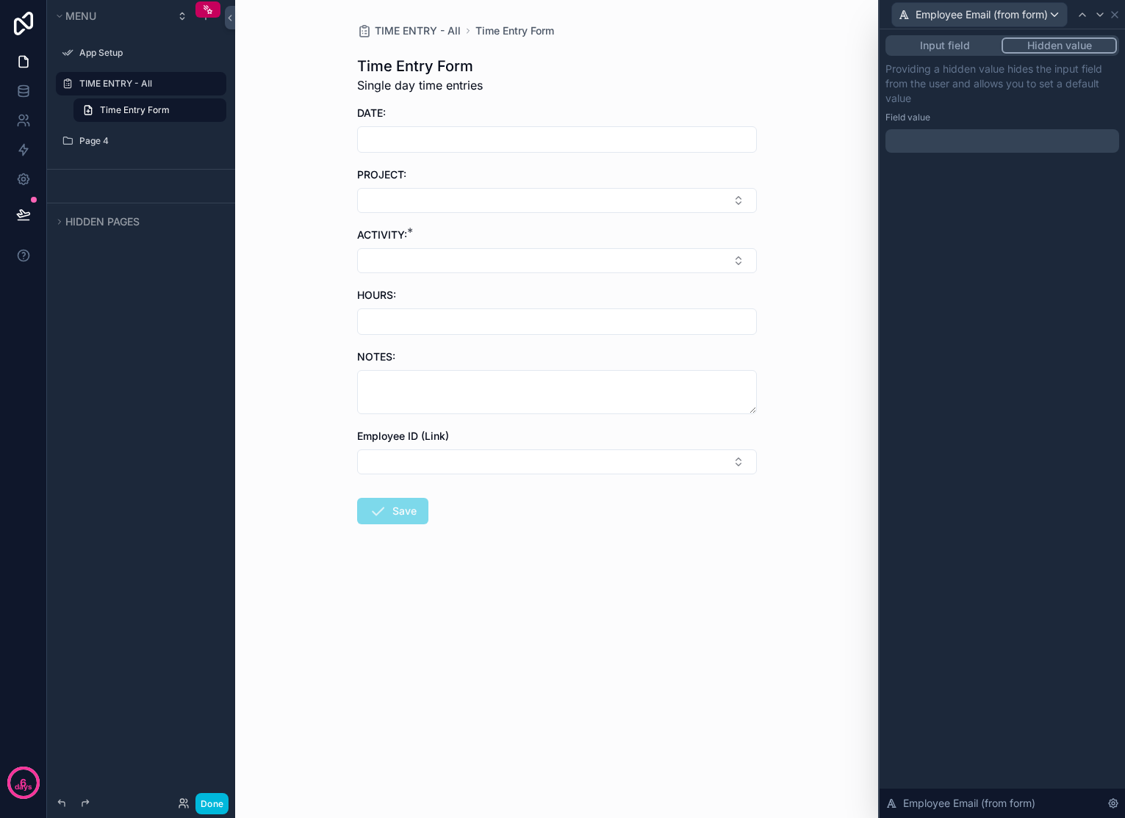
click at [947, 137] on p "﻿" at bounding box center [1003, 141] width 225 height 15
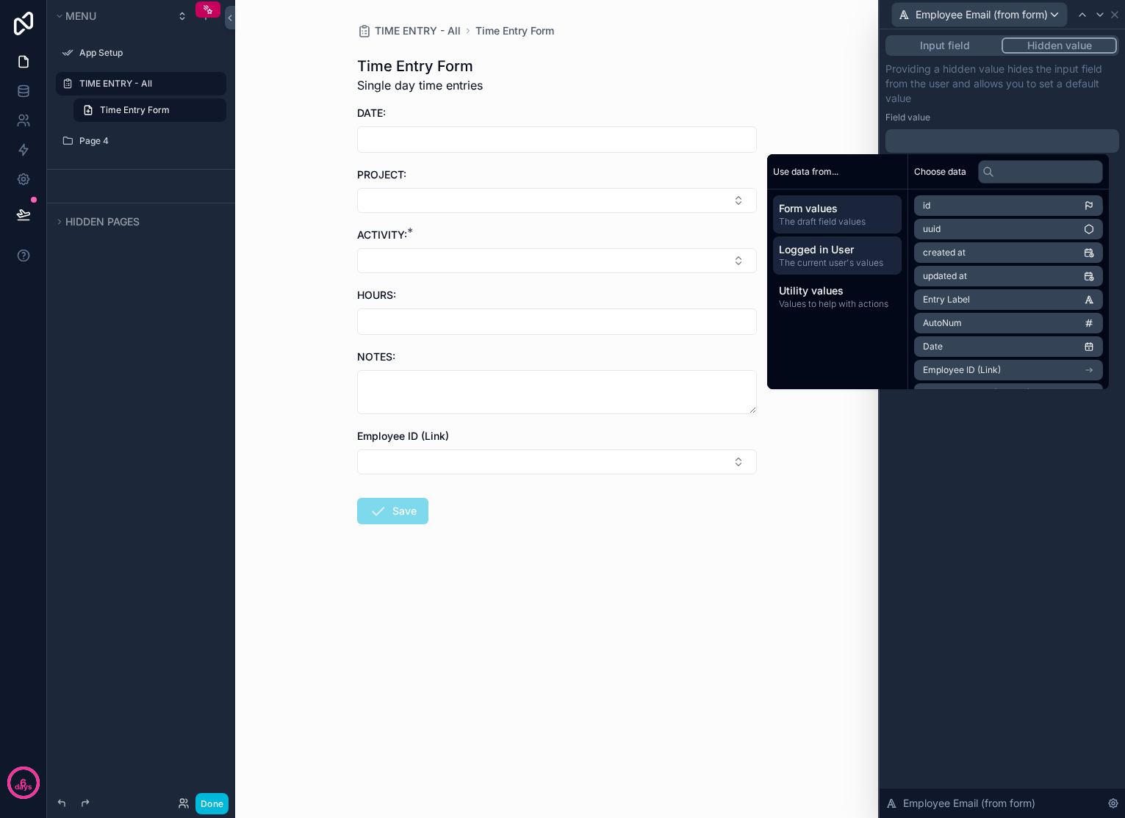
click at [823, 263] on span "The current user's values" at bounding box center [837, 263] width 117 height 12
click at [959, 219] on li "email" at bounding box center [1008, 229] width 189 height 21
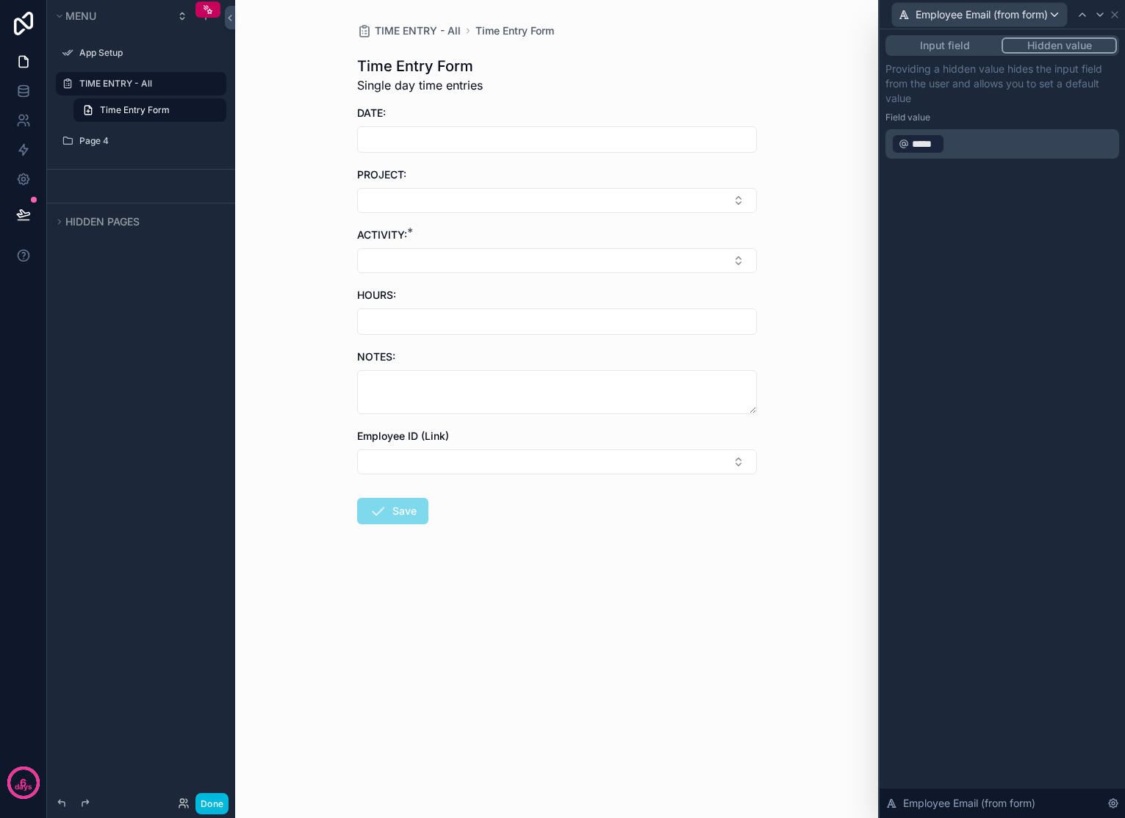
click at [1024, 533] on div "Input field Hidden value Providing a hidden value hides the input field from th…" at bounding box center [1001, 423] width 245 height 789
click at [1120, 13] on div "Employee Email (from form)" at bounding box center [1001, 14] width 245 height 29
click at [1116, 12] on icon at bounding box center [1114, 15] width 12 height 12
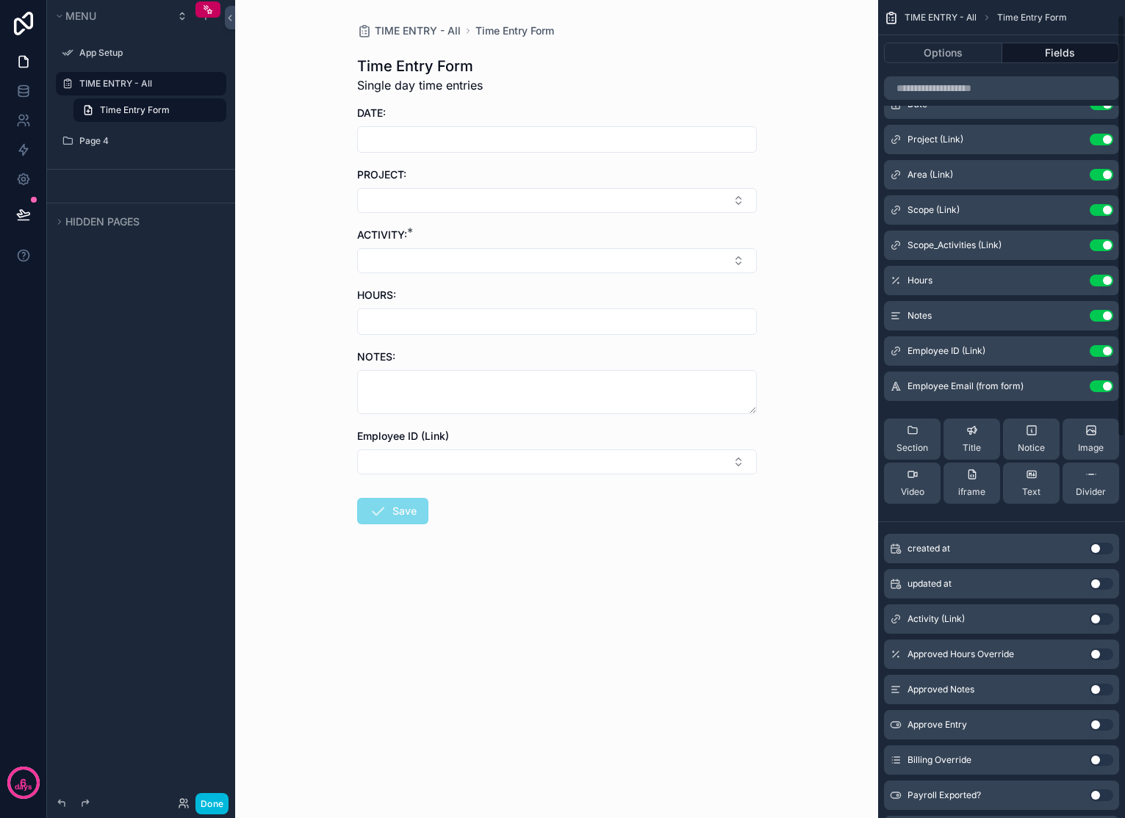
click at [547, 147] on input "scrollable content" at bounding box center [557, 139] width 398 height 21
click at [533, 154] on form "DATE: PROJECT: ACTIVITY: * HOURS: NOTES: Employee ID (Link) Save" at bounding box center [557, 362] width 400 height 513
click at [538, 138] on input "scrollable content" at bounding box center [557, 139] width 398 height 21
click at [545, 173] on button "[DATE]" at bounding box center [556, 175] width 58 height 26
type input "*********"
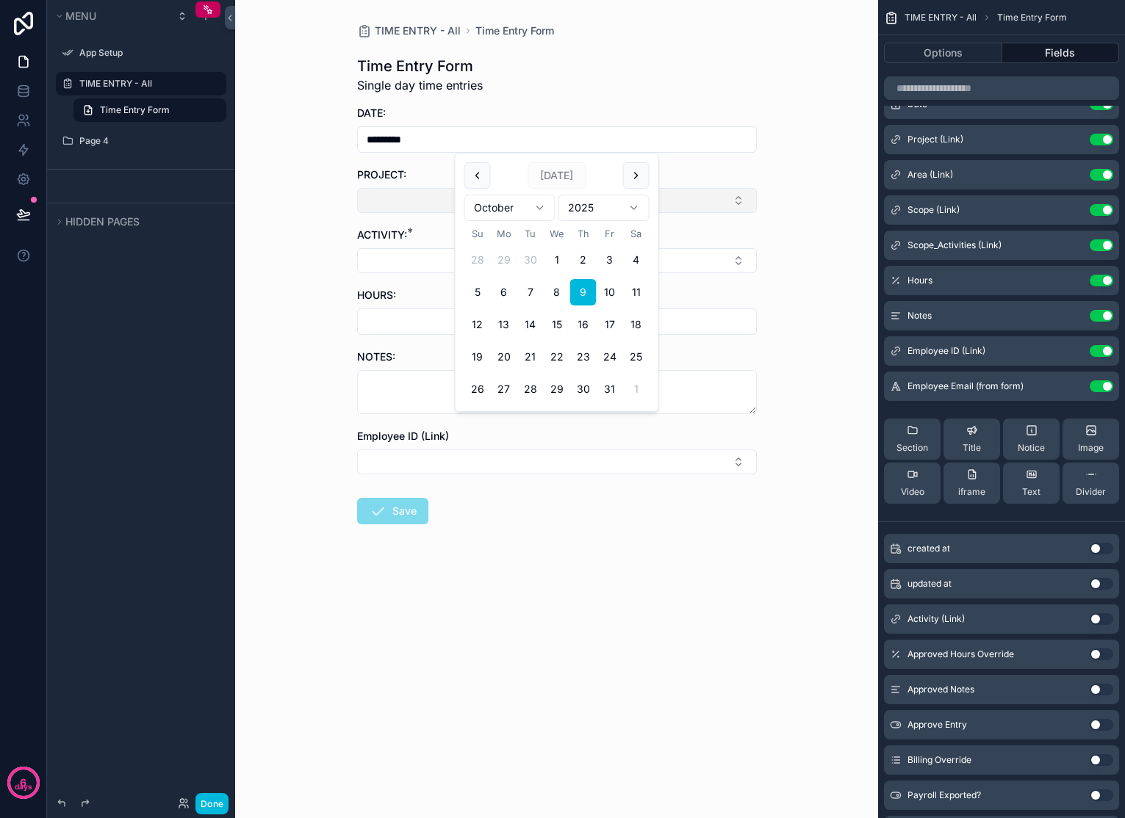
click at [735, 204] on button "Select Button" at bounding box center [557, 200] width 400 height 25
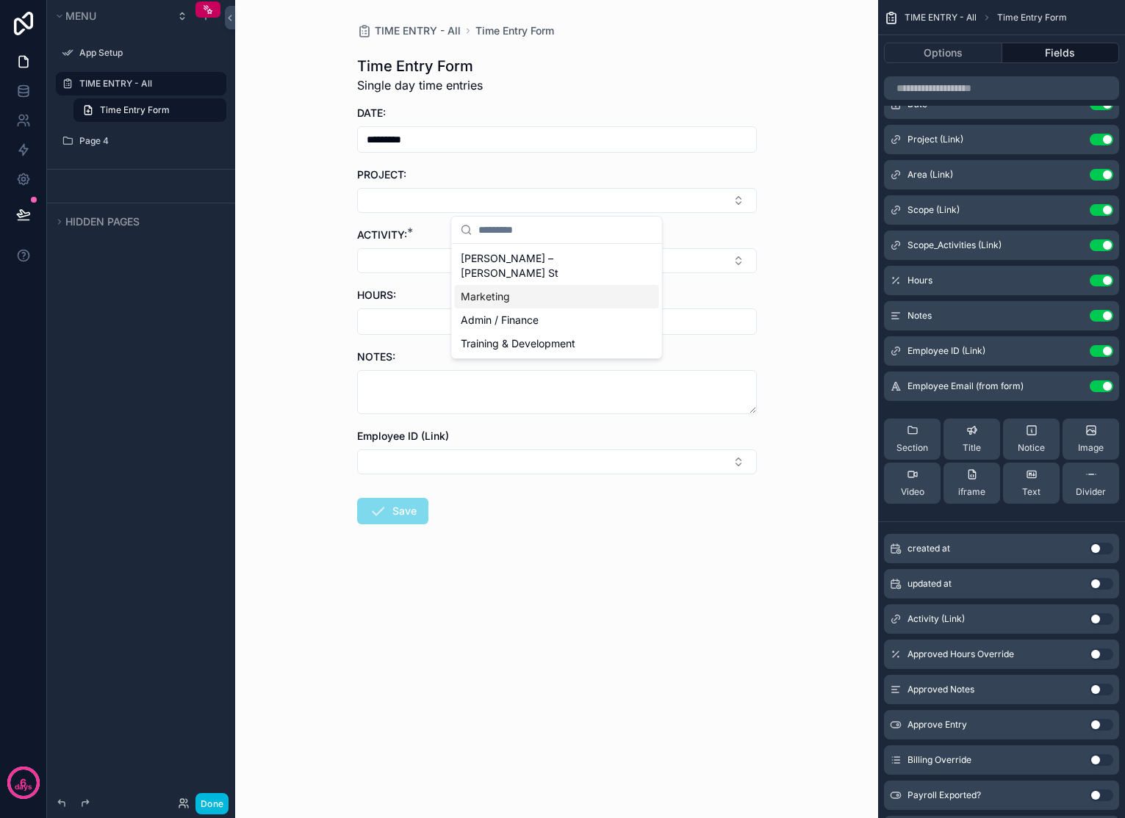
click at [483, 289] on span "Marketing" at bounding box center [485, 296] width 49 height 15
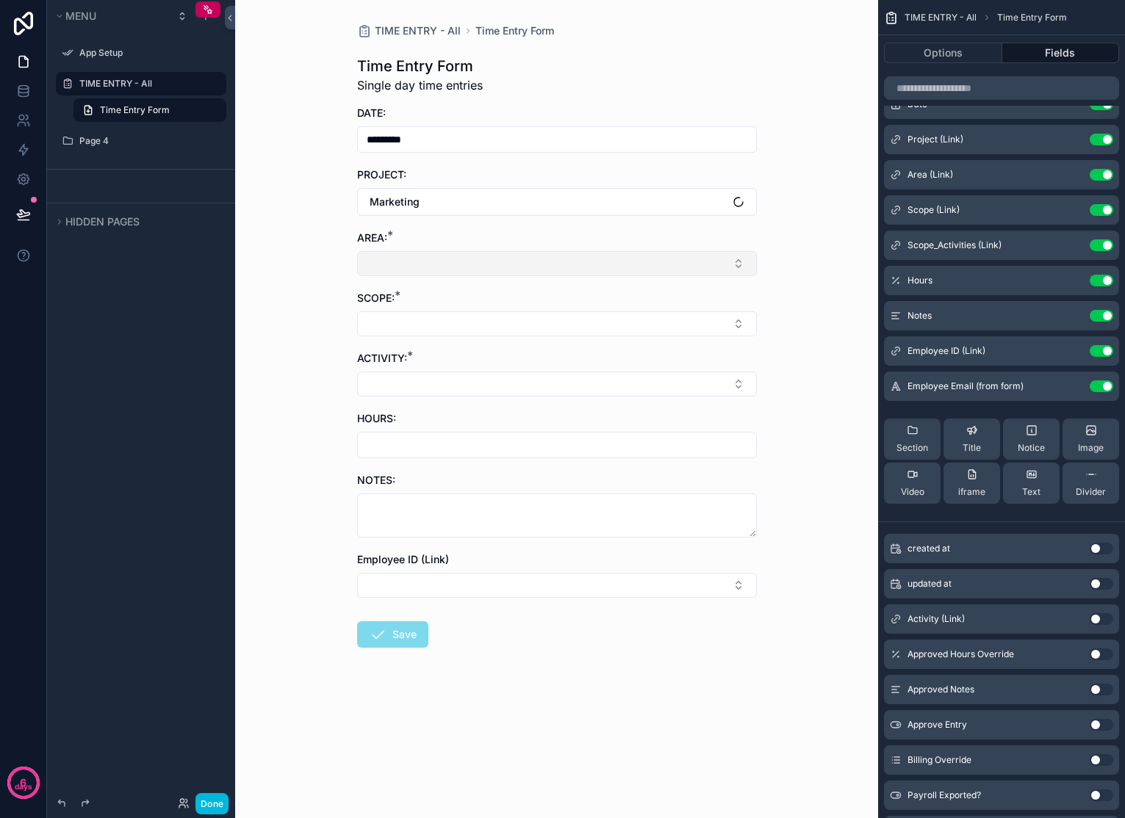
click at [458, 273] on button "Select Button" at bounding box center [557, 263] width 400 height 25
click at [489, 325] on span "Marketing" at bounding box center [485, 321] width 49 height 15
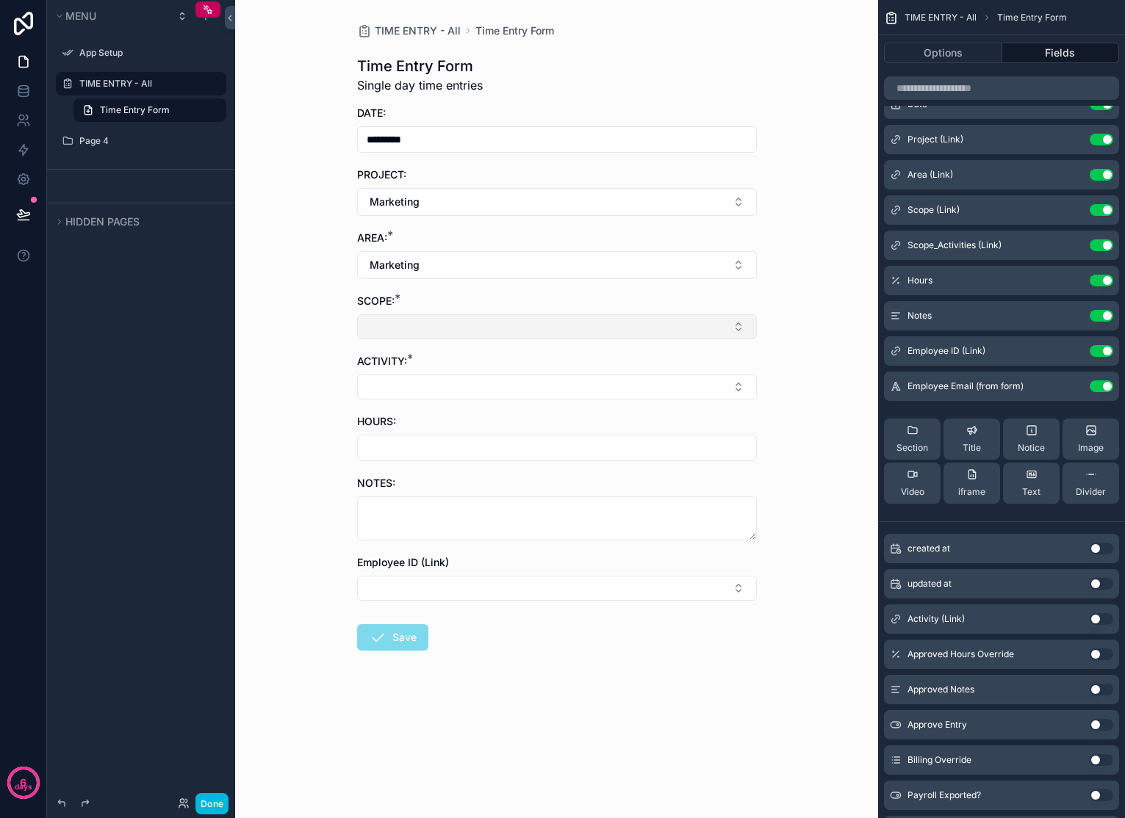
click at [483, 333] on button "Select Button" at bounding box center [557, 326] width 400 height 25
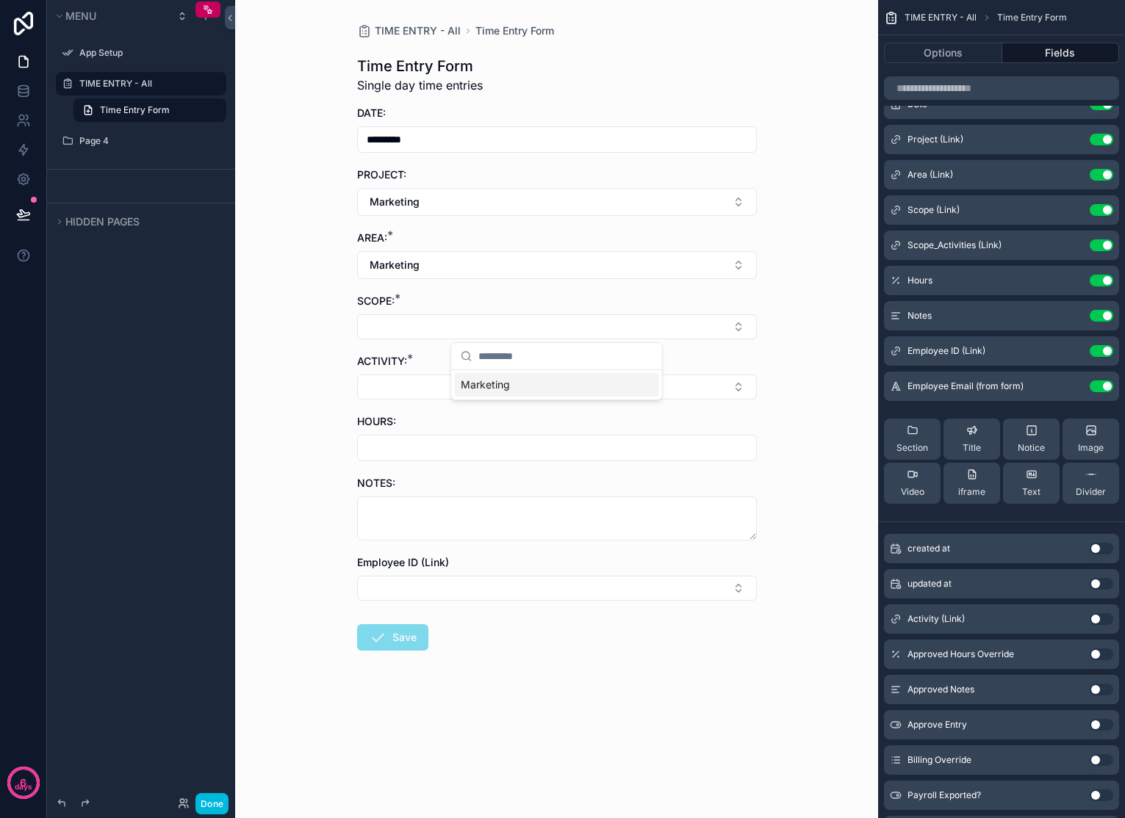
click at [508, 382] on span "Marketing" at bounding box center [485, 385] width 49 height 15
click at [501, 389] on button "Select Button" at bounding box center [557, 390] width 400 height 25
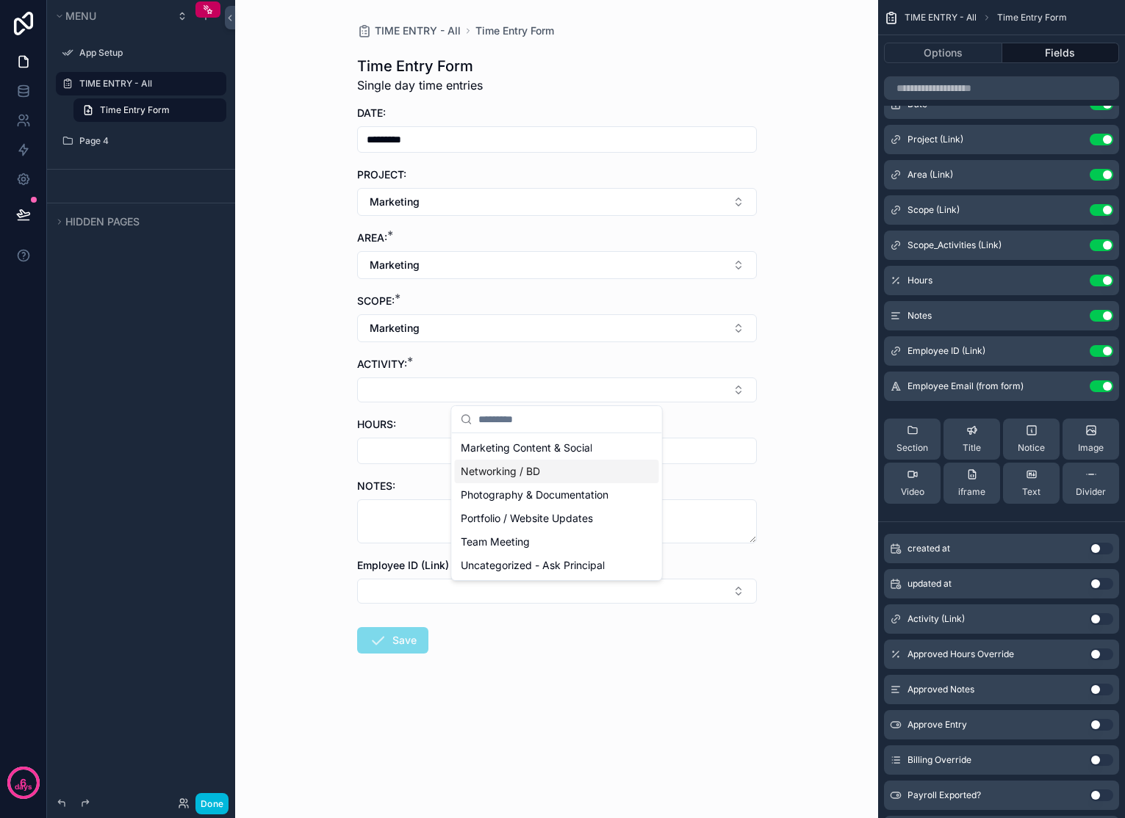
click at [502, 475] on span "Networking / BD" at bounding box center [500, 471] width 79 height 15
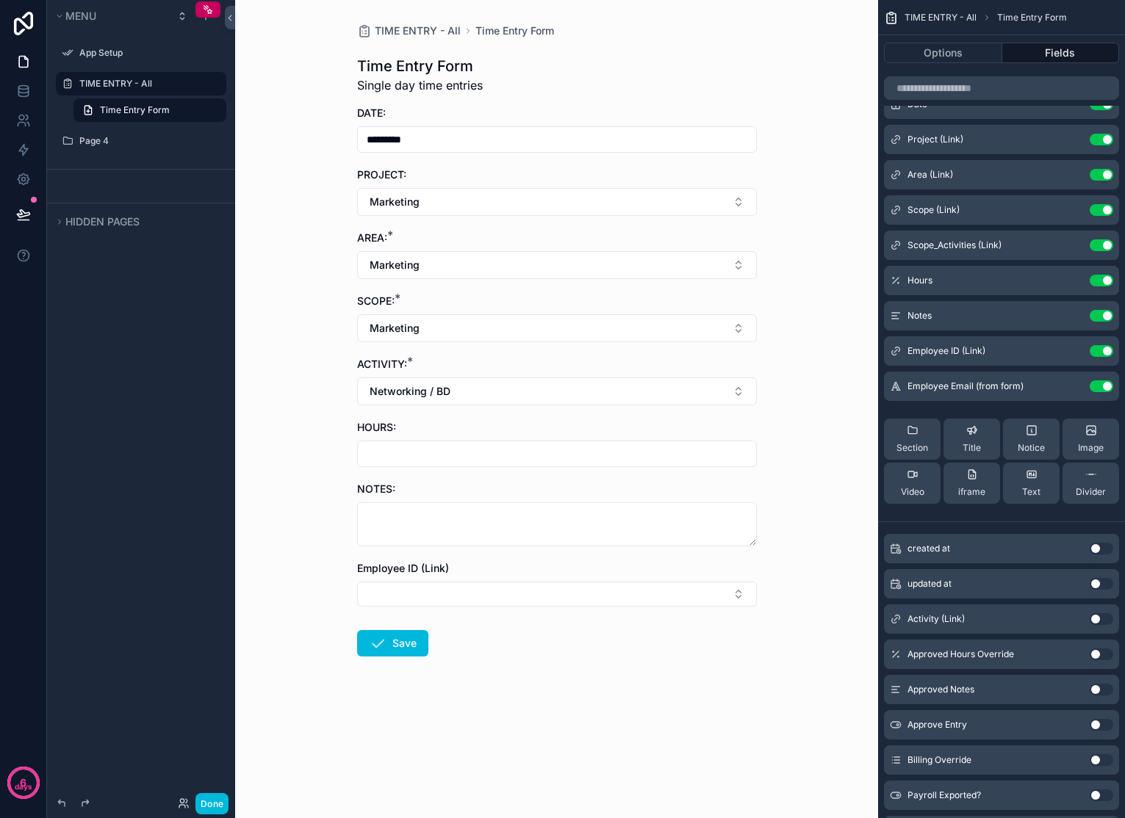
click at [445, 453] on input "scrollable content" at bounding box center [557, 454] width 398 height 21
type input "****"
click at [429, 537] on textarea "scrollable content" at bounding box center [557, 524] width 400 height 44
type textarea "**********"
click at [1103, 353] on button "Use setting" at bounding box center [1101, 351] width 24 height 12
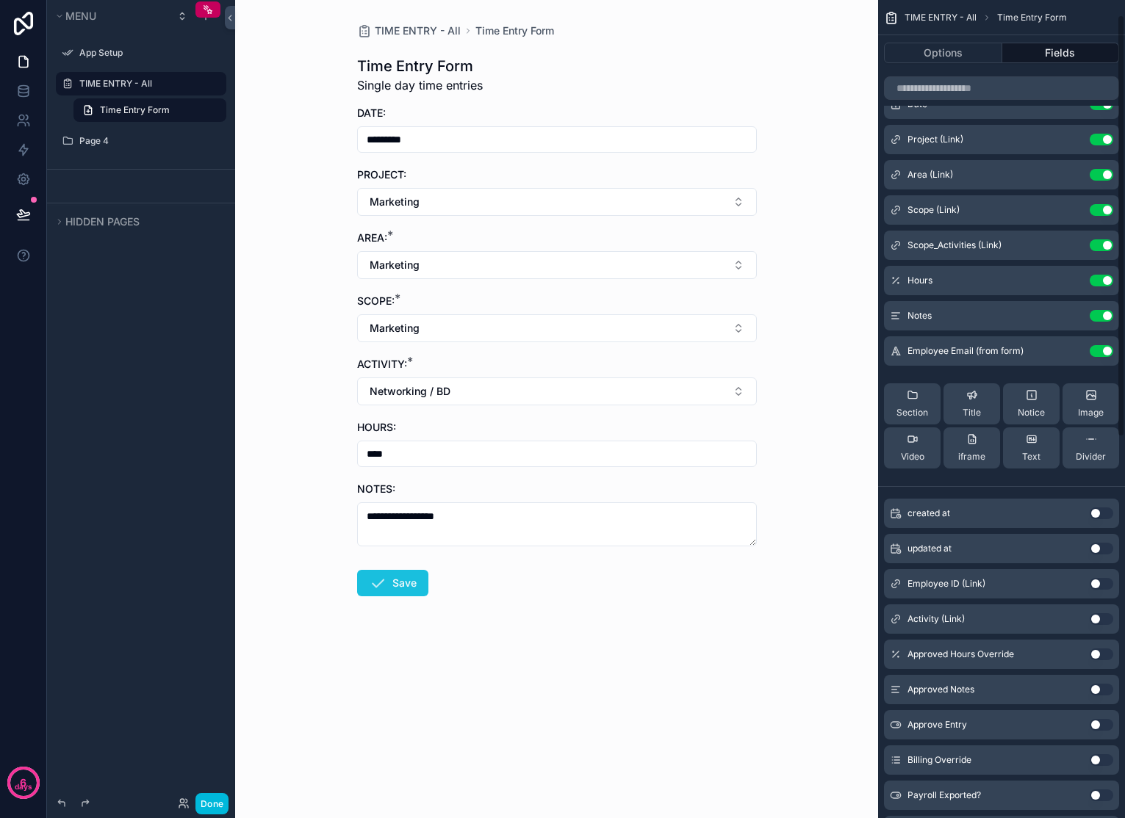
click at [397, 585] on button "Save" at bounding box center [392, 583] width 71 height 26
